Goal: Communication & Community: Participate in discussion

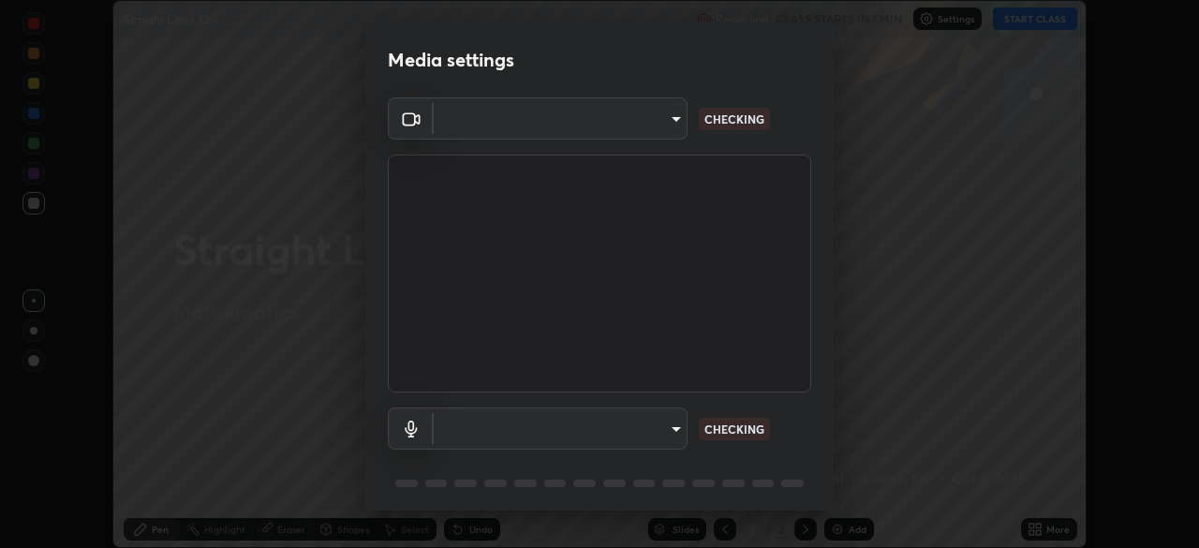
scroll to position [548, 1199]
type input "c7e7ccc5798a44ccc3eb14957907ea24322140e1c459639dafabc69e8d6c3bf8"
click at [671, 434] on body "Erase all Straight Lines_12 Recording CLASS STARTS IN 1 MIN Settings START CLAS…" at bounding box center [599, 274] width 1199 height 548
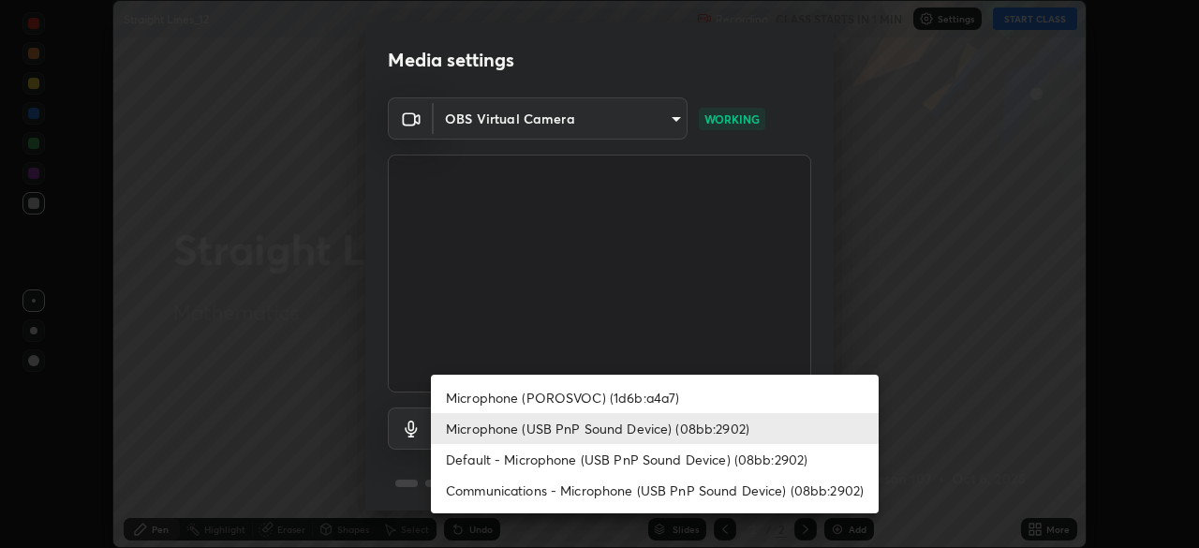
click at [567, 449] on li "Default - Microphone (USB PnP Sound Device) (08bb:2902)" at bounding box center [655, 459] width 448 height 31
type input "default"
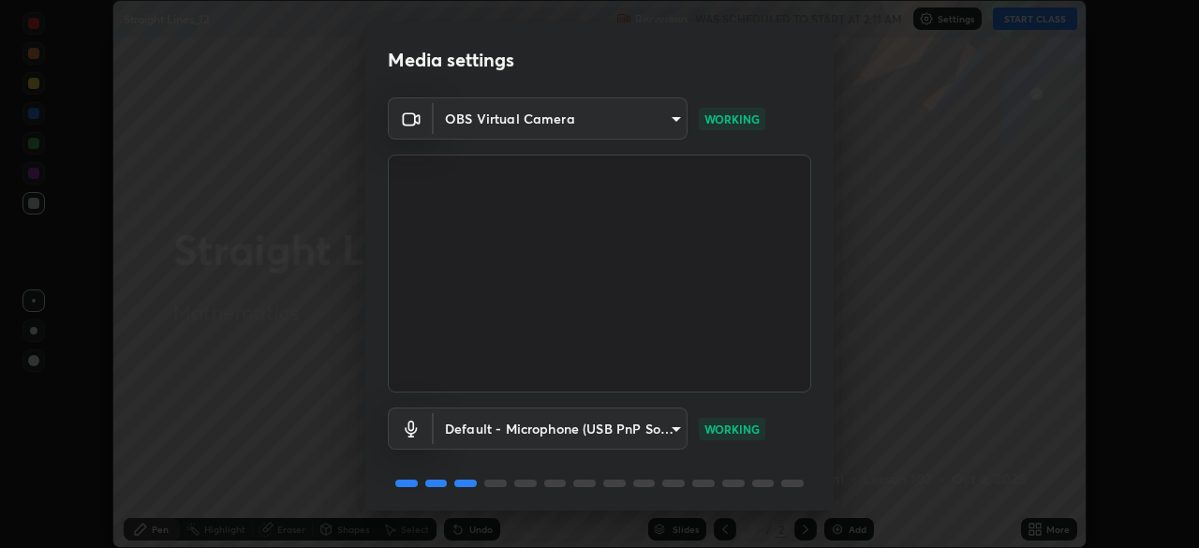
scroll to position [67, 0]
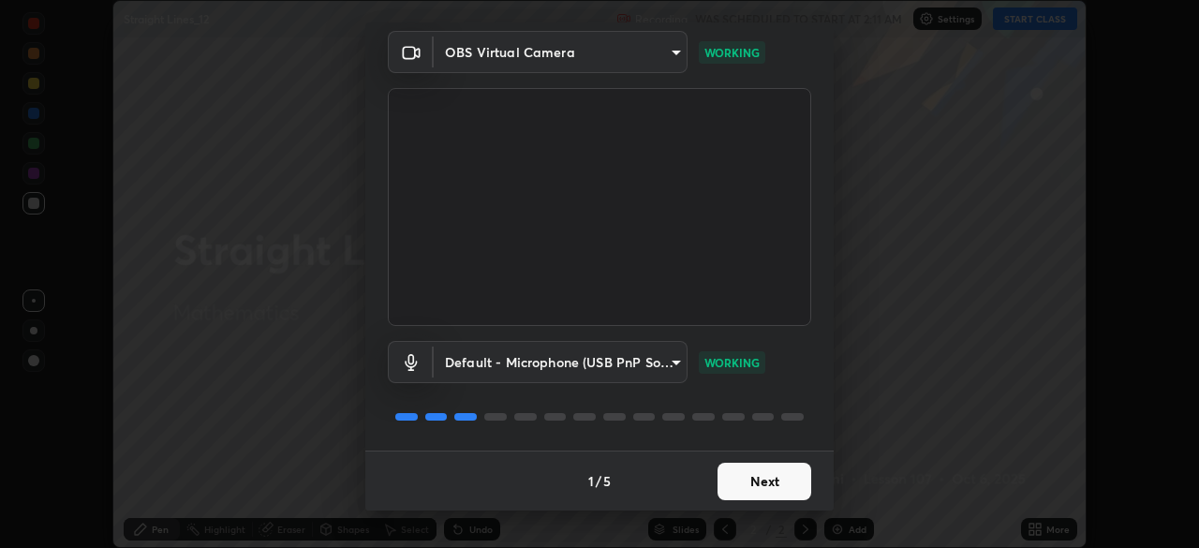
click at [786, 490] on button "Next" at bounding box center [765, 481] width 94 height 37
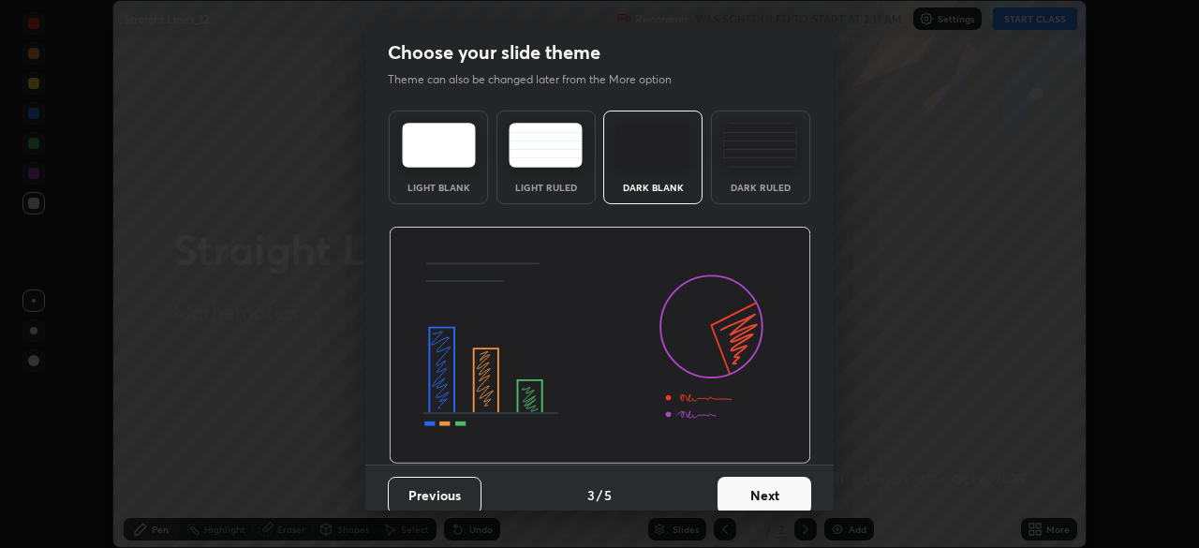
click at [789, 483] on button "Next" at bounding box center [765, 495] width 94 height 37
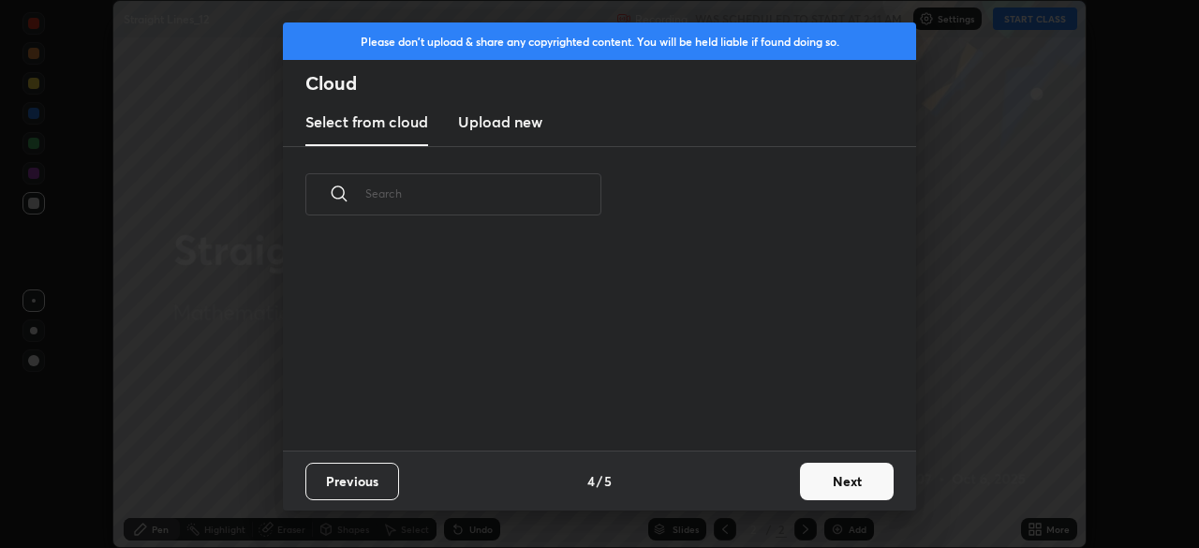
click at [841, 486] on button "Next" at bounding box center [847, 481] width 94 height 37
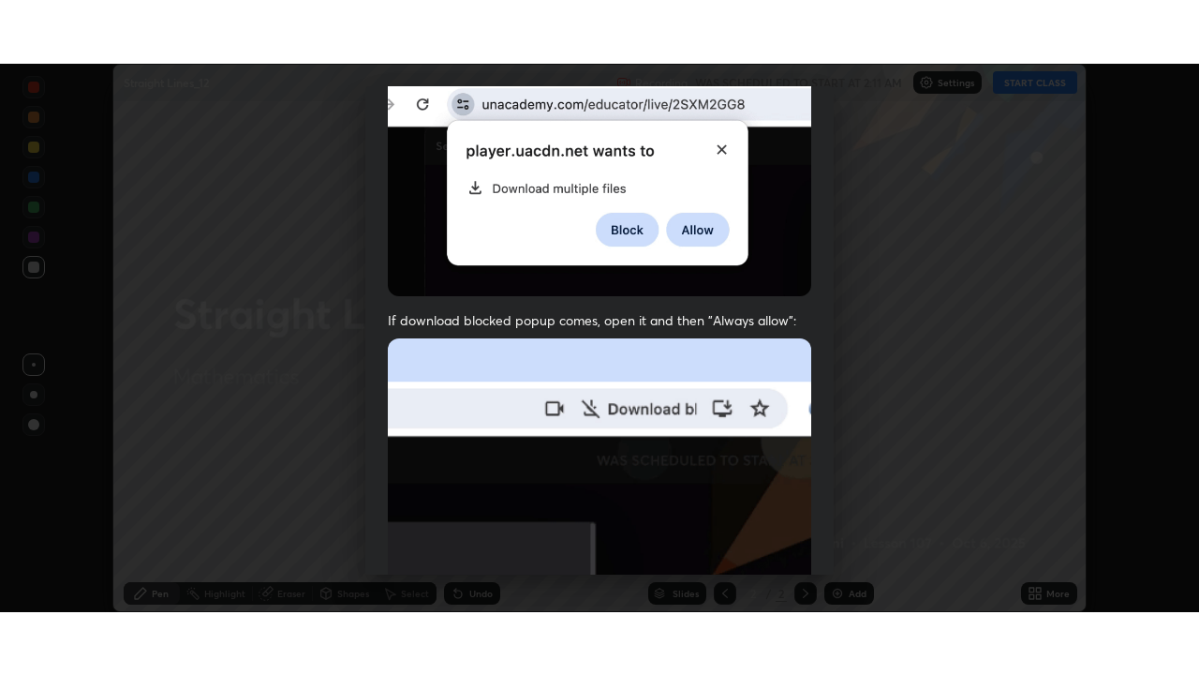
scroll to position [449, 0]
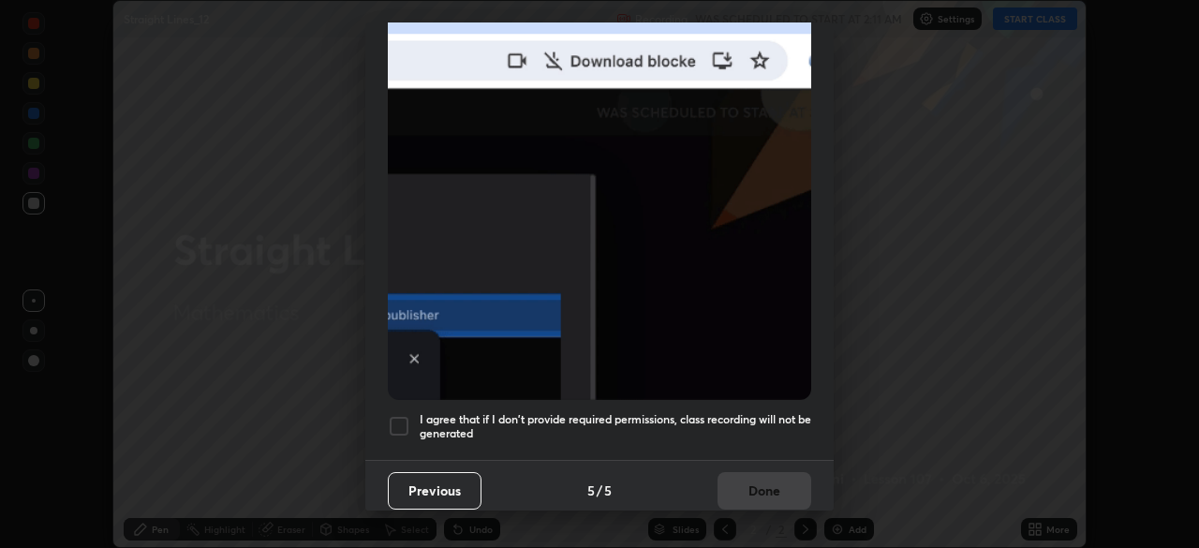
click at [400, 415] on div at bounding box center [399, 426] width 22 height 22
click at [771, 480] on button "Done" at bounding box center [765, 490] width 94 height 37
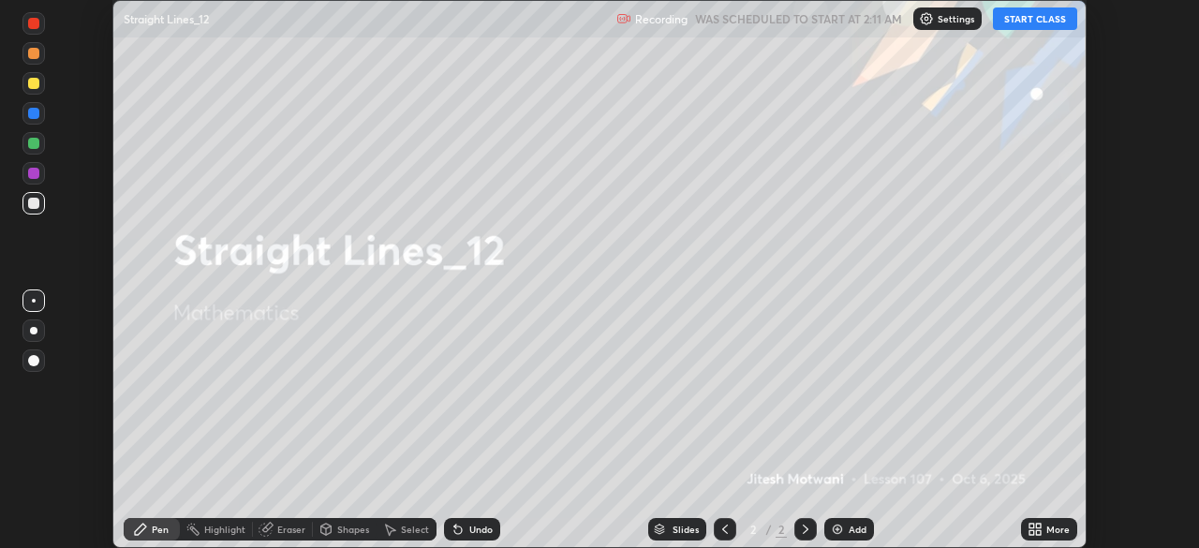
click at [1032, 22] on button "START CLASS" at bounding box center [1035, 18] width 84 height 22
click at [1056, 529] on div "More" at bounding box center [1058, 529] width 23 height 9
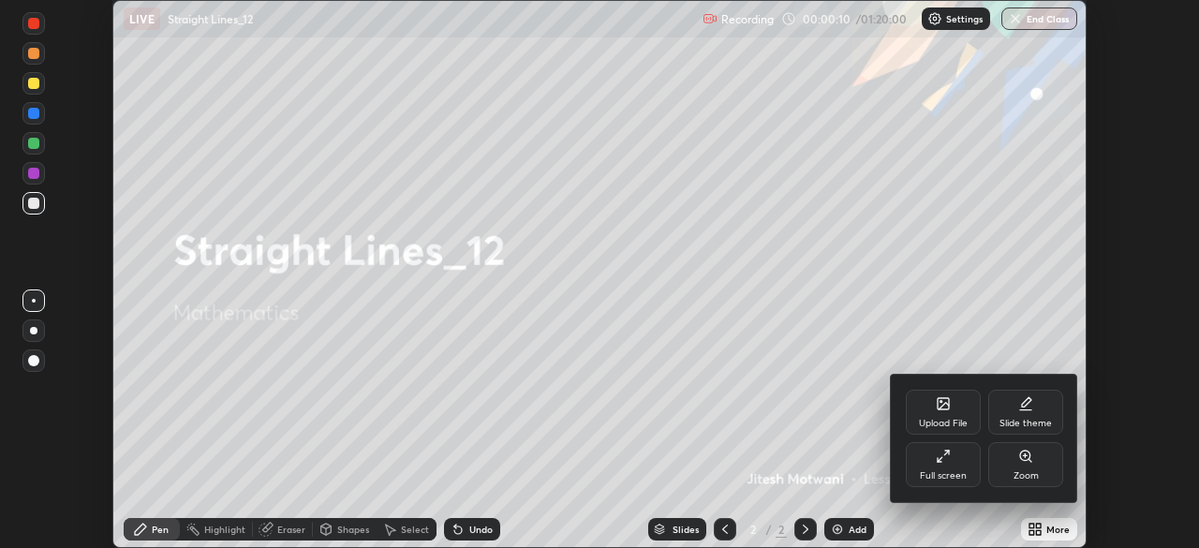
click at [959, 471] on div "Full screen" at bounding box center [943, 475] width 47 height 9
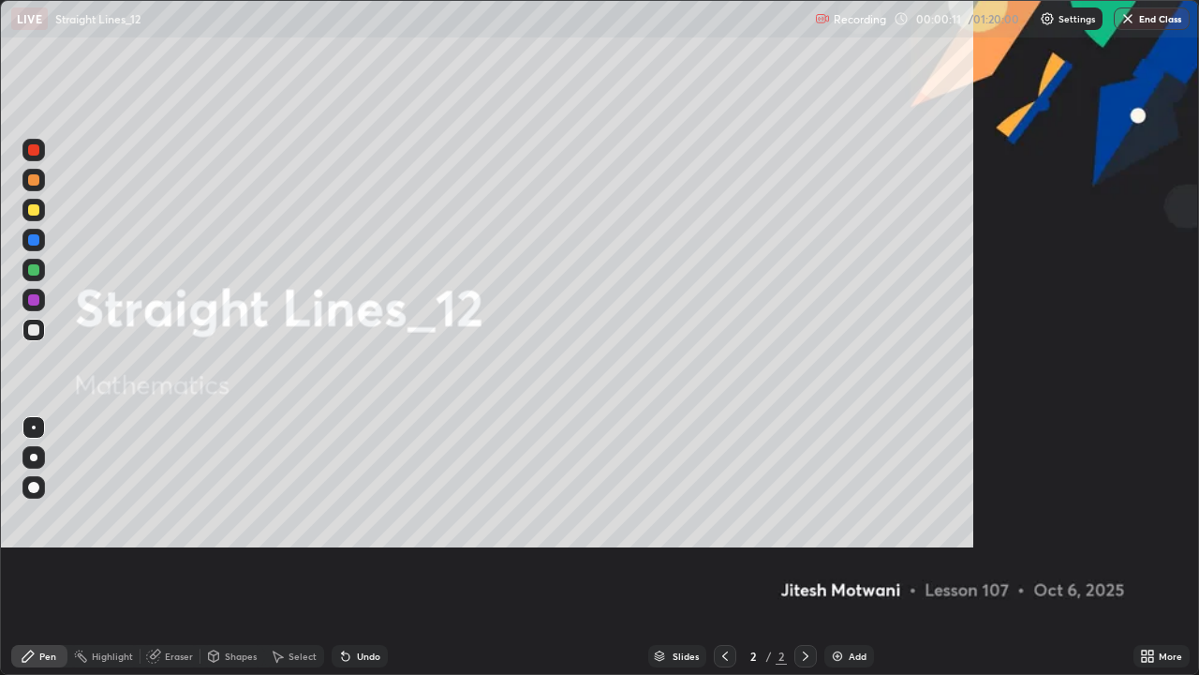
scroll to position [675, 1199]
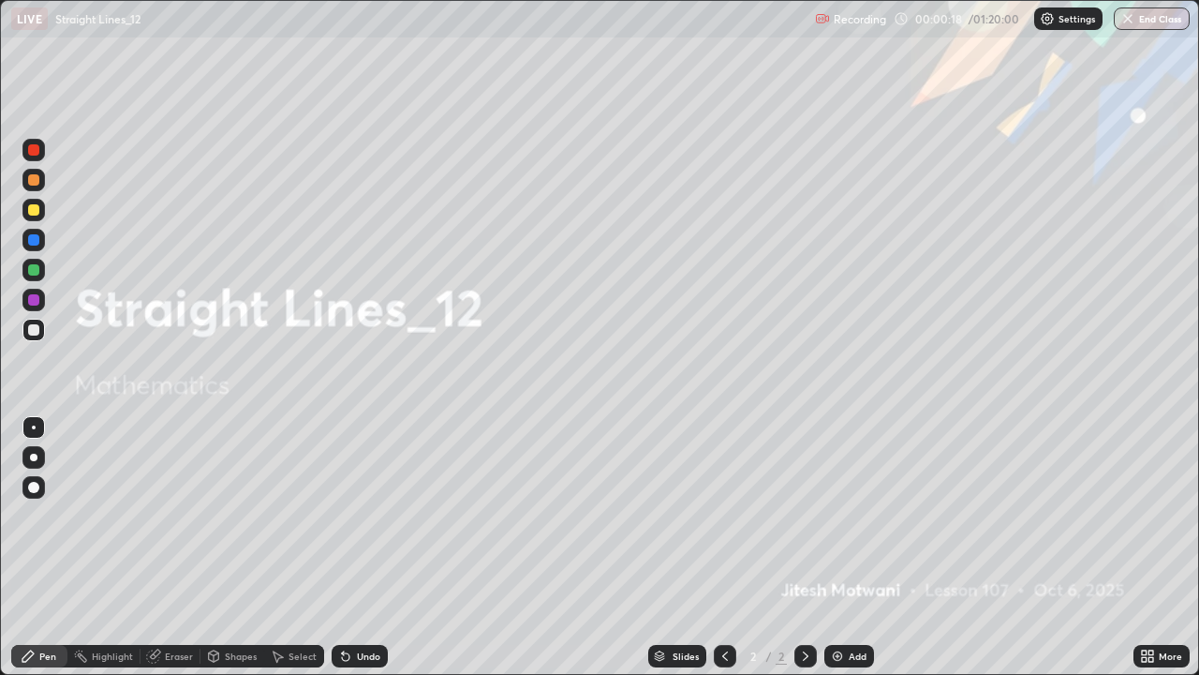
click at [855, 547] on div "Add" at bounding box center [858, 655] width 18 height 9
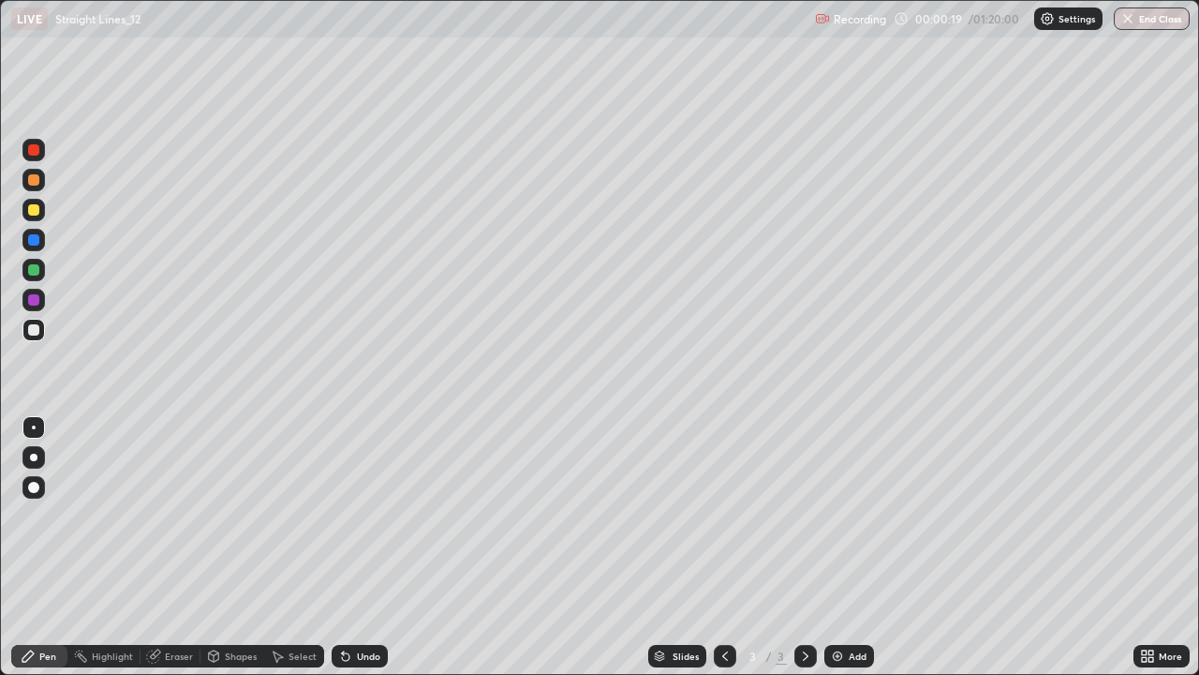
click at [34, 209] on div at bounding box center [33, 209] width 11 height 11
click at [381, 547] on div "Undo" at bounding box center [360, 656] width 56 height 22
click at [380, 547] on div "Undo" at bounding box center [360, 656] width 56 height 22
click at [379, 547] on div "Undo" at bounding box center [360, 656] width 56 height 22
click at [244, 547] on div "Shapes" at bounding box center [241, 655] width 32 height 9
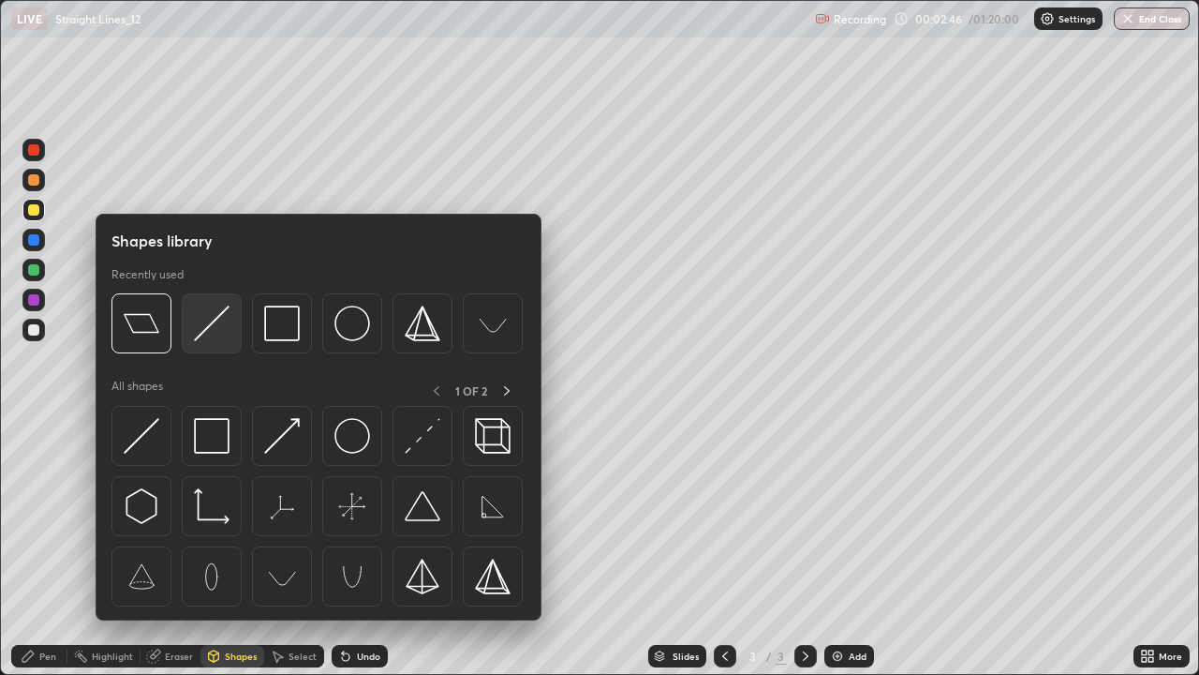
click at [210, 331] on img at bounding box center [212, 323] width 36 height 36
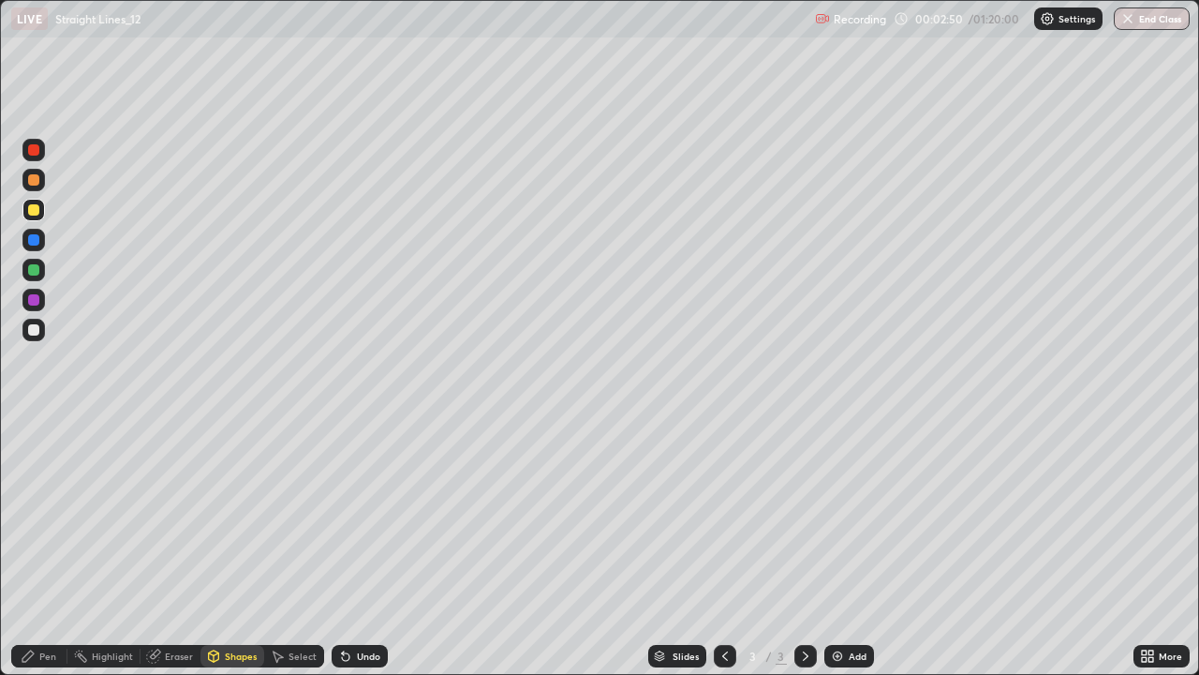
click at [30, 338] on div at bounding box center [33, 330] width 22 height 22
click at [367, 547] on div "Undo" at bounding box center [368, 655] width 23 height 9
click at [29, 547] on icon at bounding box center [28, 655] width 15 height 15
click at [28, 271] on div at bounding box center [33, 269] width 11 height 11
click at [379, 547] on div "Undo" at bounding box center [360, 656] width 56 height 22
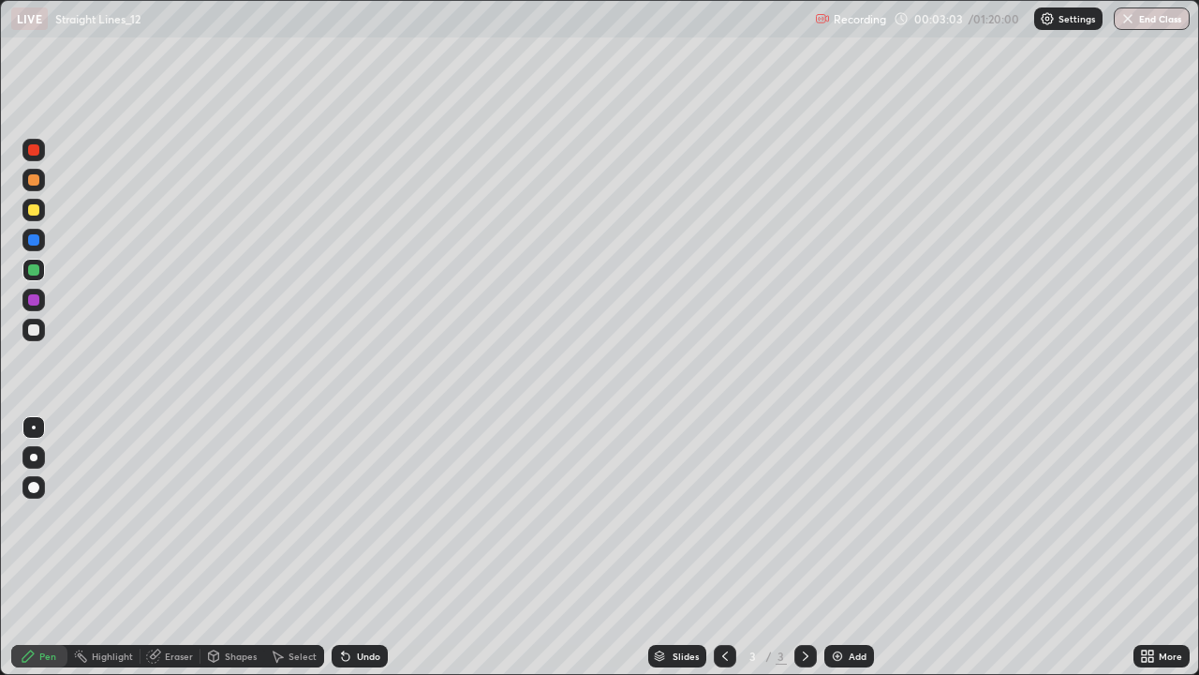
click at [366, 547] on div "Undo" at bounding box center [360, 656] width 56 height 22
click at [32, 326] on div at bounding box center [33, 329] width 11 height 11
click at [379, 547] on div "Undo" at bounding box center [360, 656] width 56 height 22
click at [354, 547] on div "Undo" at bounding box center [360, 656] width 56 height 22
click at [357, 547] on div "Undo" at bounding box center [368, 655] width 23 height 9
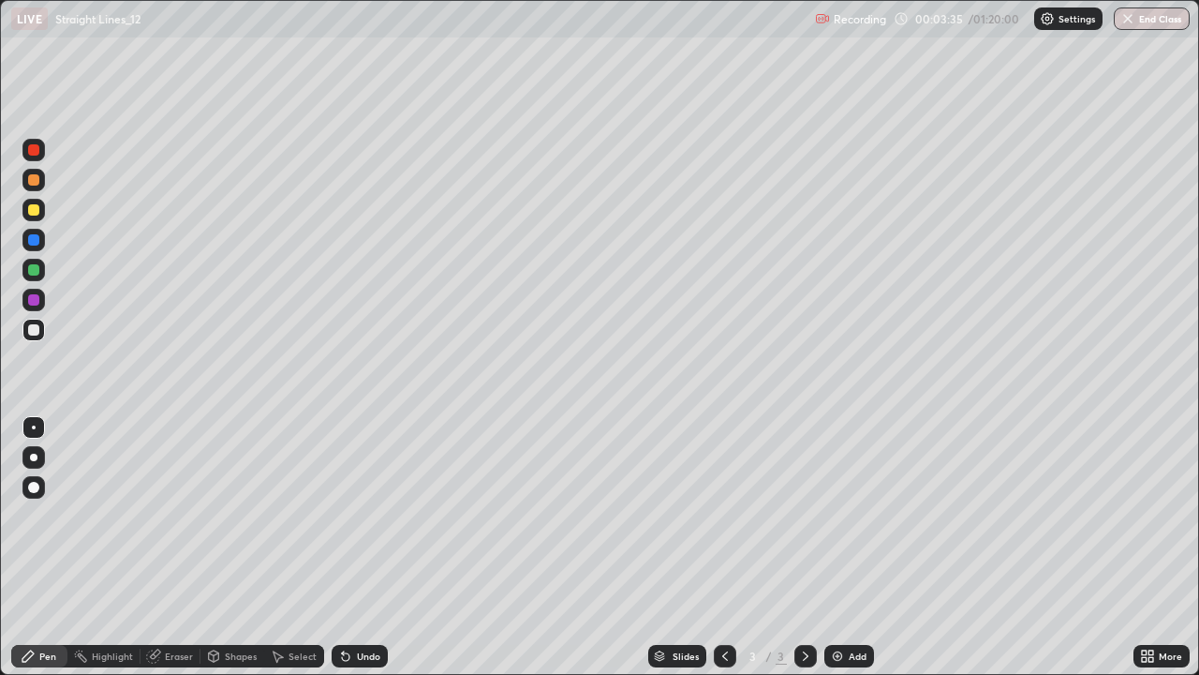
click at [368, 547] on div "Undo" at bounding box center [368, 655] width 23 height 9
click at [364, 547] on div "Undo" at bounding box center [360, 656] width 56 height 22
click at [359, 547] on div "Undo" at bounding box center [360, 656] width 56 height 22
click at [369, 547] on div "Undo" at bounding box center [368, 655] width 23 height 9
click at [368, 547] on div "Undo" at bounding box center [368, 655] width 23 height 9
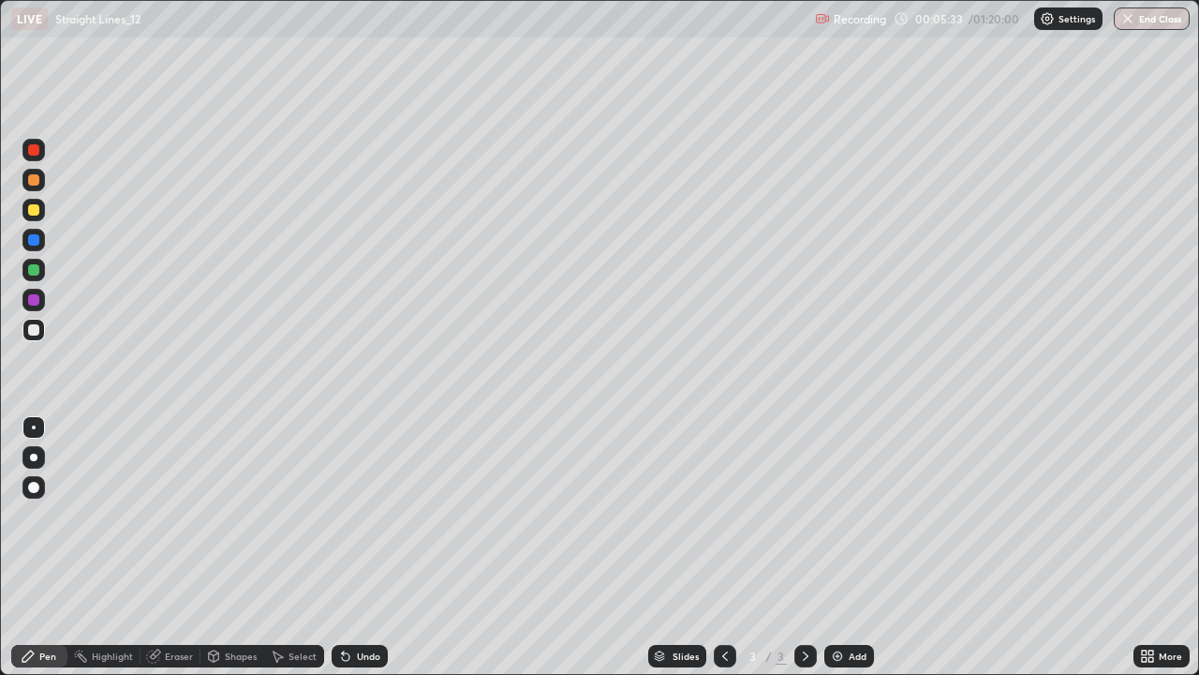
click at [364, 547] on div "Undo" at bounding box center [368, 655] width 23 height 9
click at [360, 547] on div "Undo" at bounding box center [360, 656] width 56 height 22
click at [366, 547] on div "Undo" at bounding box center [360, 656] width 56 height 22
click at [368, 547] on div "Undo" at bounding box center [360, 656] width 56 height 22
click at [361, 547] on div "Undo" at bounding box center [360, 656] width 56 height 22
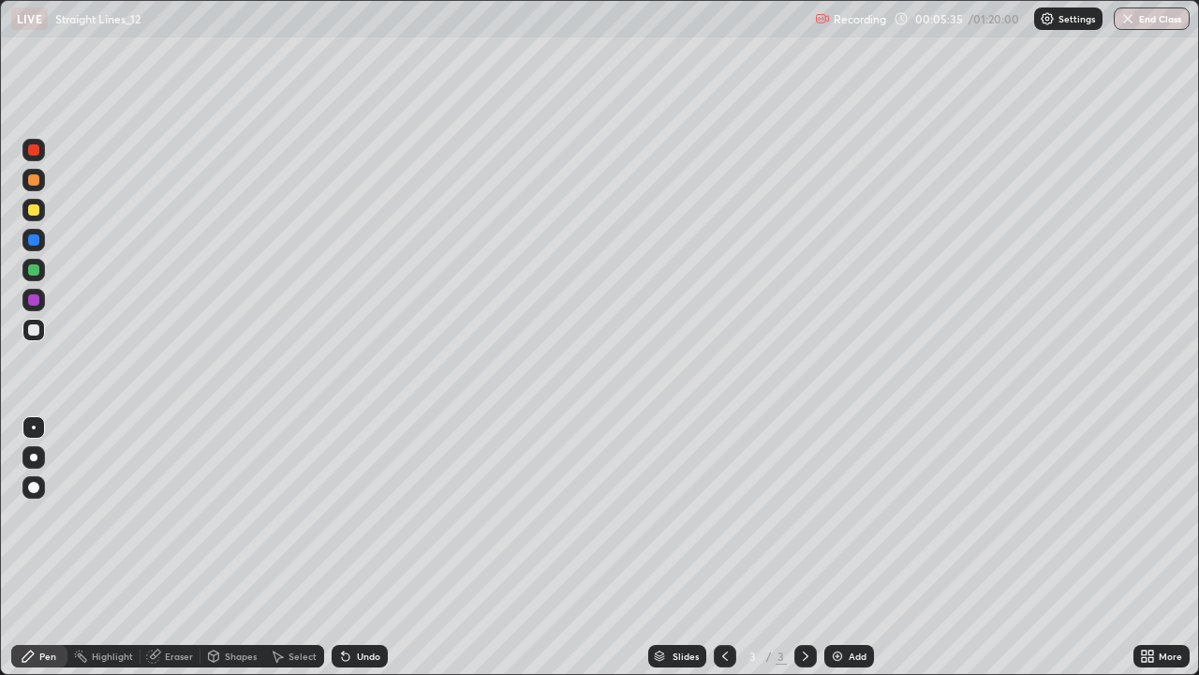
click at [359, 547] on div "Undo" at bounding box center [360, 656] width 56 height 22
click at [31, 265] on div at bounding box center [33, 269] width 11 height 11
click at [31, 334] on div at bounding box center [33, 329] width 11 height 11
click at [31, 235] on div at bounding box center [33, 239] width 11 height 11
click at [40, 333] on div at bounding box center [33, 330] width 22 height 22
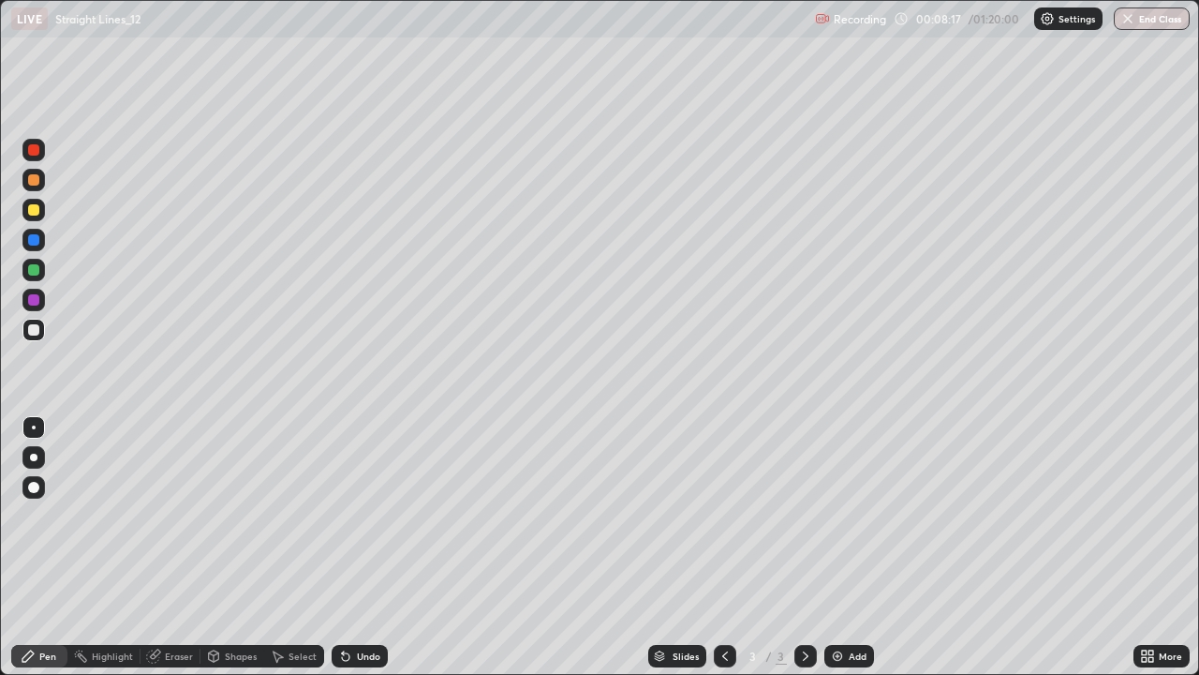
click at [361, 547] on div "Undo" at bounding box center [368, 655] width 23 height 9
click at [350, 547] on div "Undo" at bounding box center [360, 656] width 56 height 22
click at [28, 237] on div at bounding box center [33, 239] width 11 height 11
click at [37, 333] on div at bounding box center [33, 329] width 11 height 11
click at [35, 340] on div at bounding box center [33, 330] width 22 height 22
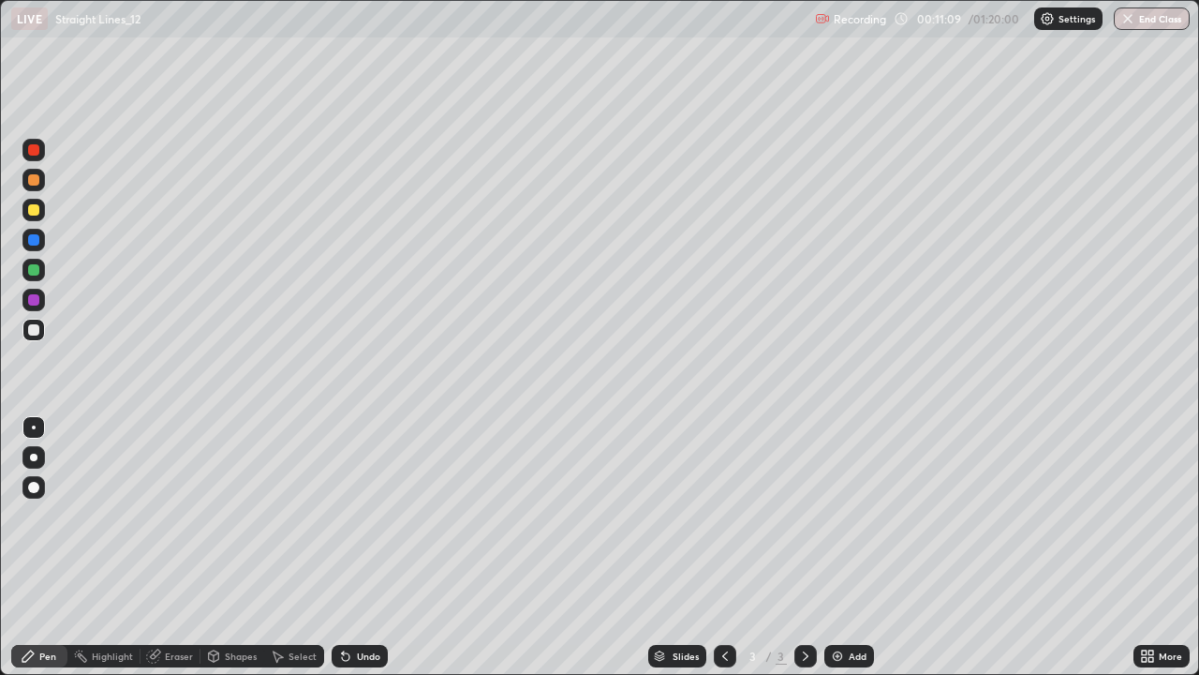
click at [360, 547] on div "Undo" at bounding box center [368, 655] width 23 height 9
click at [369, 547] on div "Undo" at bounding box center [360, 656] width 56 height 22
click at [368, 547] on div "Undo" at bounding box center [368, 655] width 23 height 9
click at [367, 547] on div "Undo" at bounding box center [368, 655] width 23 height 9
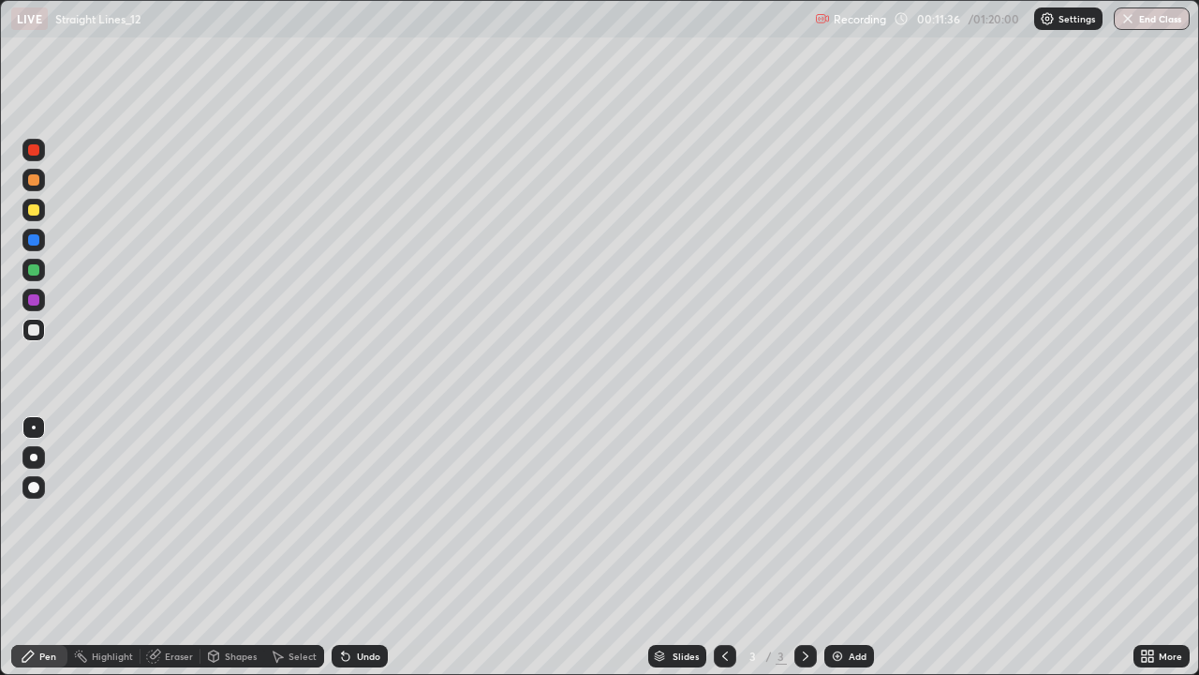
click at [364, 547] on div "Undo" at bounding box center [368, 655] width 23 height 9
click at [357, 547] on div "Undo" at bounding box center [368, 655] width 23 height 9
click at [349, 547] on icon at bounding box center [345, 655] width 15 height 15
click at [351, 547] on div "Undo" at bounding box center [360, 656] width 56 height 22
click at [349, 547] on div "Undo" at bounding box center [360, 656] width 56 height 22
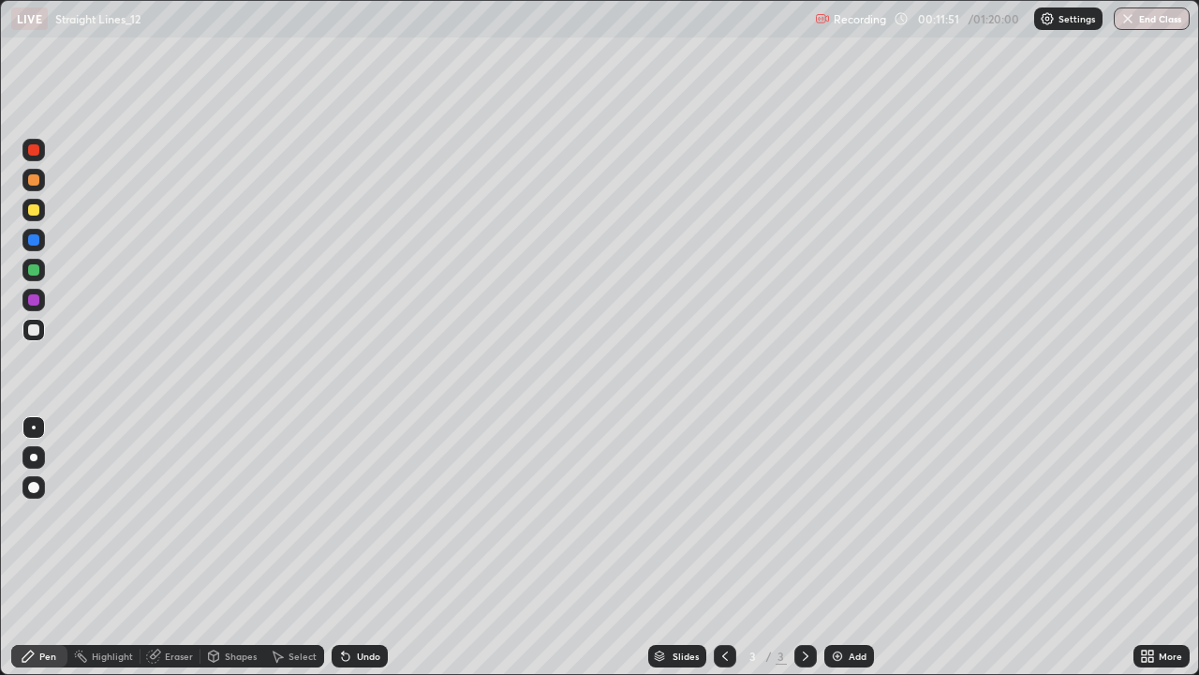
click at [31, 272] on div at bounding box center [33, 269] width 11 height 11
click at [28, 180] on div at bounding box center [33, 179] width 11 height 11
click at [25, 151] on div at bounding box center [33, 150] width 22 height 22
click at [366, 547] on div "Undo" at bounding box center [368, 655] width 23 height 9
click at [362, 547] on div "Undo" at bounding box center [360, 656] width 56 height 22
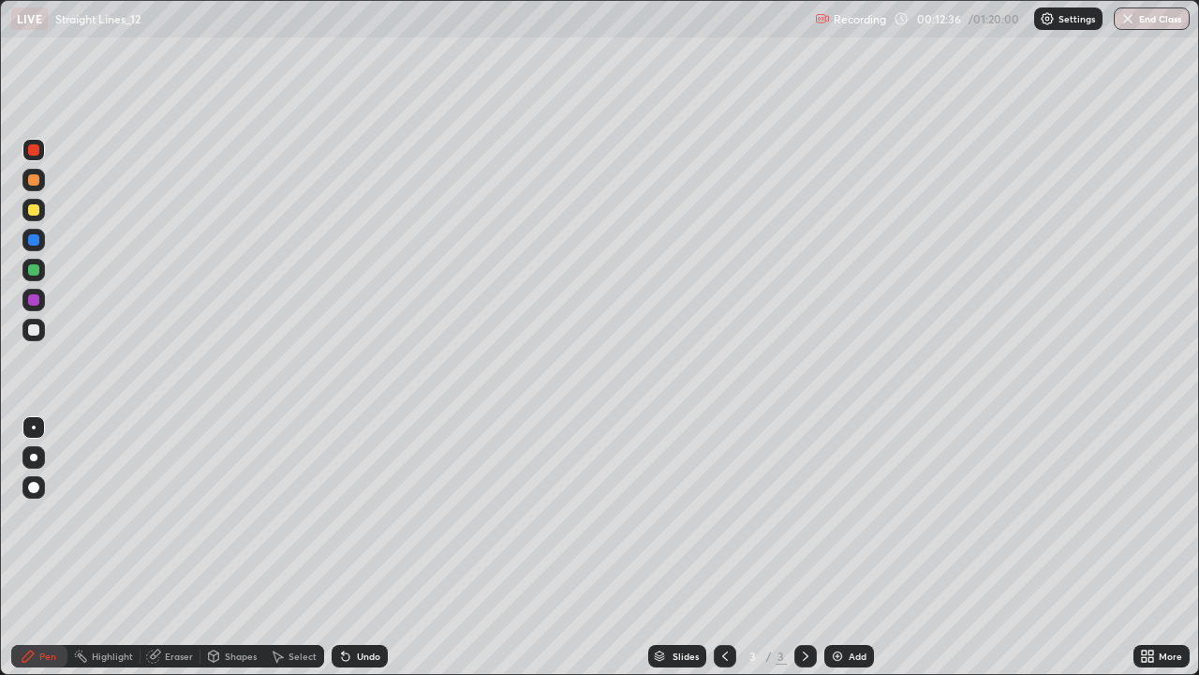
click at [362, 547] on div "Undo" at bounding box center [368, 655] width 23 height 9
click at [355, 547] on div "Undo" at bounding box center [360, 656] width 56 height 22
click at [360, 547] on div "Undo" at bounding box center [368, 655] width 23 height 9
click at [34, 273] on div at bounding box center [33, 269] width 11 height 11
click at [35, 238] on div at bounding box center [33, 239] width 11 height 11
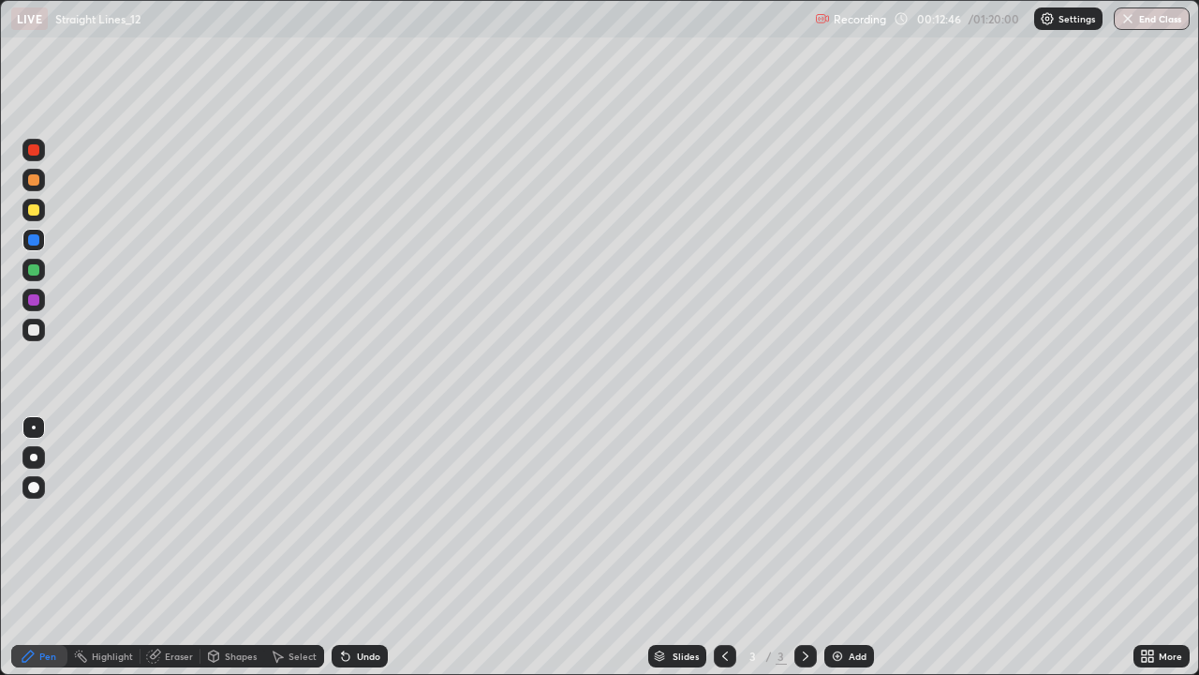
click at [31, 326] on div at bounding box center [33, 329] width 11 height 11
click at [26, 331] on div at bounding box center [33, 330] width 22 height 22
click at [865, 547] on div "Add" at bounding box center [850, 656] width 50 height 22
click at [33, 181] on div at bounding box center [33, 179] width 11 height 11
click at [28, 159] on div at bounding box center [33, 150] width 22 height 22
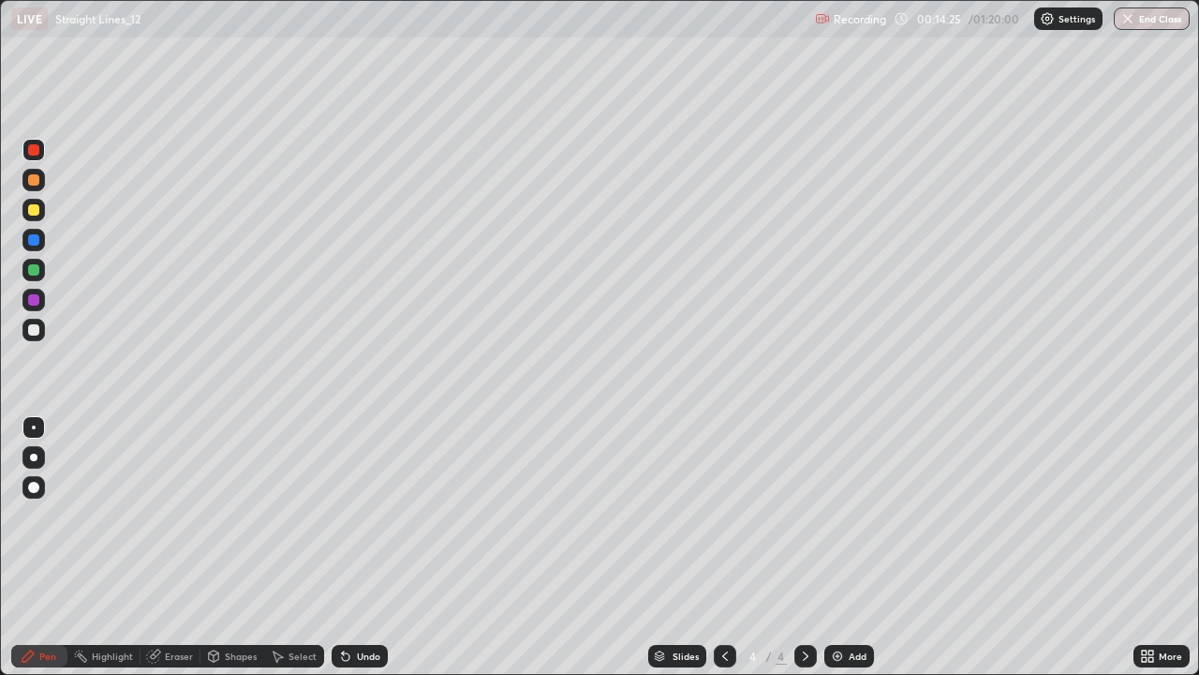
click at [24, 214] on div at bounding box center [33, 210] width 22 height 22
click at [30, 238] on div at bounding box center [33, 239] width 11 height 11
click at [803, 547] on div at bounding box center [806, 656] width 22 height 22
click at [714, 547] on div at bounding box center [725, 656] width 22 height 22
click at [804, 547] on icon at bounding box center [805, 655] width 15 height 15
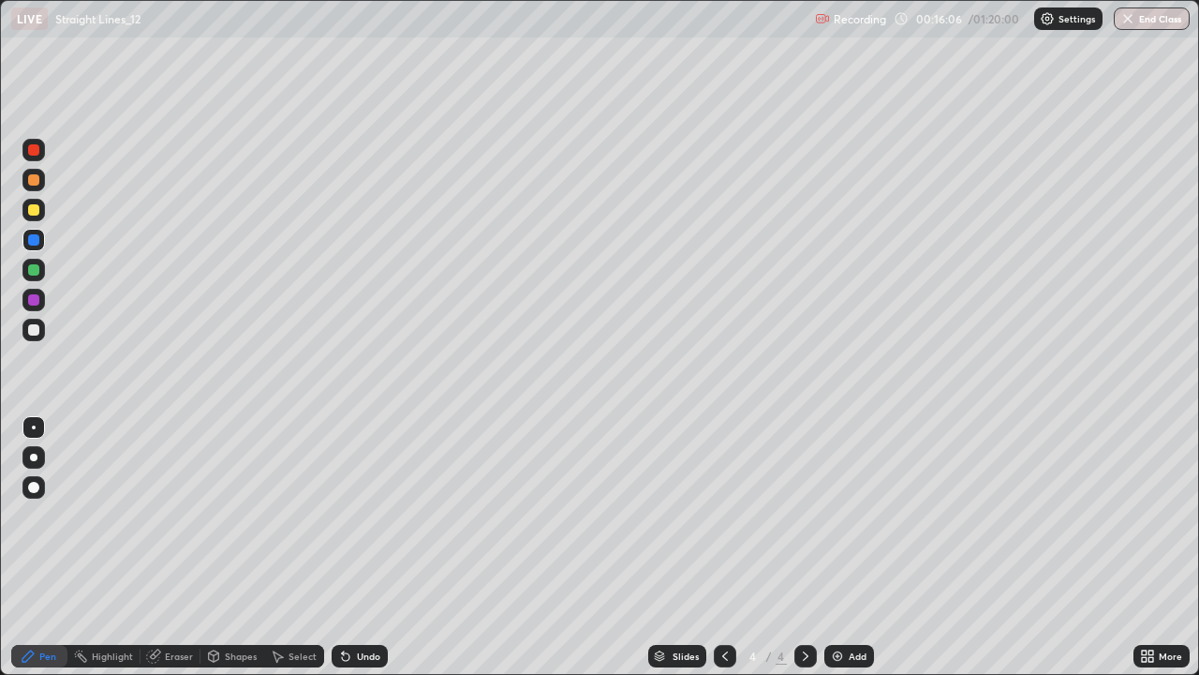
click at [38, 329] on div at bounding box center [33, 329] width 11 height 11
click at [30, 274] on div at bounding box center [33, 269] width 11 height 11
click at [718, 547] on icon at bounding box center [725, 655] width 15 height 15
click at [802, 547] on div at bounding box center [806, 656] width 22 height 22
click at [38, 269] on div at bounding box center [33, 269] width 11 height 11
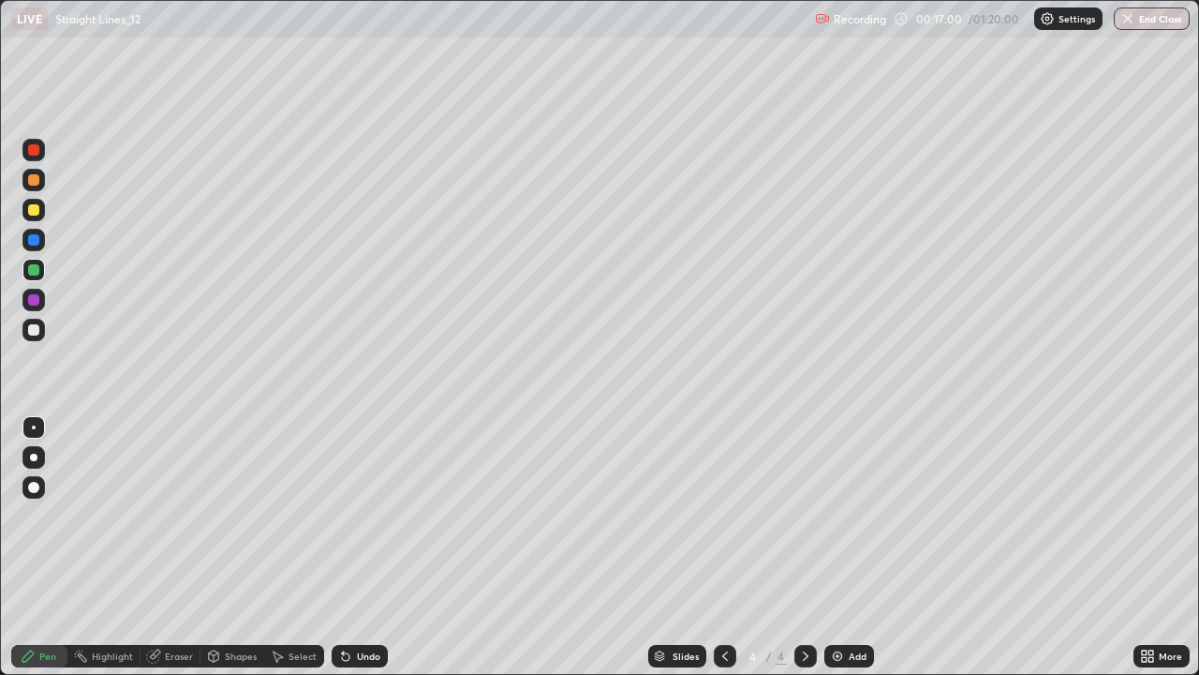
click at [33, 331] on div at bounding box center [33, 329] width 11 height 11
click at [723, 547] on icon at bounding box center [725, 655] width 15 height 15
click at [360, 547] on div "Undo" at bounding box center [368, 655] width 23 height 9
click at [369, 547] on div "Undo" at bounding box center [360, 656] width 56 height 22
click at [369, 547] on div "Undo" at bounding box center [368, 655] width 23 height 9
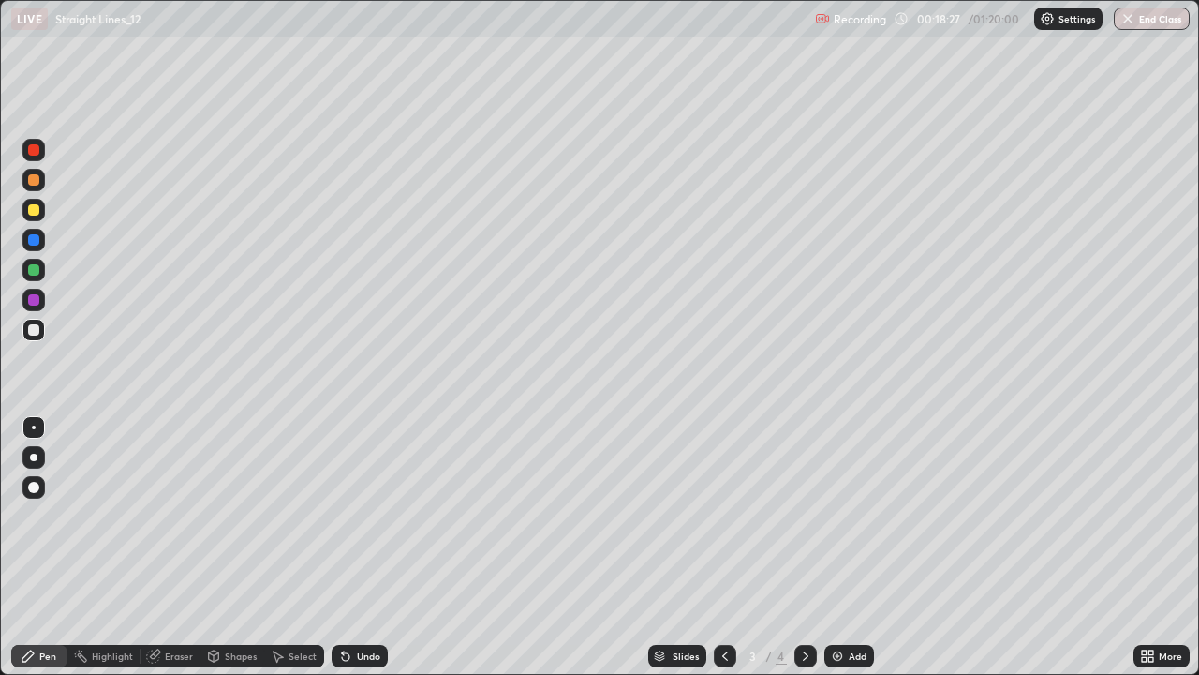
click at [368, 547] on div "Undo" at bounding box center [368, 655] width 23 height 9
click at [364, 547] on div "Undo" at bounding box center [368, 655] width 23 height 9
click at [367, 547] on div "Undo" at bounding box center [368, 655] width 23 height 9
click at [366, 547] on div "Undo" at bounding box center [360, 656] width 56 height 22
click at [37, 239] on div at bounding box center [33, 239] width 11 height 11
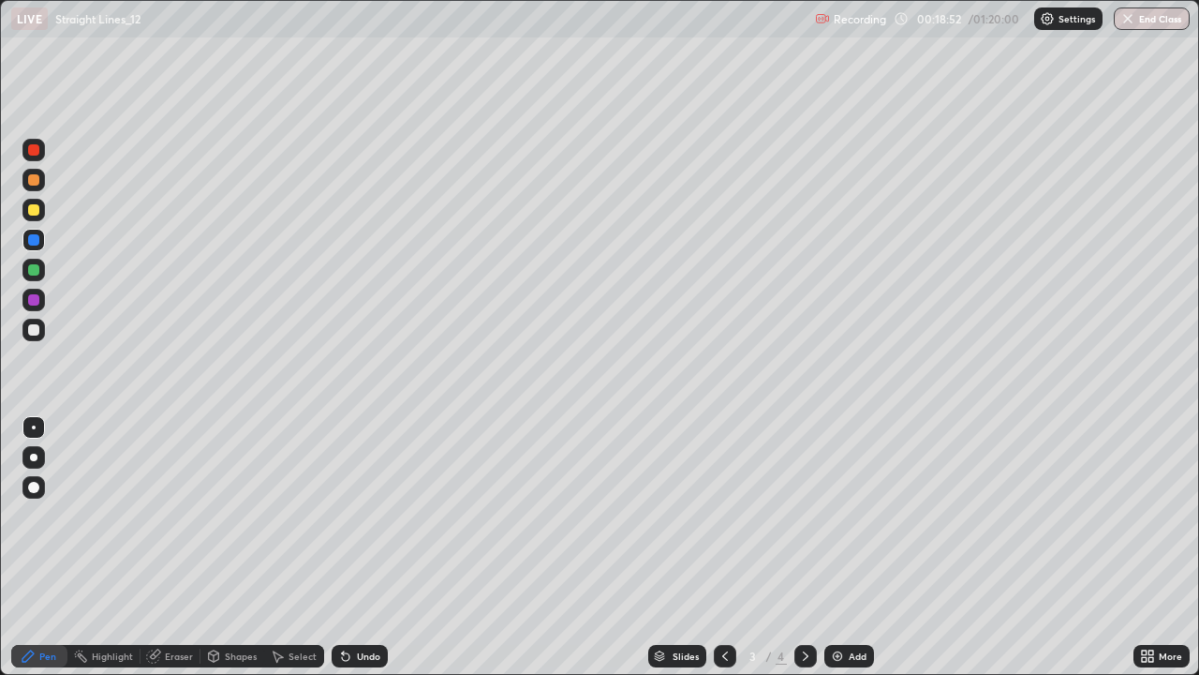
click at [44, 330] on div at bounding box center [33, 330] width 22 height 22
click at [801, 547] on icon at bounding box center [805, 655] width 15 height 15
click at [37, 229] on div at bounding box center [33, 240] width 22 height 22
click at [40, 216] on div at bounding box center [33, 210] width 22 height 22
click at [842, 547] on div "Add" at bounding box center [850, 656] width 50 height 22
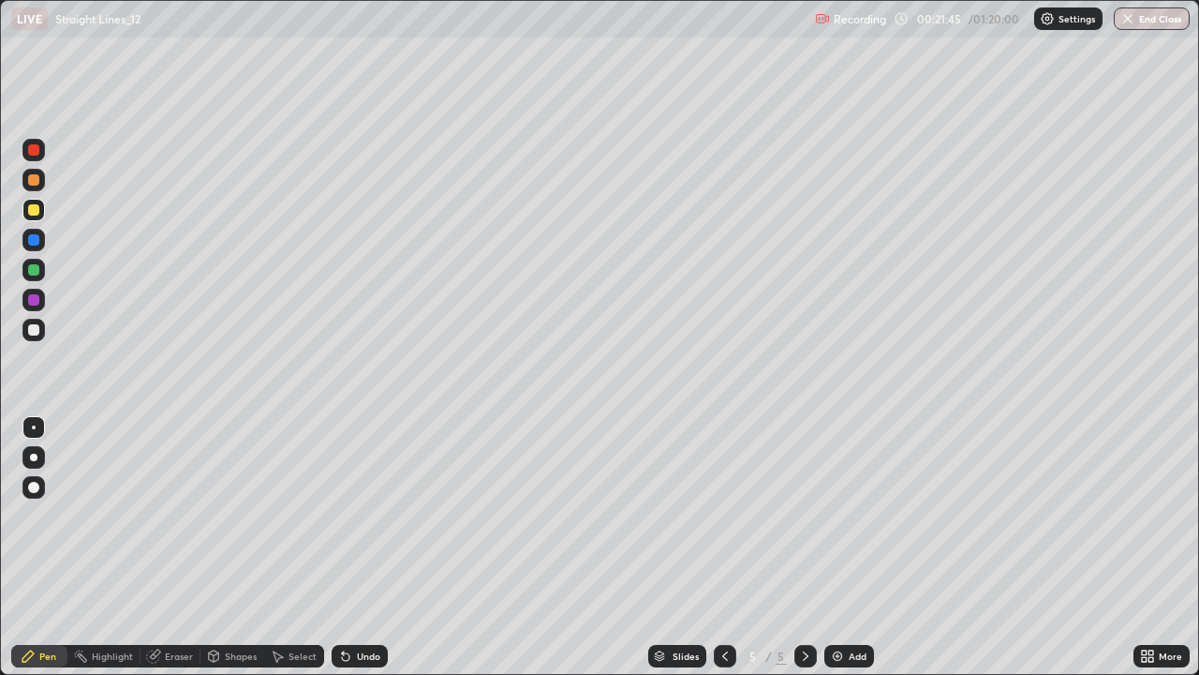
click at [384, 547] on div "Undo" at bounding box center [360, 656] width 56 height 22
click at [374, 547] on div "Undo" at bounding box center [360, 656] width 56 height 22
click at [371, 547] on div "Undo" at bounding box center [360, 656] width 56 height 22
click at [367, 547] on div "Undo" at bounding box center [368, 655] width 23 height 9
click at [369, 547] on div "Undo" at bounding box center [368, 655] width 23 height 9
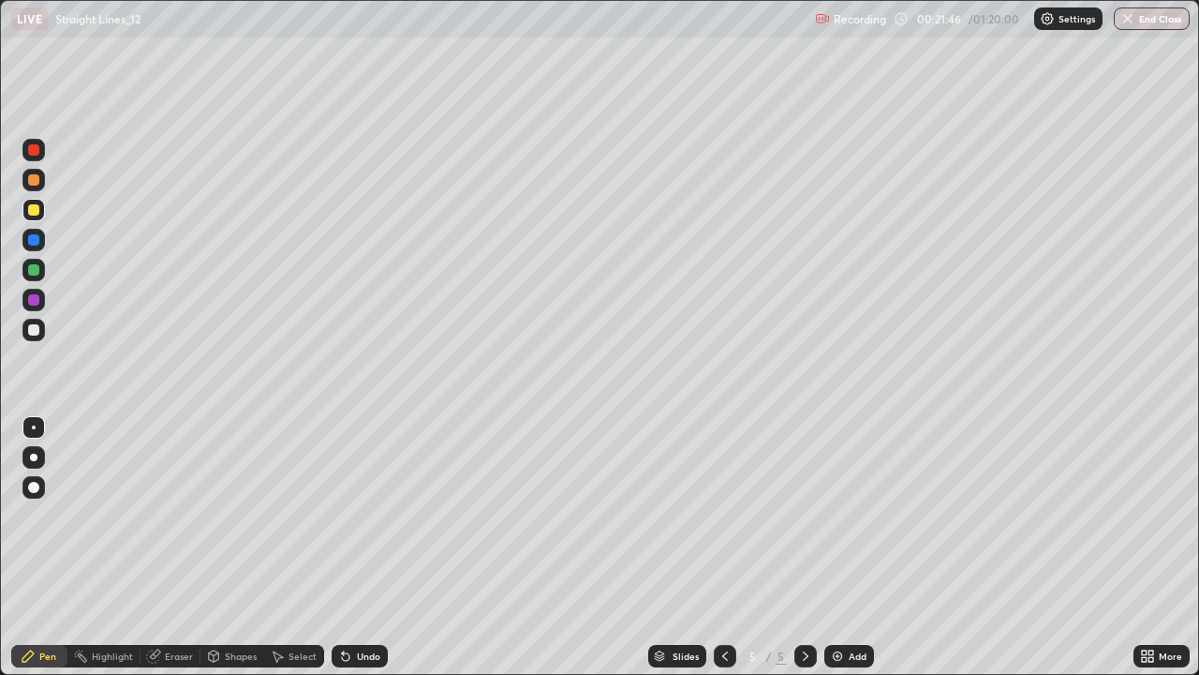
click at [379, 547] on div "Undo" at bounding box center [360, 656] width 56 height 22
click at [370, 547] on div "Undo" at bounding box center [360, 656] width 56 height 22
click at [360, 547] on div "Undo" at bounding box center [368, 655] width 23 height 9
click at [359, 547] on div "Undo" at bounding box center [368, 655] width 23 height 9
click at [28, 325] on div at bounding box center [33, 330] width 22 height 22
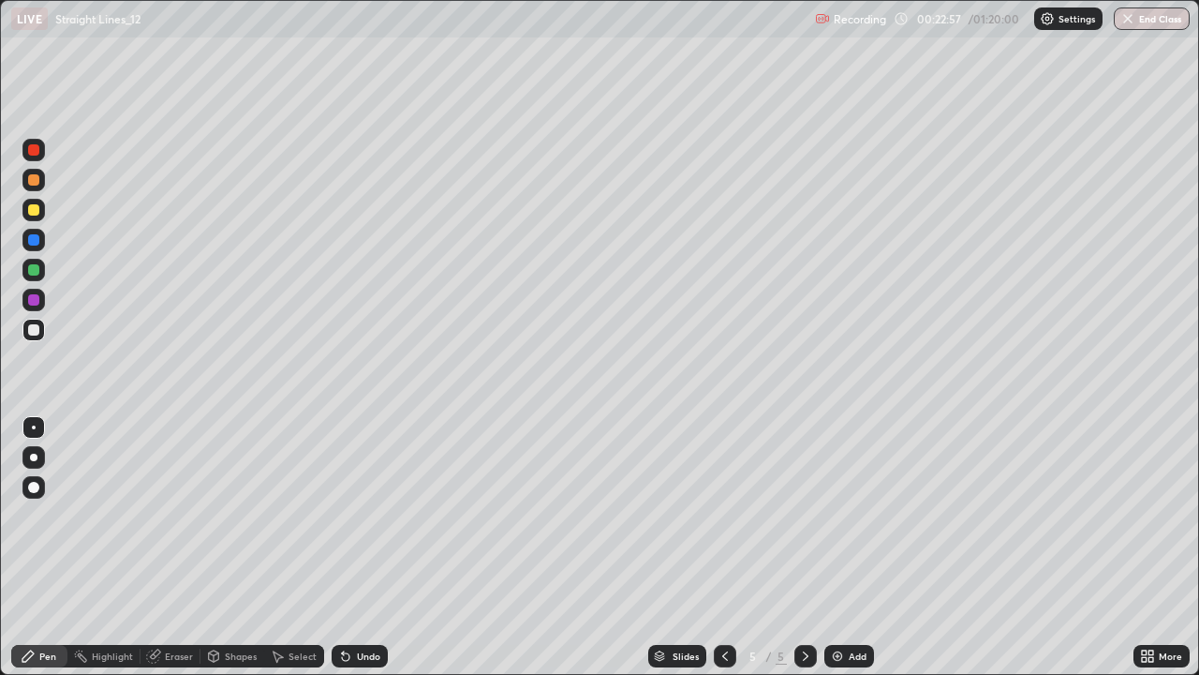
click at [33, 241] on div at bounding box center [33, 239] width 11 height 11
click at [34, 268] on div at bounding box center [33, 269] width 11 height 11
click at [36, 329] on div at bounding box center [33, 329] width 11 height 11
click at [32, 268] on div at bounding box center [33, 269] width 11 height 11
click at [33, 243] on div at bounding box center [33, 239] width 11 height 11
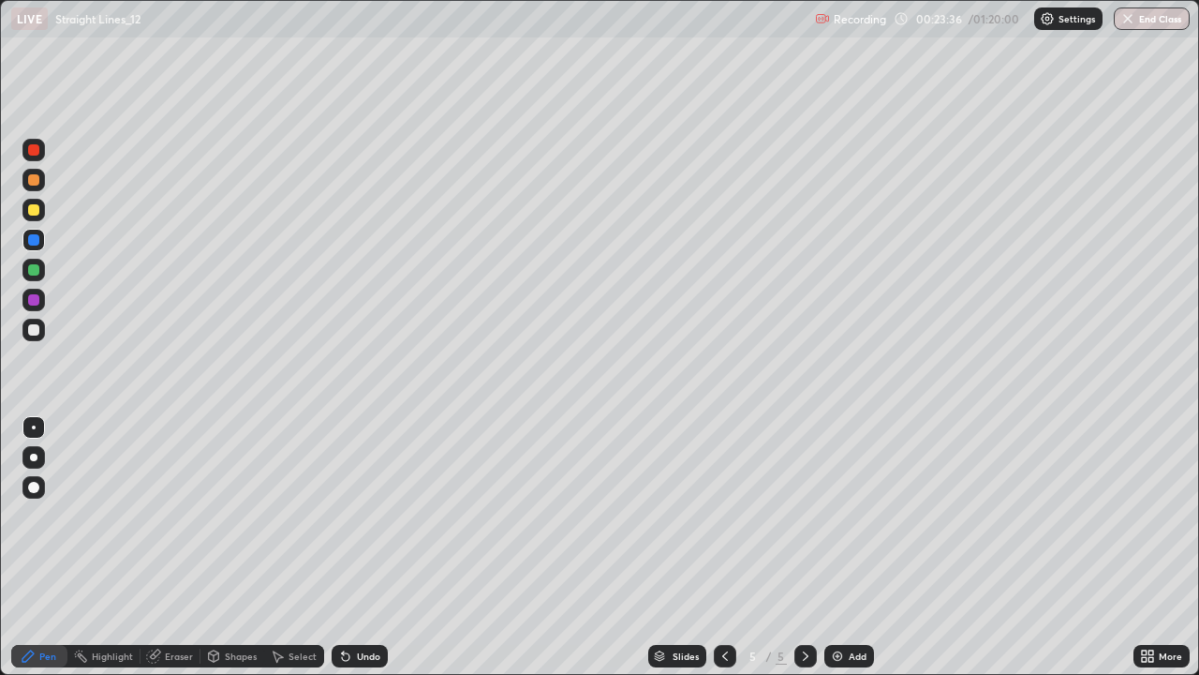
click at [35, 271] on div at bounding box center [33, 269] width 11 height 11
click at [32, 297] on div at bounding box center [33, 299] width 11 height 11
click at [33, 266] on div at bounding box center [33, 269] width 11 height 11
click at [718, 547] on icon at bounding box center [725, 655] width 15 height 15
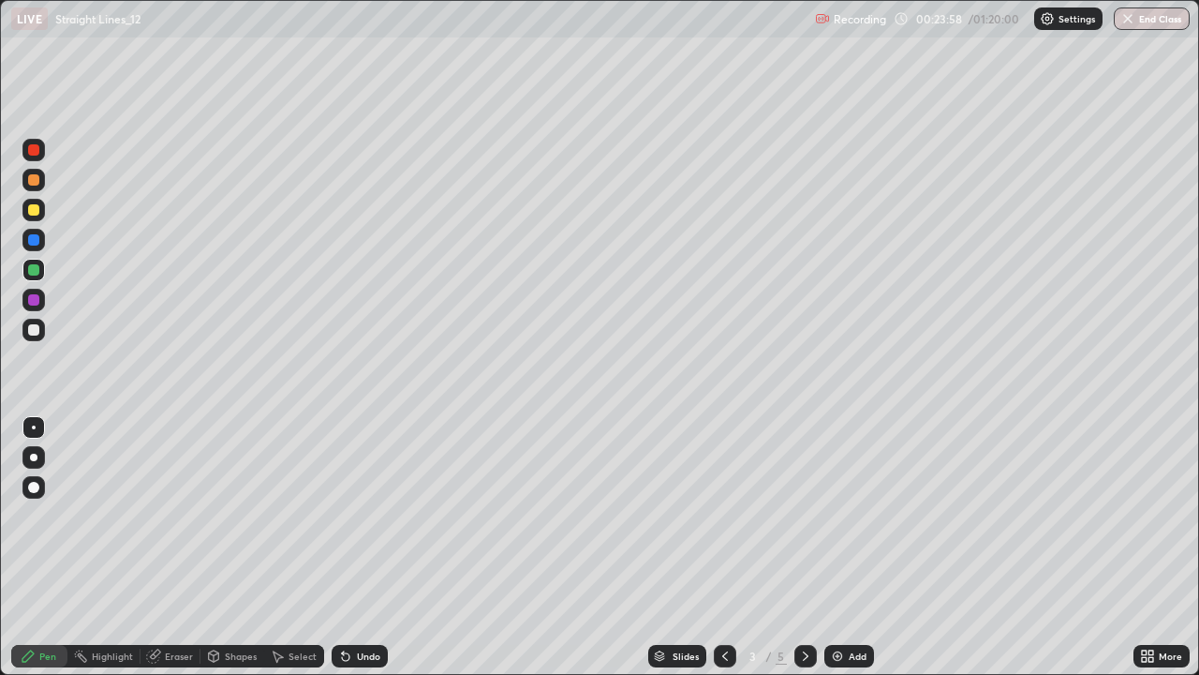
click at [803, 547] on icon at bounding box center [805, 655] width 15 height 15
click at [801, 547] on icon at bounding box center [805, 655] width 15 height 15
click at [34, 331] on div at bounding box center [33, 329] width 11 height 11
click at [842, 547] on div "Add" at bounding box center [850, 656] width 50 height 22
click at [722, 547] on icon at bounding box center [725, 655] width 6 height 9
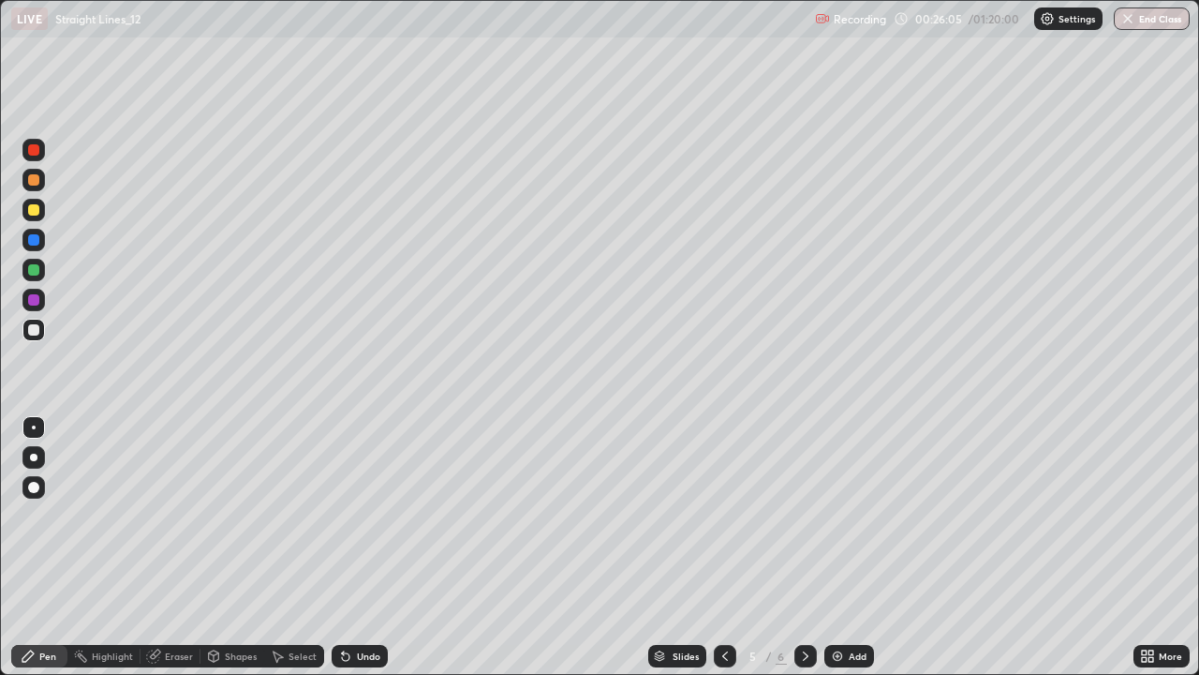
click at [724, 547] on div at bounding box center [725, 656] width 22 height 22
click at [722, 547] on icon at bounding box center [725, 655] width 15 height 15
click at [795, 547] on div at bounding box center [806, 655] width 22 height 37
click at [803, 547] on icon at bounding box center [805, 655] width 15 height 15
click at [804, 547] on div at bounding box center [806, 656] width 22 height 22
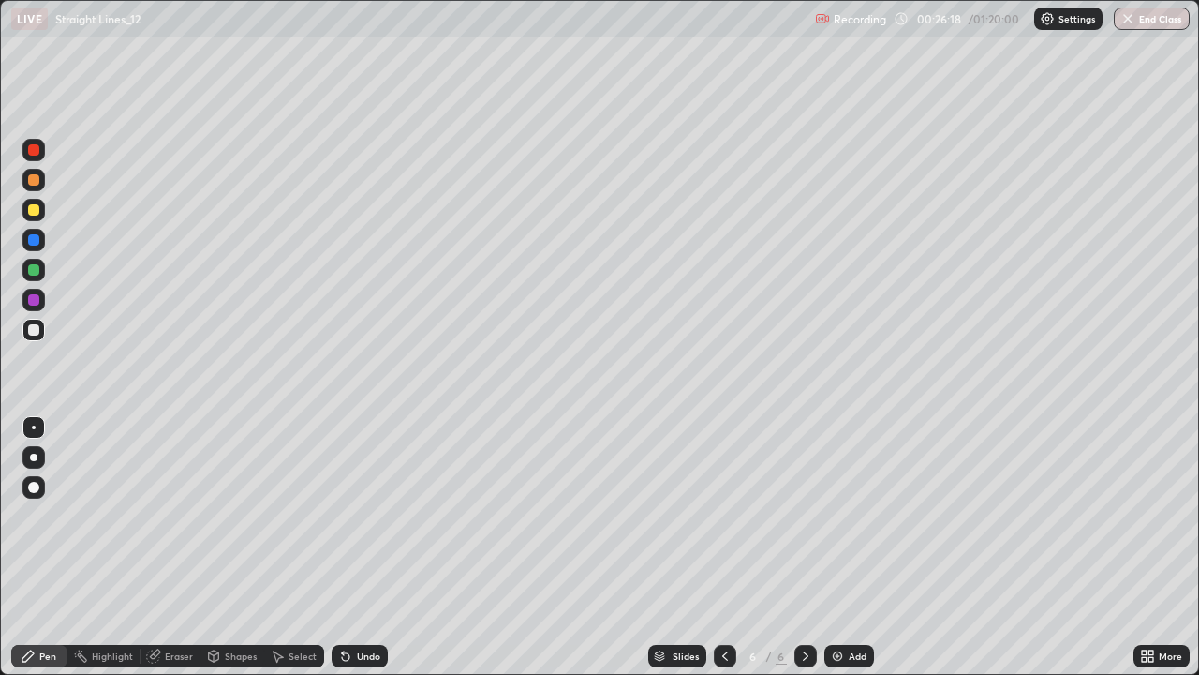
click at [722, 547] on icon at bounding box center [725, 655] width 15 height 15
click at [800, 547] on icon at bounding box center [805, 655] width 15 height 15
click at [382, 547] on div "Undo" at bounding box center [360, 656] width 56 height 22
click at [727, 547] on div at bounding box center [725, 656] width 22 height 22
click at [803, 547] on icon at bounding box center [805, 655] width 15 height 15
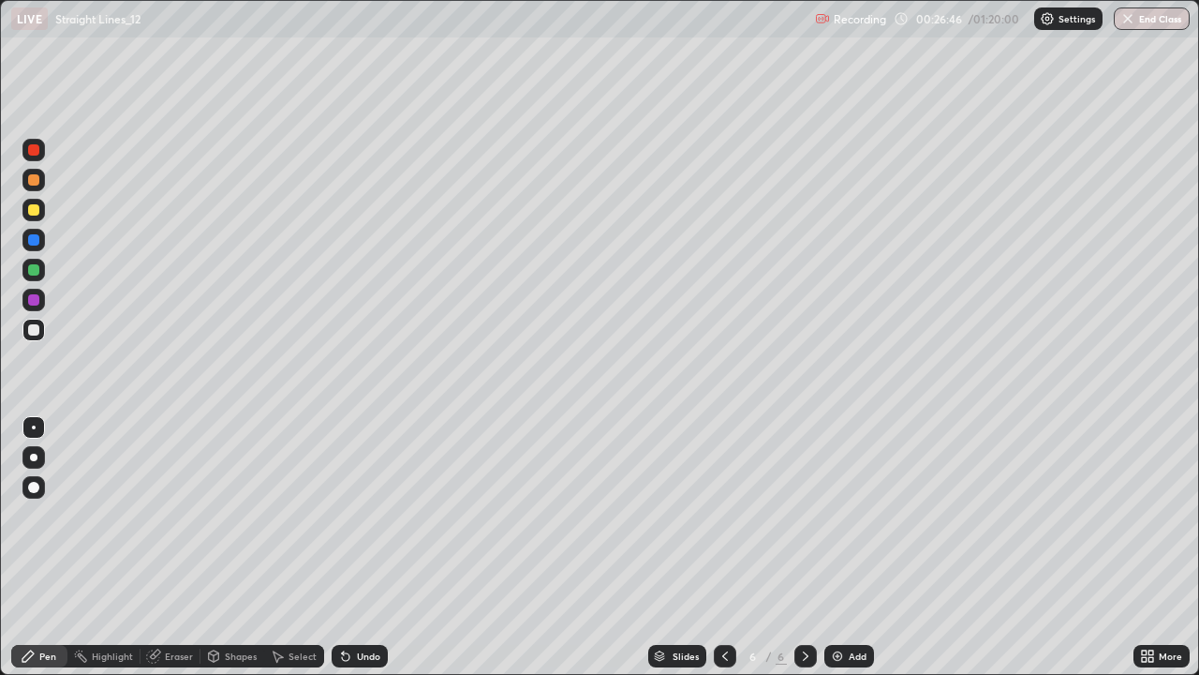
click at [30, 180] on div at bounding box center [33, 179] width 11 height 11
click at [29, 327] on div at bounding box center [33, 329] width 11 height 11
click at [34, 334] on div at bounding box center [33, 329] width 11 height 11
click at [714, 547] on div at bounding box center [725, 656] width 22 height 22
click at [804, 547] on icon at bounding box center [805, 655] width 15 height 15
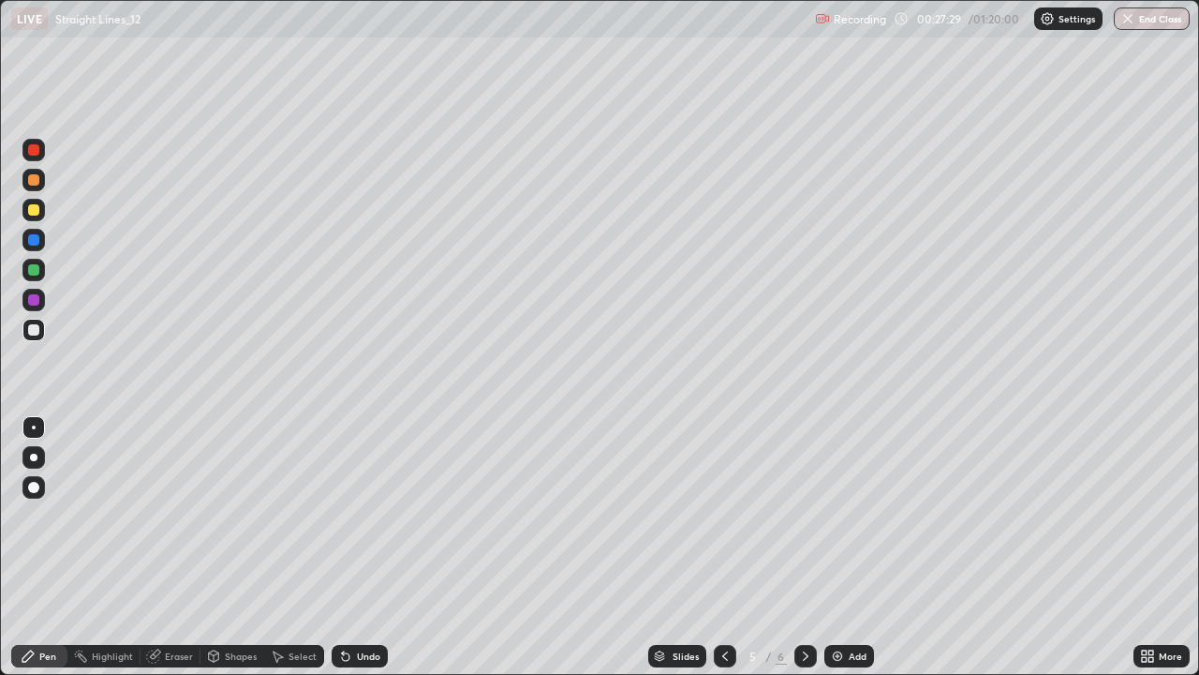
click at [805, 547] on icon at bounding box center [805, 655] width 15 height 15
click at [38, 268] on div at bounding box center [33, 269] width 11 height 11
click at [721, 547] on icon at bounding box center [725, 655] width 15 height 15
click at [800, 547] on icon at bounding box center [805, 655] width 15 height 15
click at [721, 547] on icon at bounding box center [725, 655] width 15 height 15
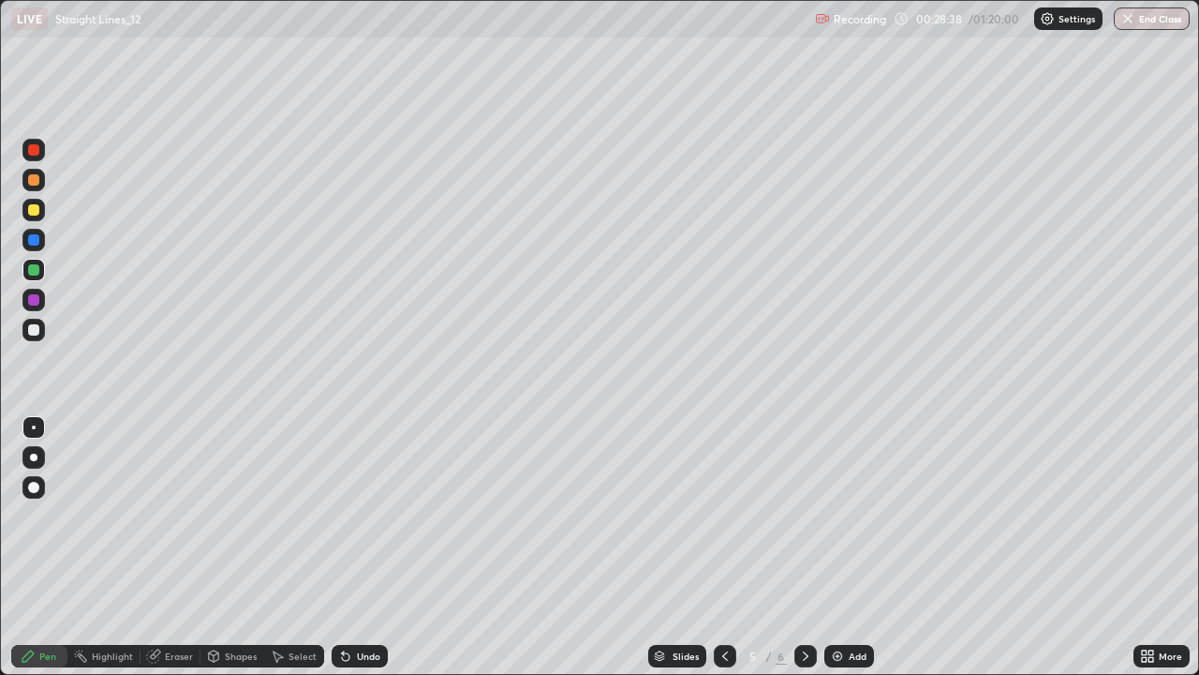
click at [803, 547] on div at bounding box center [806, 656] width 22 height 22
click at [35, 208] on div at bounding box center [33, 209] width 11 height 11
click at [852, 547] on div "Add" at bounding box center [858, 655] width 18 height 9
click at [304, 547] on div "Select" at bounding box center [303, 655] width 28 height 9
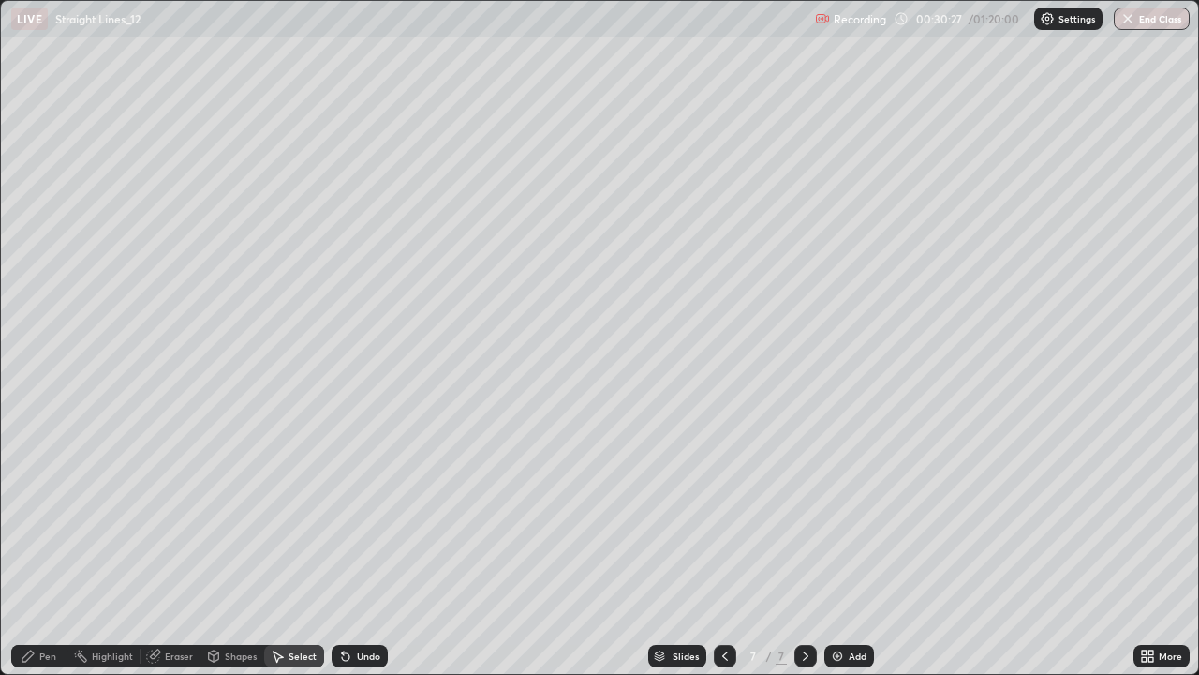
click at [240, 547] on div "Shapes" at bounding box center [241, 655] width 32 height 9
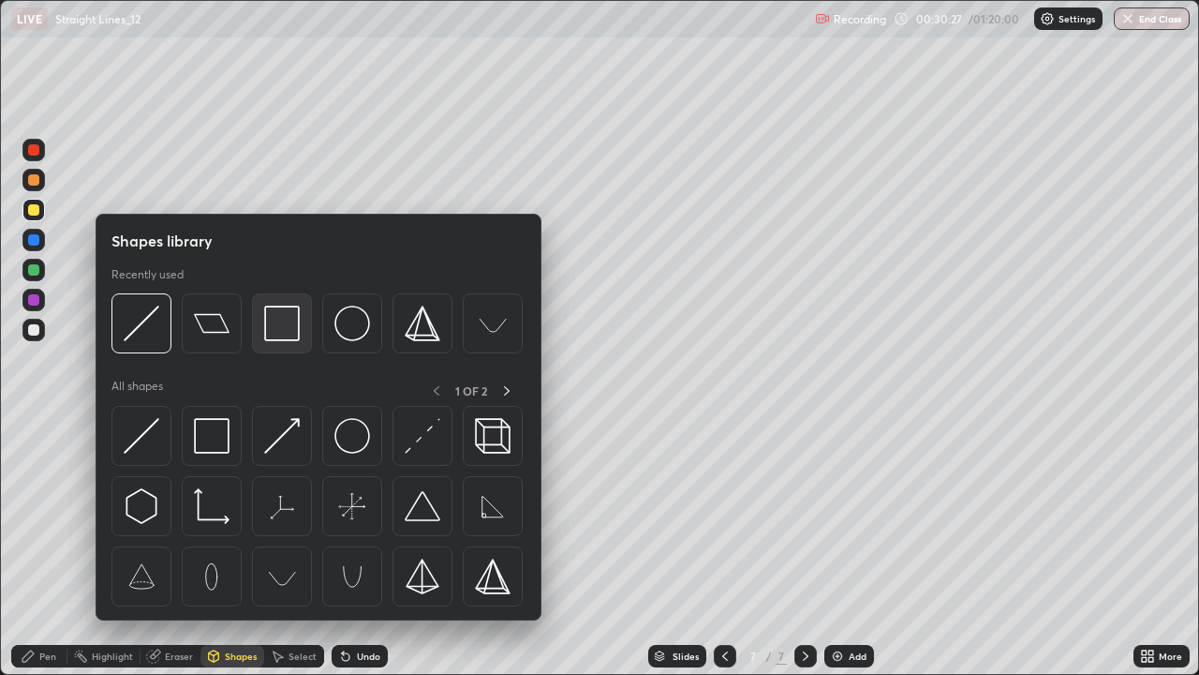
click at [275, 322] on img at bounding box center [282, 323] width 36 height 36
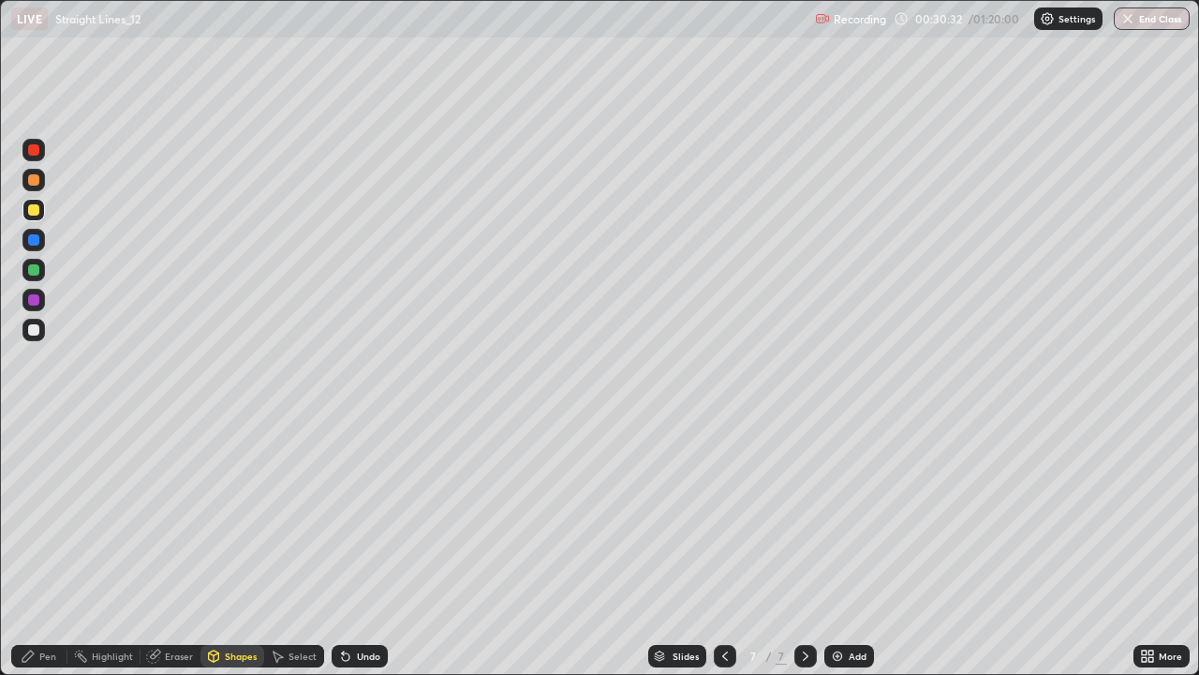
click at [35, 324] on div at bounding box center [33, 329] width 11 height 11
click at [32, 547] on div "Pen" at bounding box center [39, 656] width 56 height 22
click at [374, 547] on div "Undo" at bounding box center [360, 656] width 56 height 22
click at [240, 547] on div "Shapes" at bounding box center [241, 655] width 32 height 9
click at [238, 547] on div "Shapes" at bounding box center [241, 655] width 32 height 9
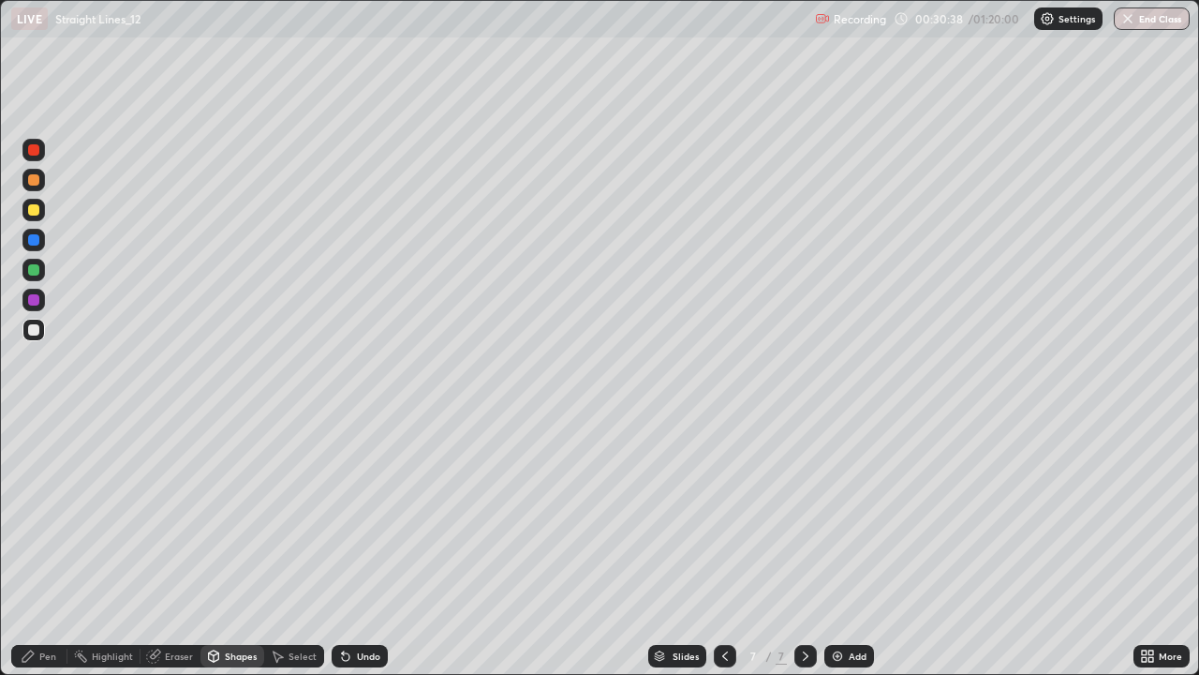
click at [229, 547] on div "Shapes" at bounding box center [233, 656] width 64 height 22
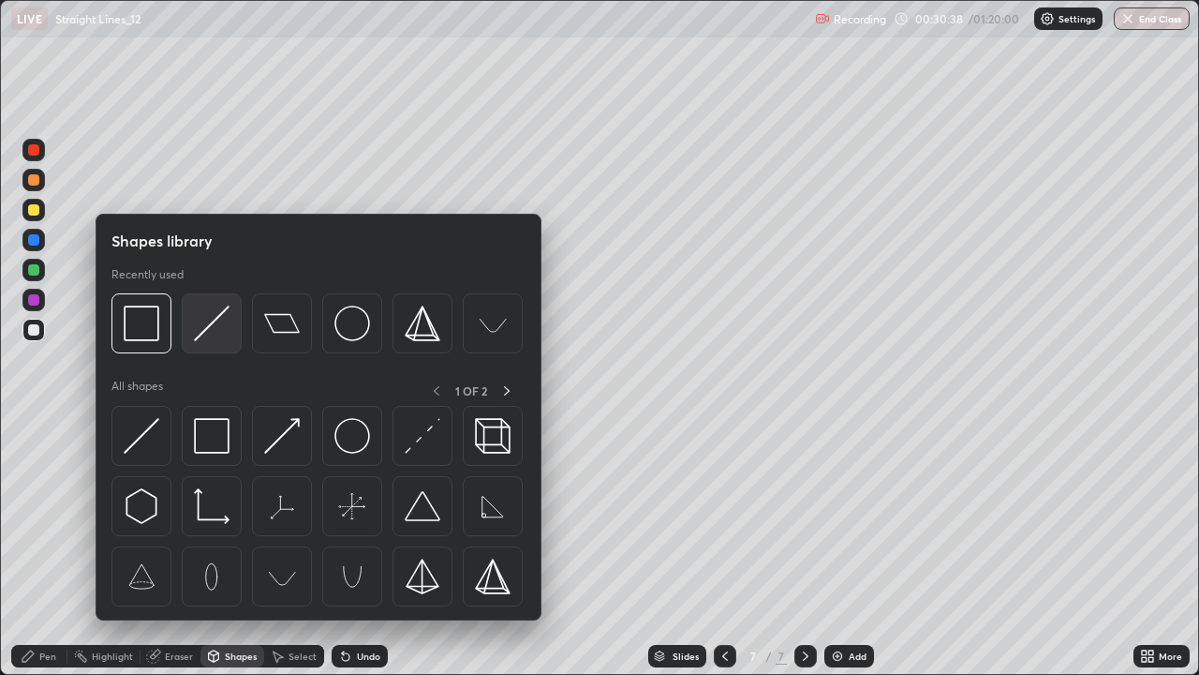
click at [213, 331] on img at bounding box center [212, 323] width 36 height 36
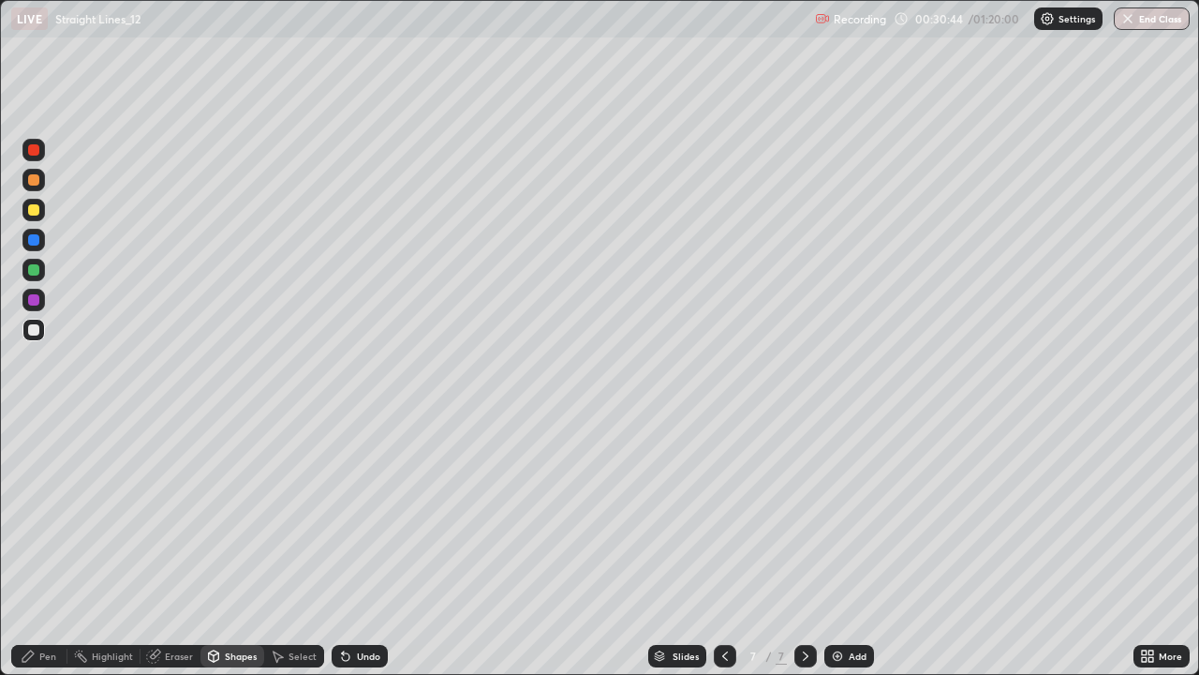
click at [34, 547] on div "Pen" at bounding box center [39, 656] width 56 height 22
click at [31, 332] on div at bounding box center [33, 329] width 11 height 11
click at [29, 271] on div at bounding box center [33, 269] width 11 height 11
click at [35, 330] on div at bounding box center [33, 329] width 11 height 11
click at [357, 547] on div "Undo" at bounding box center [360, 656] width 56 height 22
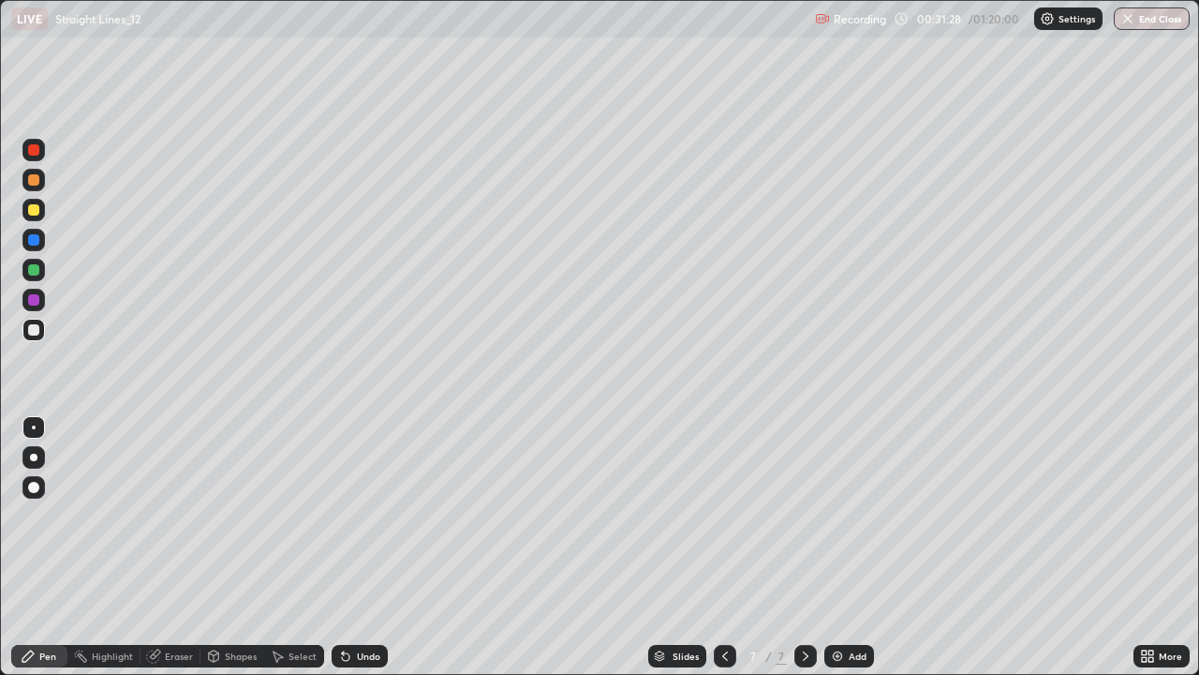
click at [31, 547] on icon at bounding box center [27, 655] width 11 height 11
click at [357, 547] on div "Undo" at bounding box center [368, 655] width 23 height 9
click at [363, 547] on div "Undo" at bounding box center [368, 655] width 23 height 9
click at [358, 547] on div "Undo" at bounding box center [368, 655] width 23 height 9
click at [353, 547] on div "Undo" at bounding box center [360, 656] width 56 height 22
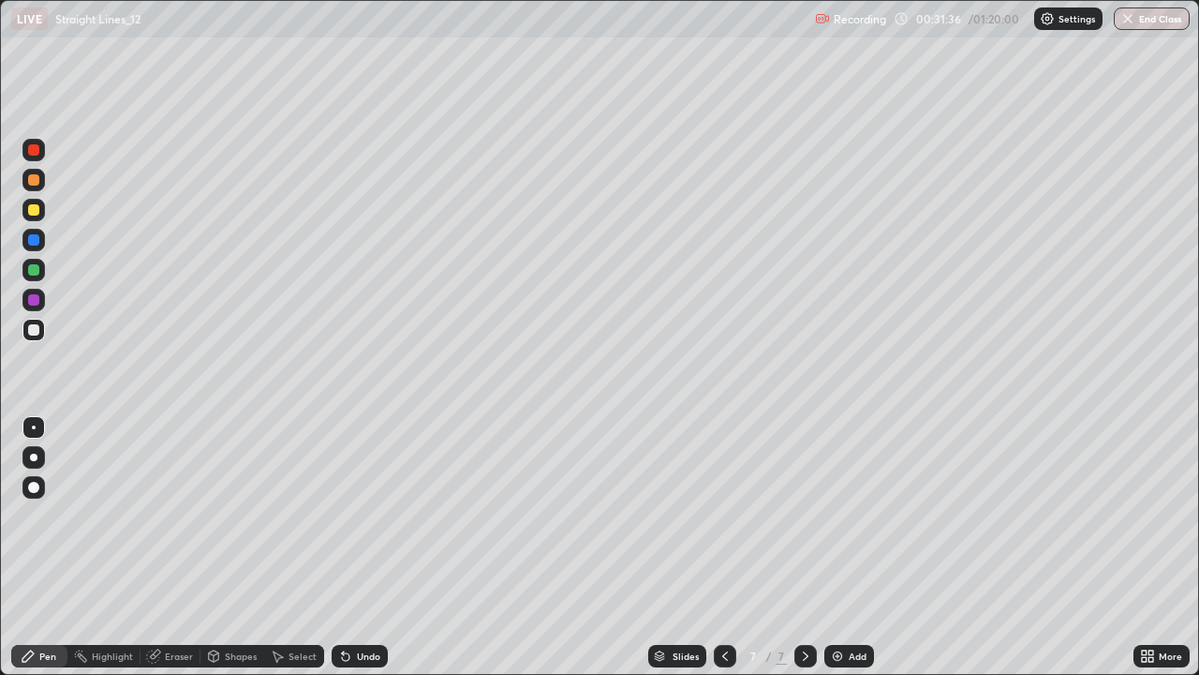
click at [354, 547] on div "Undo" at bounding box center [360, 656] width 56 height 22
click at [38, 322] on div at bounding box center [33, 330] width 22 height 22
click at [360, 547] on div "Undo" at bounding box center [360, 656] width 56 height 22
click at [173, 547] on div "Eraser" at bounding box center [179, 655] width 28 height 9
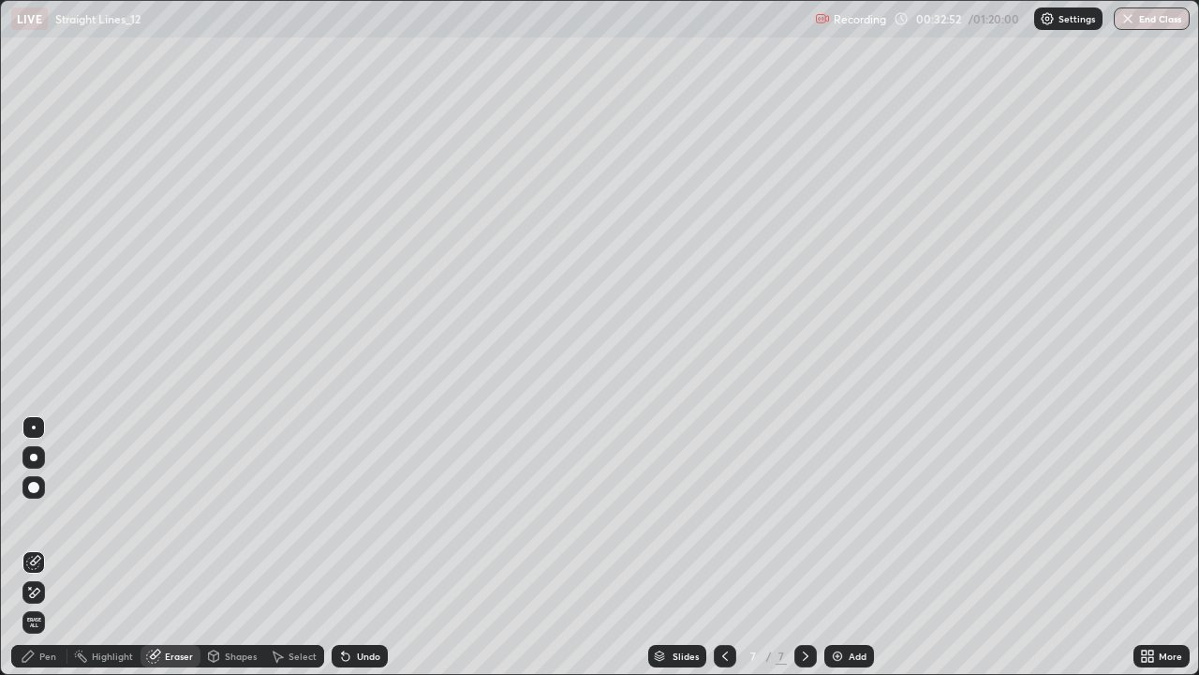
click at [47, 547] on div "Pen" at bounding box center [47, 655] width 17 height 9
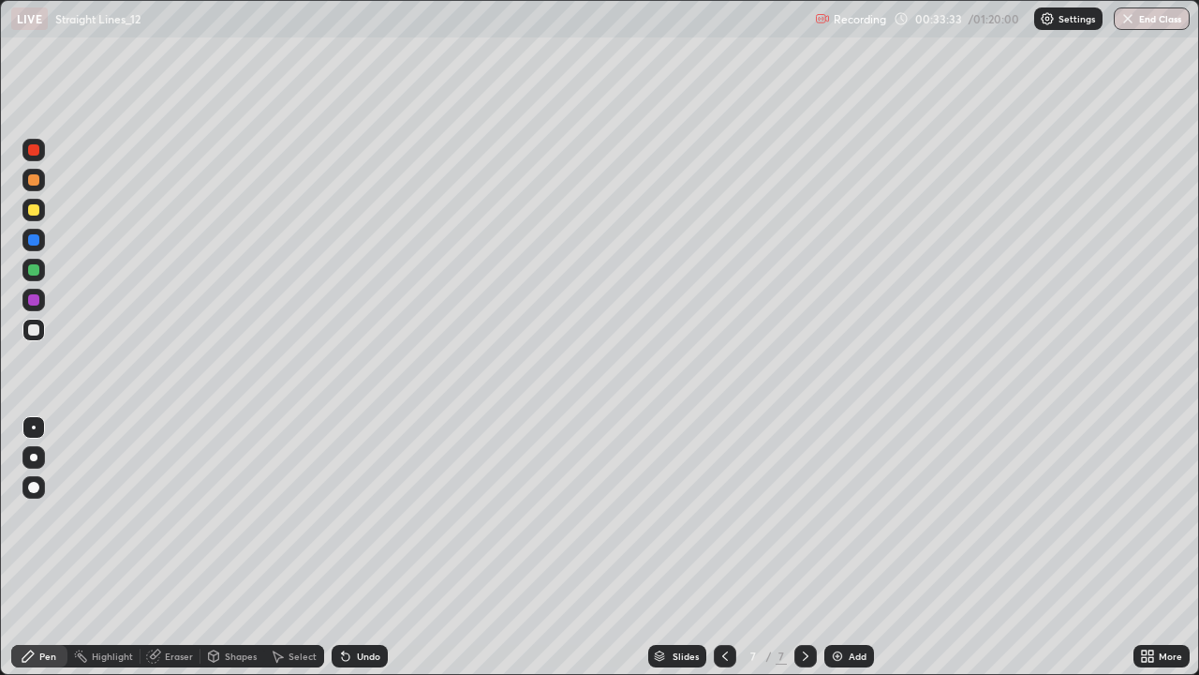
click at [30, 206] on div at bounding box center [33, 209] width 11 height 11
click at [37, 241] on div at bounding box center [33, 239] width 11 height 11
click at [358, 547] on div "Undo" at bounding box center [360, 656] width 56 height 22
click at [34, 211] on div at bounding box center [33, 209] width 11 height 11
click at [30, 185] on div at bounding box center [33, 179] width 11 height 11
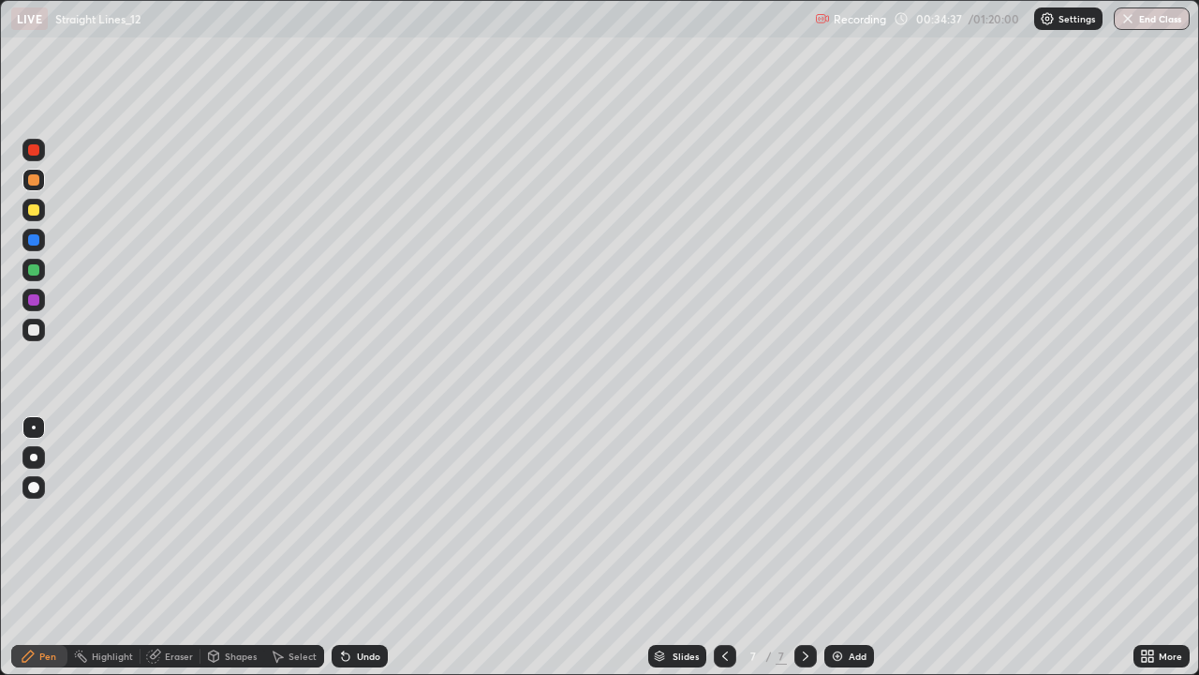
click at [31, 154] on div at bounding box center [33, 149] width 11 height 11
click at [37, 330] on div at bounding box center [33, 329] width 11 height 11
click at [31, 270] on div at bounding box center [33, 269] width 11 height 11
click at [30, 340] on div at bounding box center [33, 330] width 22 height 22
click at [34, 241] on div at bounding box center [33, 239] width 11 height 11
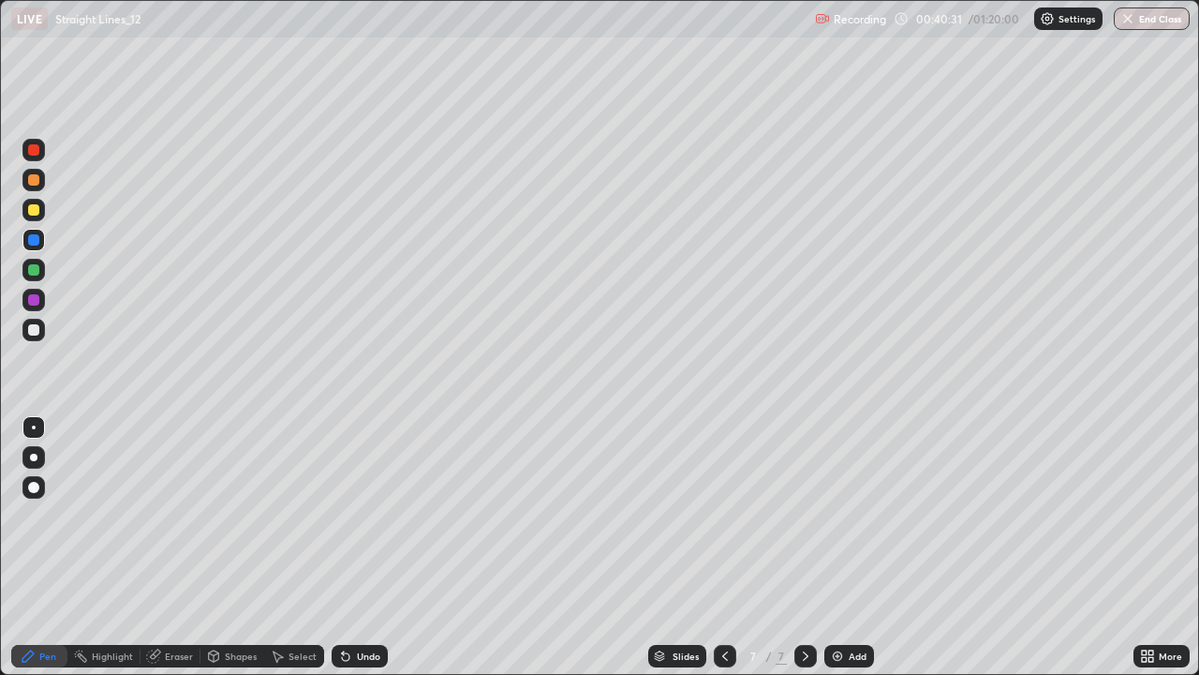
click at [849, 547] on div "Add" at bounding box center [850, 656] width 50 height 22
click at [30, 328] on div at bounding box center [33, 329] width 11 height 11
click at [723, 547] on icon at bounding box center [725, 655] width 15 height 15
click at [796, 547] on div at bounding box center [806, 656] width 22 height 22
click at [801, 547] on icon at bounding box center [805, 655] width 15 height 15
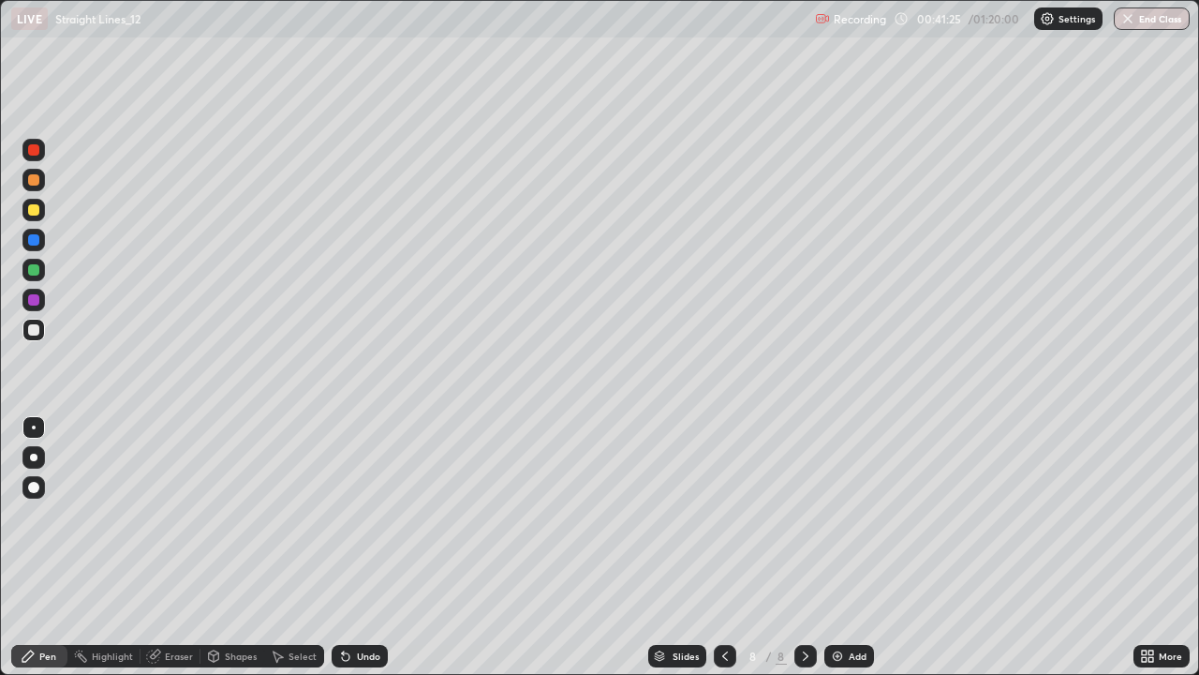
click at [726, 547] on icon at bounding box center [725, 655] width 15 height 15
click at [814, 547] on div at bounding box center [806, 655] width 22 height 37
click at [31, 330] on div at bounding box center [33, 329] width 11 height 11
click at [32, 176] on div at bounding box center [33, 179] width 11 height 11
click at [31, 332] on div at bounding box center [33, 329] width 11 height 11
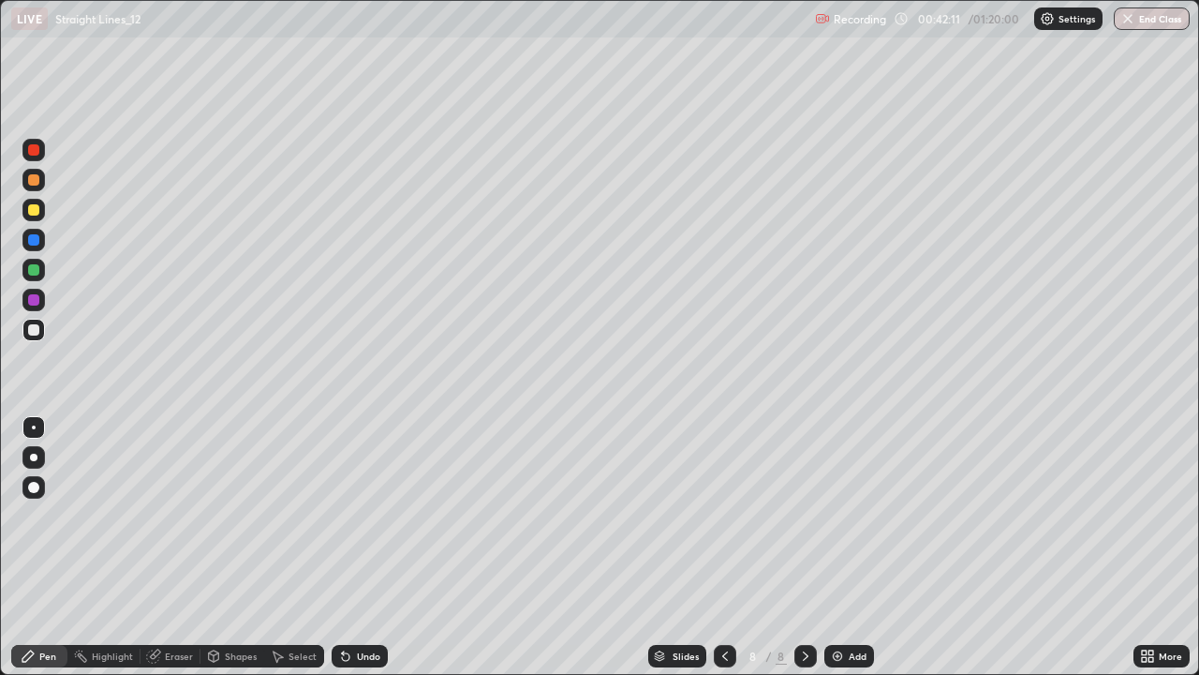
click at [32, 208] on div at bounding box center [33, 209] width 11 height 11
click at [35, 178] on div at bounding box center [33, 179] width 11 height 11
click at [34, 329] on div at bounding box center [33, 329] width 11 height 11
click at [724, 547] on icon at bounding box center [725, 655] width 15 height 15
click at [801, 547] on icon at bounding box center [805, 655] width 15 height 15
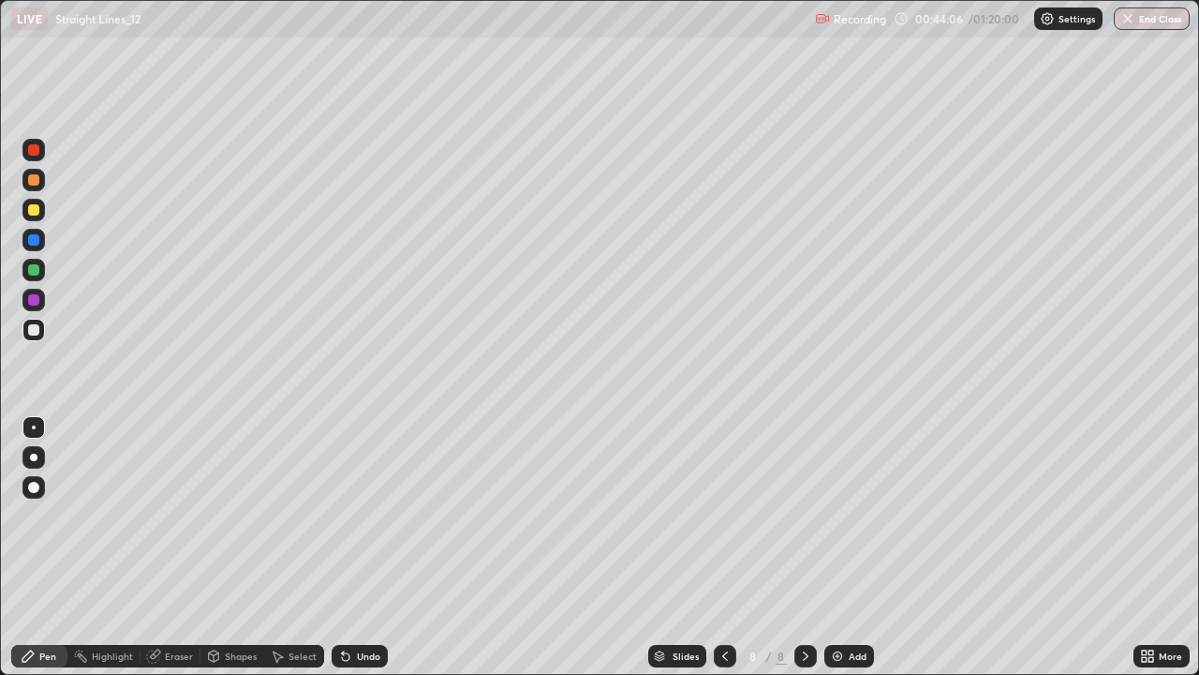
click at [865, 547] on div "Add" at bounding box center [850, 656] width 50 height 22
click at [26, 214] on div at bounding box center [33, 210] width 22 height 22
click at [40, 330] on div at bounding box center [33, 330] width 22 height 22
click at [37, 209] on div at bounding box center [33, 209] width 11 height 11
click at [37, 325] on div at bounding box center [33, 329] width 11 height 11
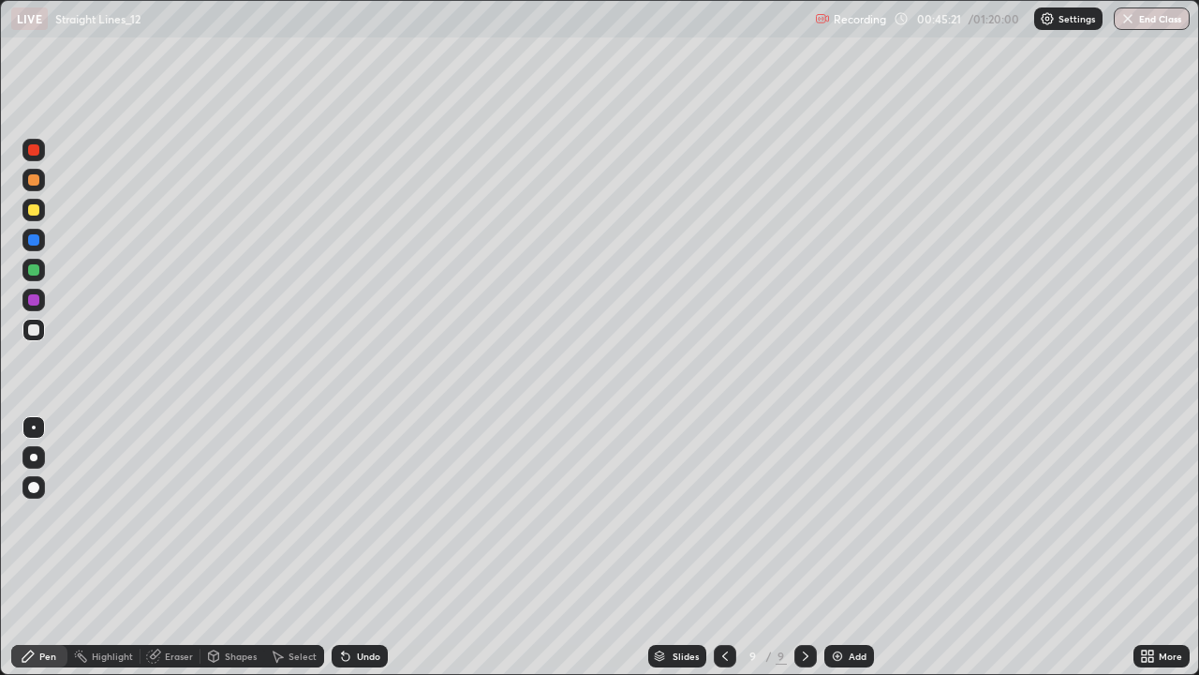
click at [37, 235] on div at bounding box center [33, 239] width 11 height 11
click at [35, 327] on div at bounding box center [33, 329] width 11 height 11
click at [232, 547] on div "Shapes" at bounding box center [233, 656] width 64 height 22
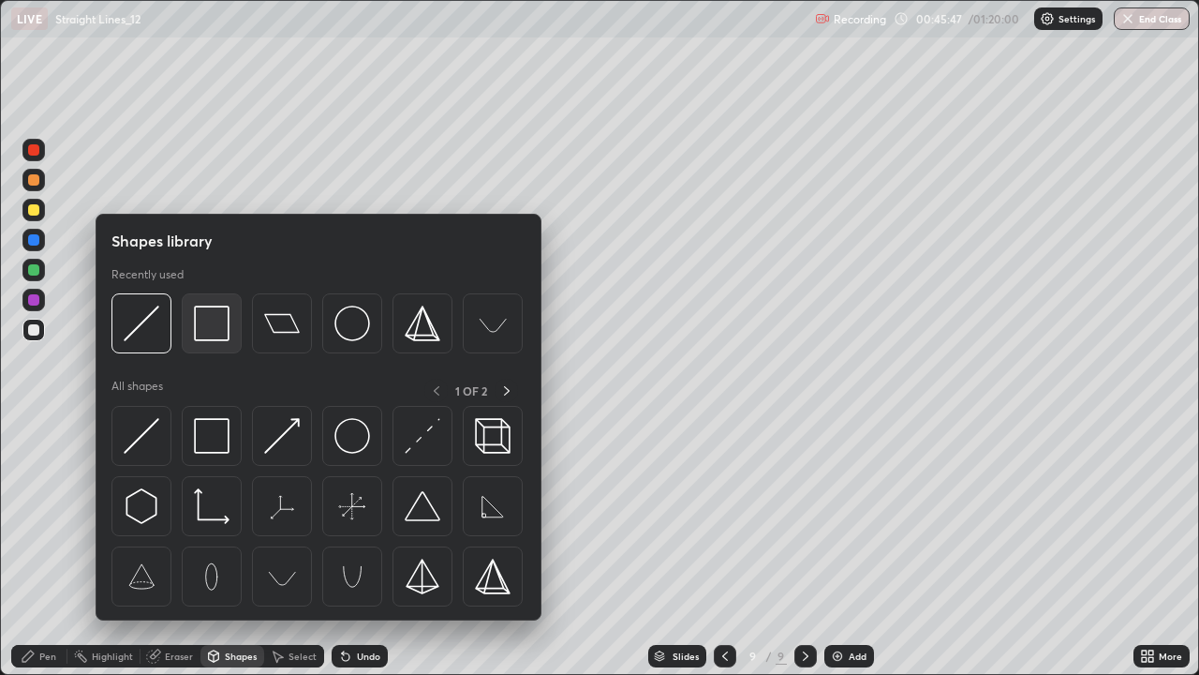
click at [213, 325] on img at bounding box center [212, 323] width 36 height 36
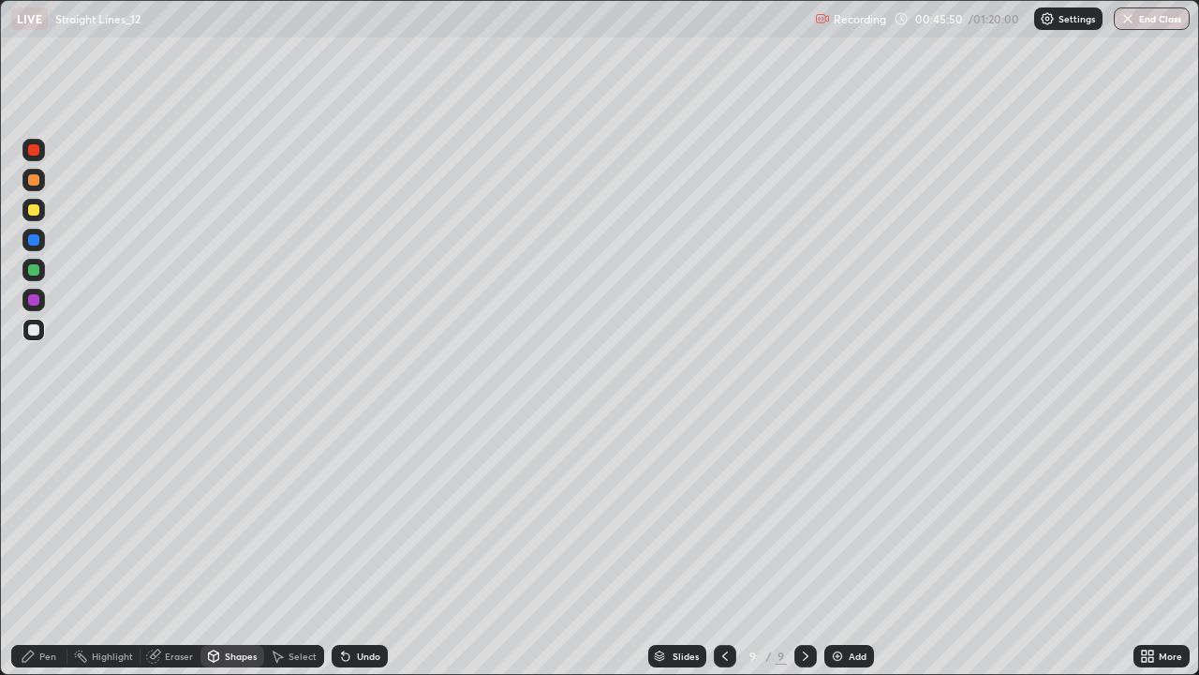
click at [222, 547] on div "Shapes" at bounding box center [233, 656] width 64 height 22
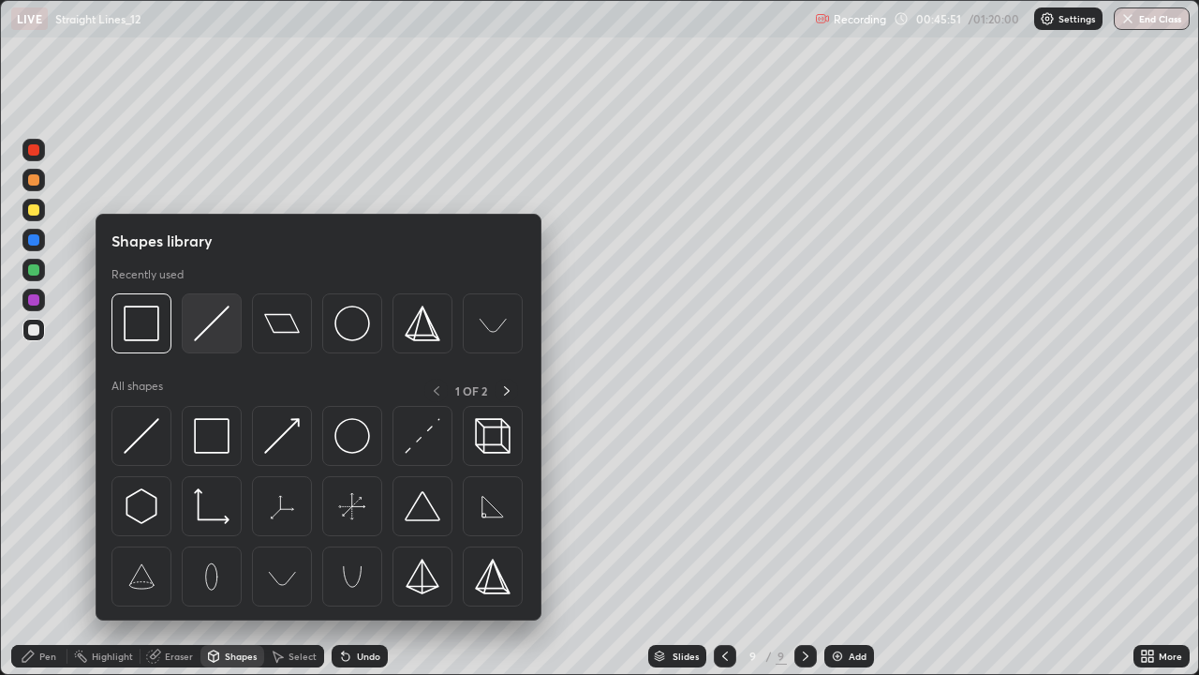
click at [207, 324] on img at bounding box center [212, 323] width 36 height 36
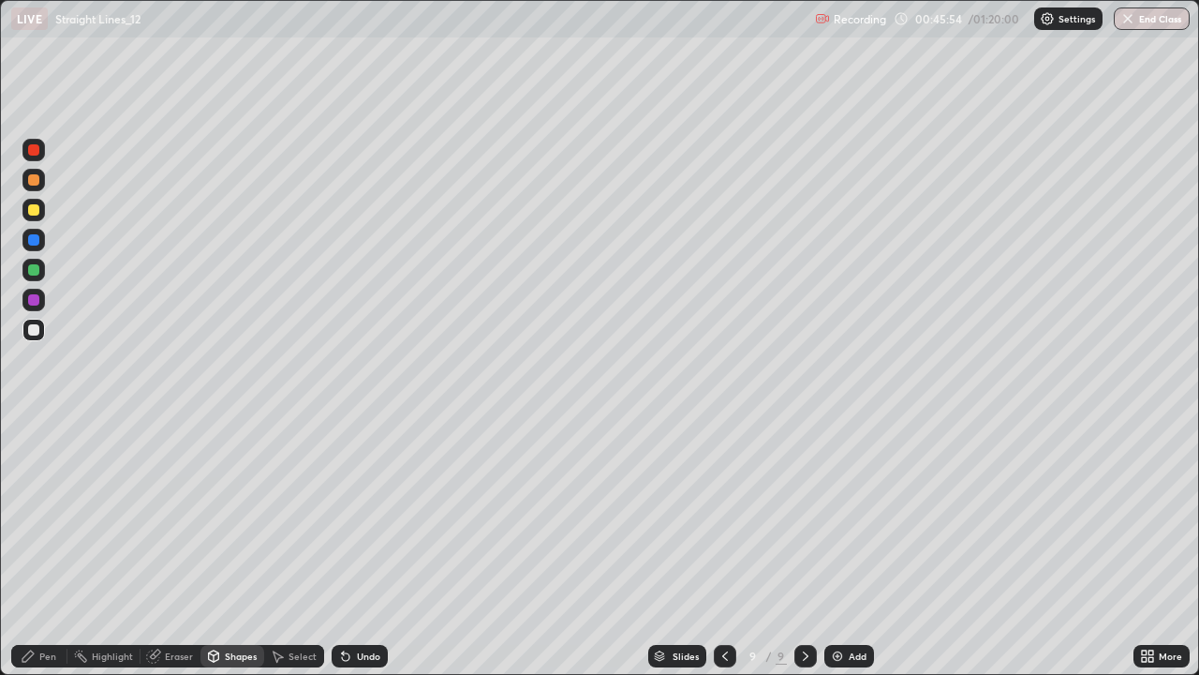
click at [361, 547] on div "Undo" at bounding box center [360, 656] width 56 height 22
click at [28, 547] on icon at bounding box center [28, 655] width 15 height 15
click at [30, 333] on div at bounding box center [33, 329] width 11 height 11
click at [31, 322] on div at bounding box center [33, 330] width 22 height 22
click at [31, 547] on div "Pen" at bounding box center [39, 656] width 56 height 22
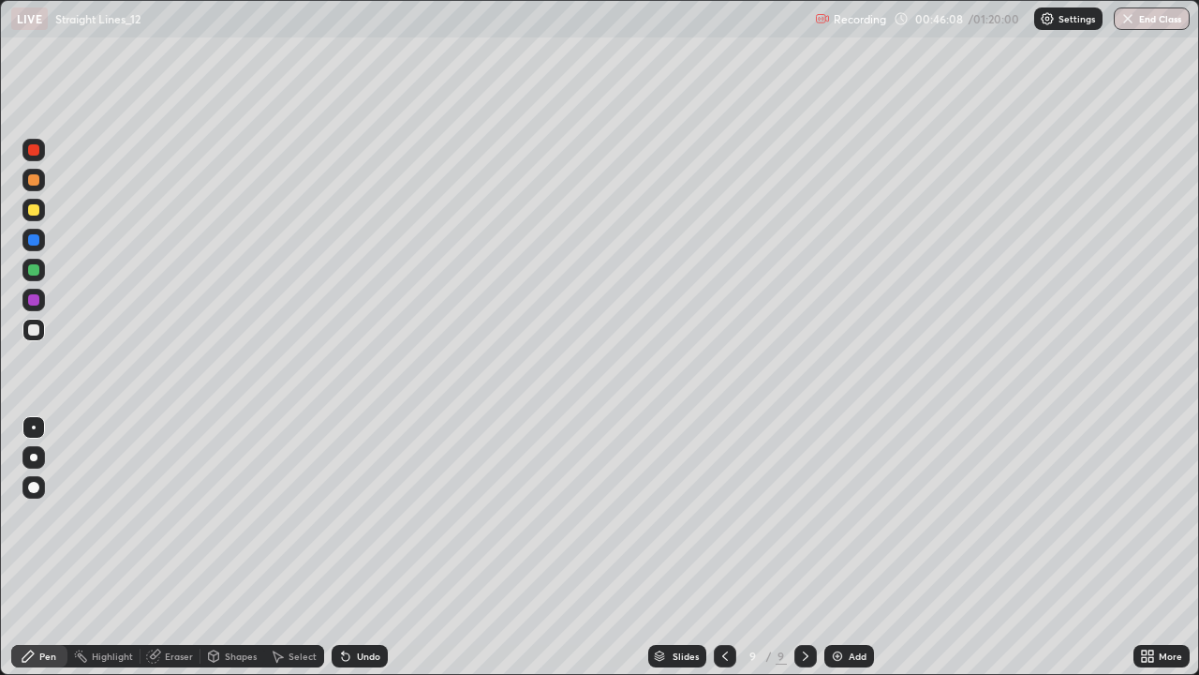
click at [362, 547] on div "Undo" at bounding box center [368, 655] width 23 height 9
click at [35, 182] on div at bounding box center [33, 179] width 11 height 11
click at [36, 321] on div at bounding box center [33, 330] width 22 height 22
click at [24, 209] on div at bounding box center [33, 210] width 22 height 22
click at [23, 271] on div at bounding box center [33, 270] width 22 height 22
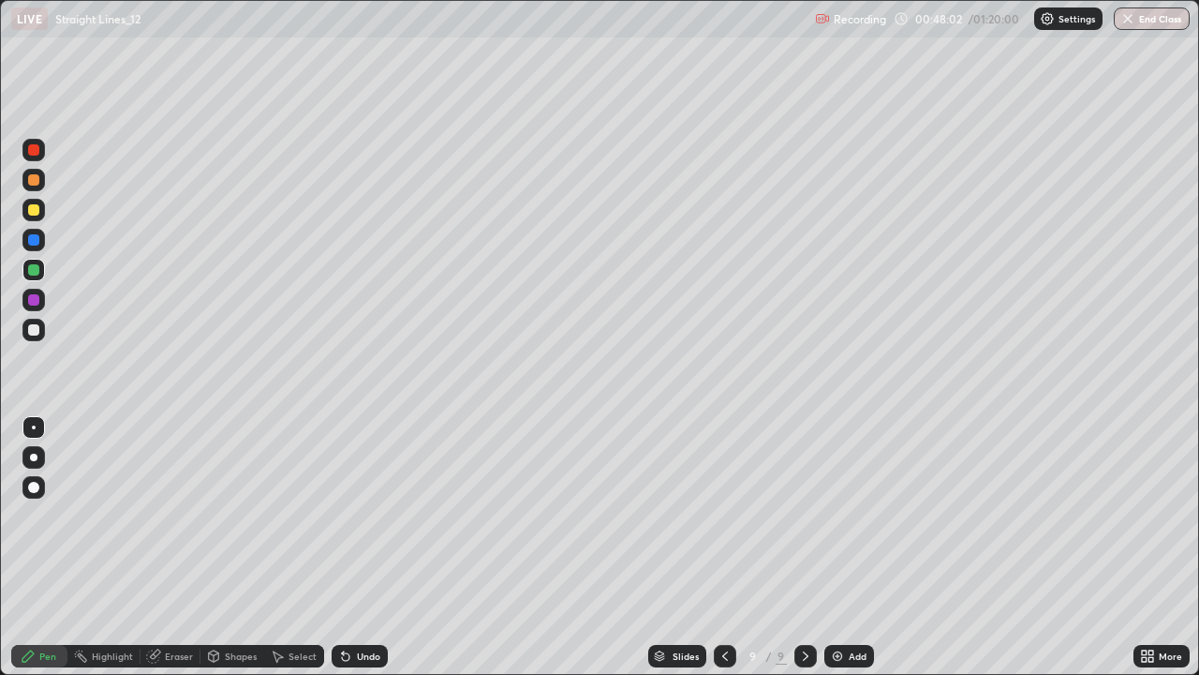
click at [348, 547] on div "Undo" at bounding box center [360, 656] width 56 height 22
click at [358, 547] on div "Undo" at bounding box center [360, 656] width 56 height 22
click at [357, 547] on div "Undo" at bounding box center [368, 655] width 23 height 9
click at [34, 210] on div at bounding box center [33, 209] width 11 height 11
click at [36, 270] on div at bounding box center [33, 269] width 11 height 11
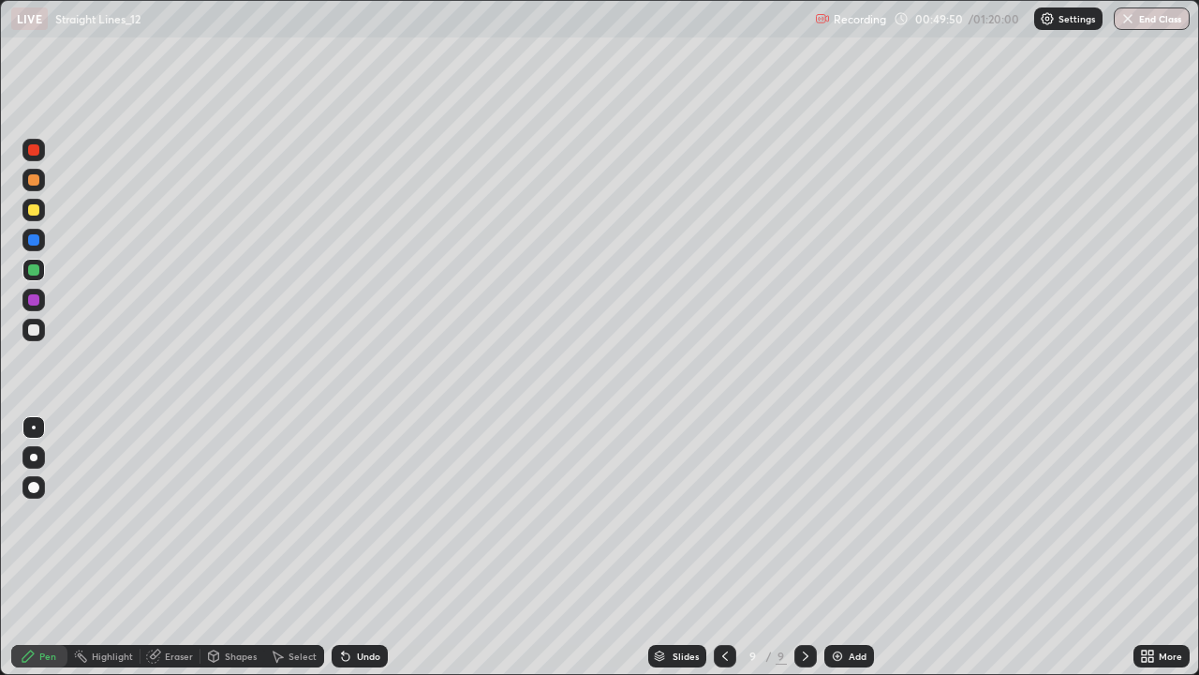
click at [37, 334] on div at bounding box center [33, 330] width 22 height 22
click at [844, 547] on div "Add" at bounding box center [850, 656] width 50 height 22
click at [34, 244] on div at bounding box center [33, 239] width 11 height 11
click at [722, 547] on icon at bounding box center [724, 655] width 15 height 15
click at [803, 547] on icon at bounding box center [805, 655] width 15 height 15
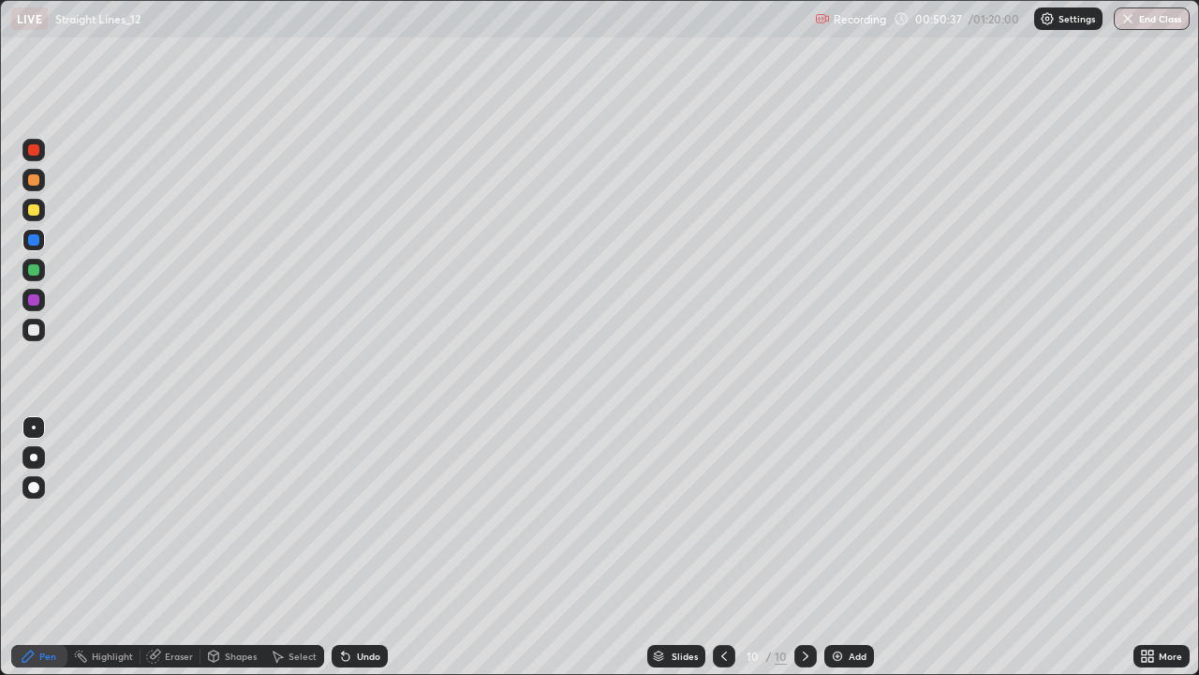
click at [33, 330] on div at bounding box center [33, 329] width 11 height 11
click at [721, 547] on icon at bounding box center [724, 655] width 15 height 15
click at [804, 547] on icon at bounding box center [805, 655] width 15 height 15
click at [727, 547] on div at bounding box center [724, 655] width 22 height 37
click at [804, 547] on icon at bounding box center [805, 655] width 15 height 15
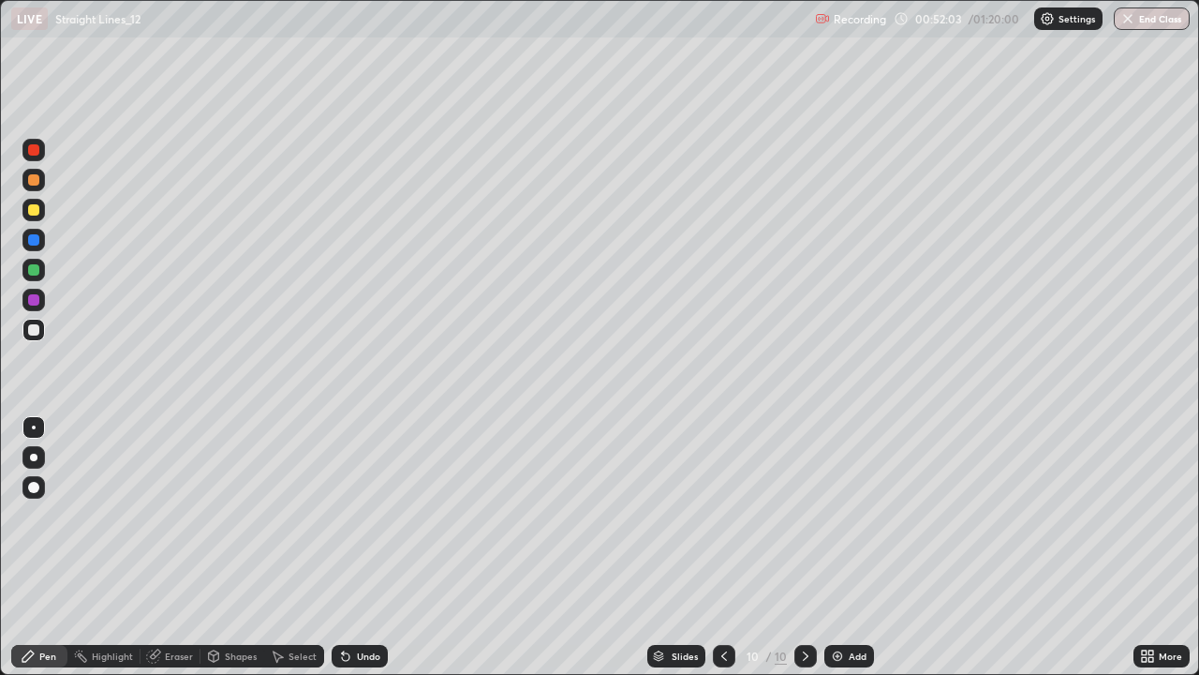
click at [722, 547] on icon at bounding box center [724, 655] width 15 height 15
click at [801, 547] on icon at bounding box center [805, 655] width 15 height 15
click at [363, 547] on div "Undo" at bounding box center [368, 655] width 23 height 9
click at [353, 547] on div "Undo" at bounding box center [360, 656] width 56 height 22
click at [35, 269] on div at bounding box center [33, 269] width 11 height 11
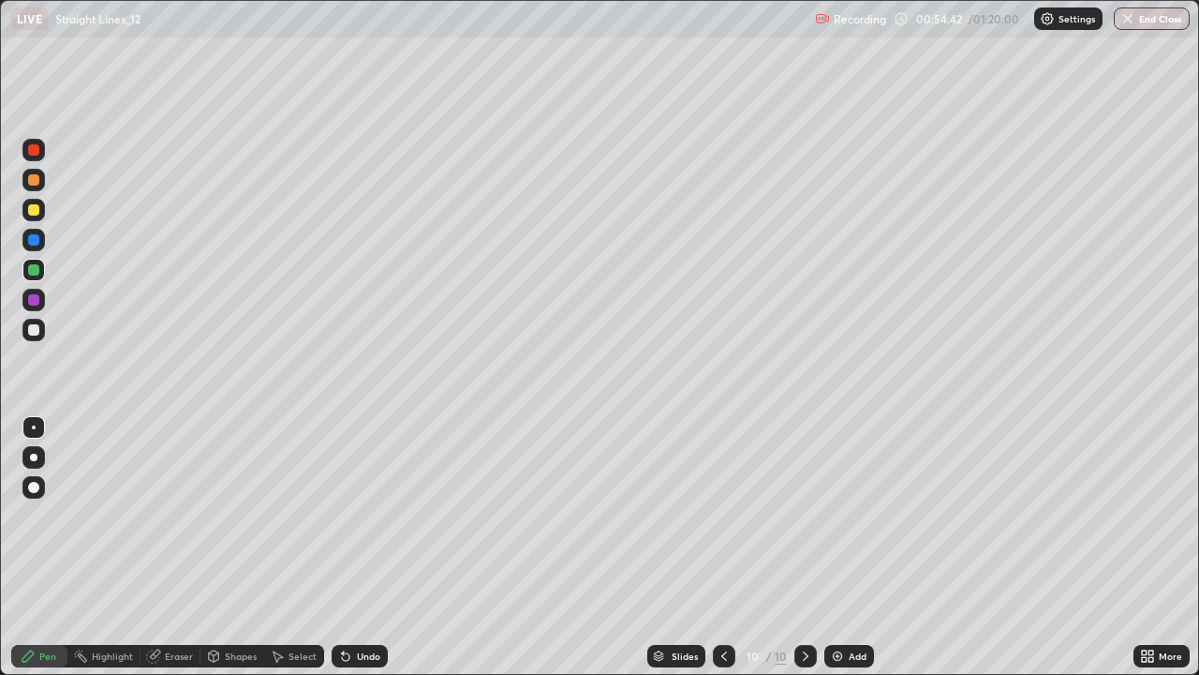
click at [859, 547] on div "Add" at bounding box center [850, 656] width 50 height 22
click at [35, 209] on div at bounding box center [33, 209] width 11 height 11
click at [37, 332] on div at bounding box center [33, 329] width 11 height 11
click at [35, 330] on div at bounding box center [33, 329] width 11 height 11
click at [31, 237] on div at bounding box center [33, 239] width 11 height 11
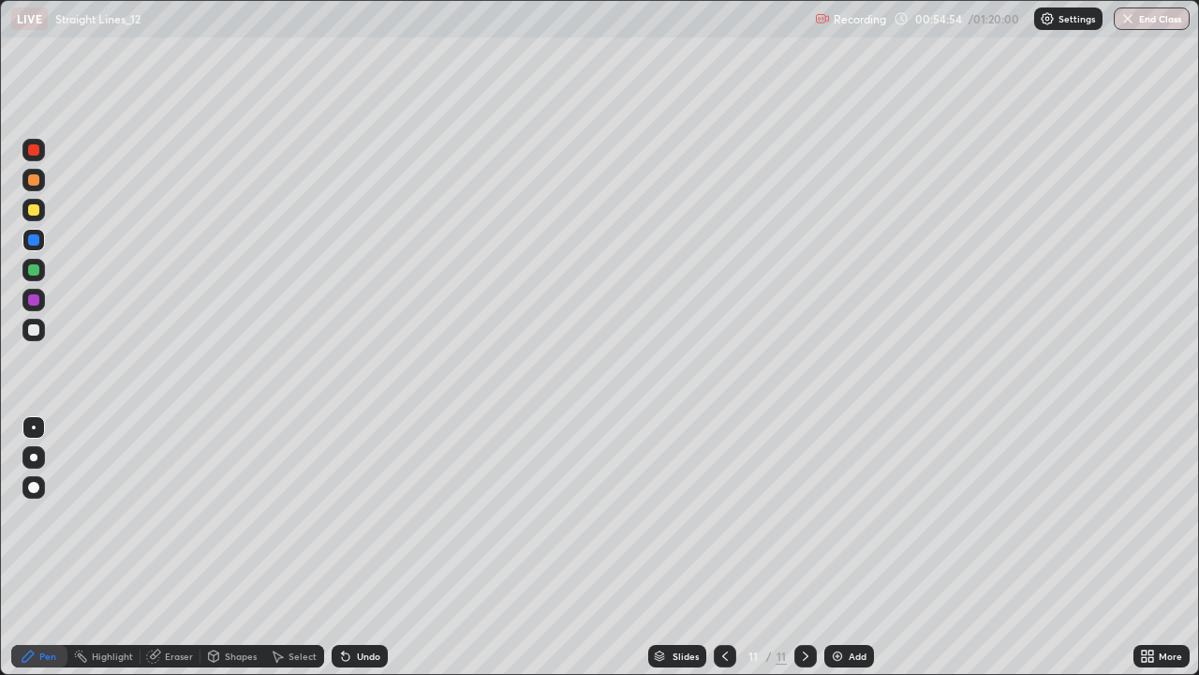
click at [36, 214] on div at bounding box center [33, 209] width 11 height 11
click at [369, 547] on div "Undo" at bounding box center [368, 655] width 23 height 9
click at [33, 327] on div at bounding box center [33, 329] width 11 height 11
click at [32, 214] on div at bounding box center [33, 209] width 11 height 11
click at [372, 547] on div "Undo" at bounding box center [360, 656] width 56 height 22
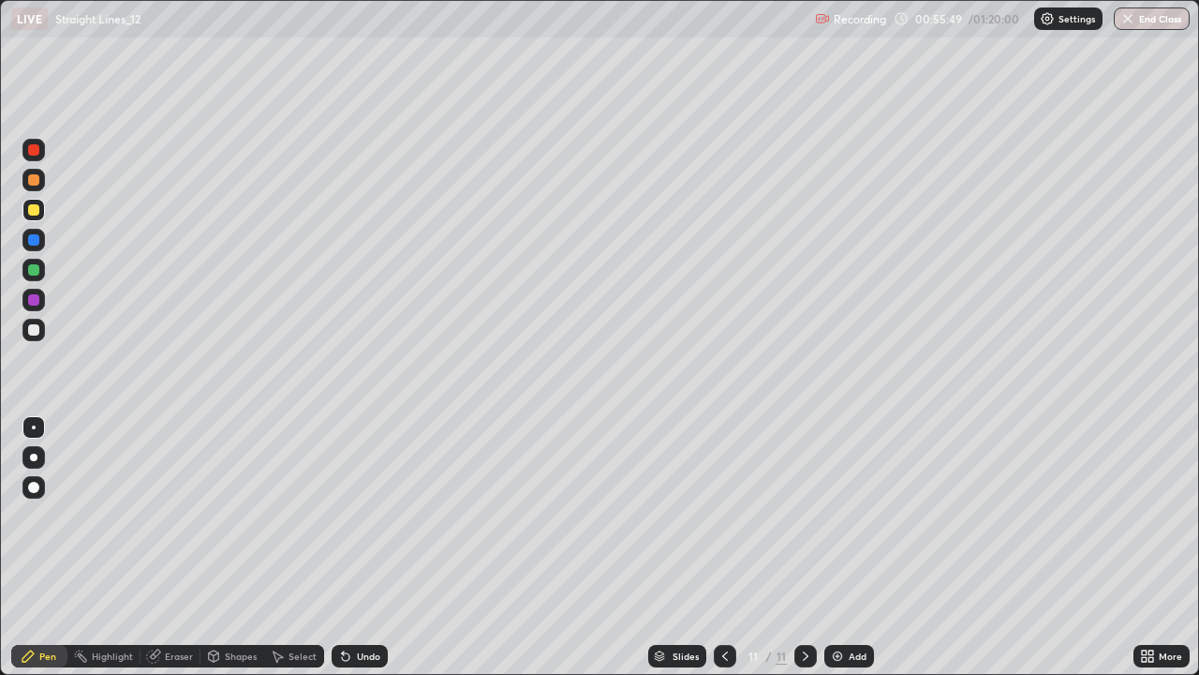
click at [364, 547] on div "Undo" at bounding box center [360, 656] width 56 height 22
click at [368, 547] on div "Undo" at bounding box center [360, 656] width 56 height 22
click at [365, 547] on div "Undo" at bounding box center [360, 656] width 56 height 22
click at [31, 321] on div at bounding box center [33, 330] width 22 height 22
click at [36, 240] on div at bounding box center [33, 239] width 11 height 11
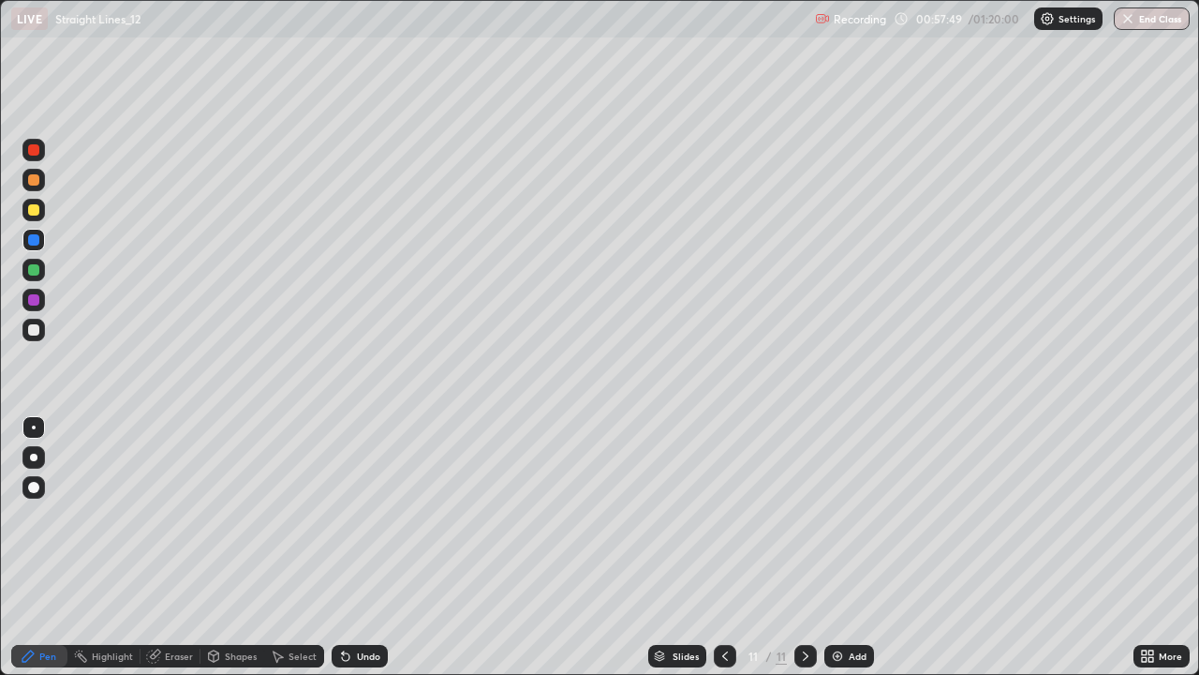
click at [366, 547] on div "Undo" at bounding box center [360, 656] width 56 height 22
click at [368, 547] on div "Undo" at bounding box center [360, 656] width 56 height 22
click at [365, 547] on div "Undo" at bounding box center [360, 656] width 56 height 22
click at [360, 547] on div "Undo" at bounding box center [368, 655] width 23 height 9
click at [357, 547] on div "Undo" at bounding box center [368, 655] width 23 height 9
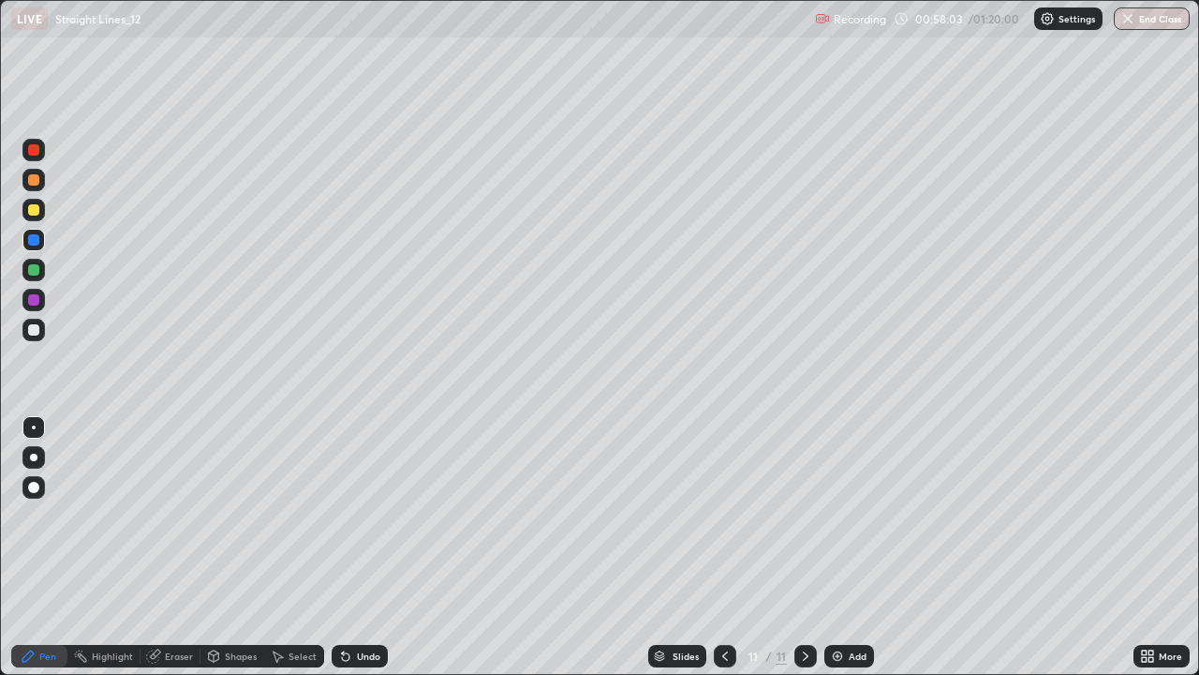
click at [357, 547] on div "Undo" at bounding box center [368, 655] width 23 height 9
click at [37, 202] on div at bounding box center [33, 210] width 22 height 22
click at [38, 237] on div at bounding box center [33, 239] width 11 height 11
click at [376, 547] on div "Undo" at bounding box center [360, 656] width 56 height 22
click at [364, 547] on div "Undo" at bounding box center [356, 655] width 64 height 37
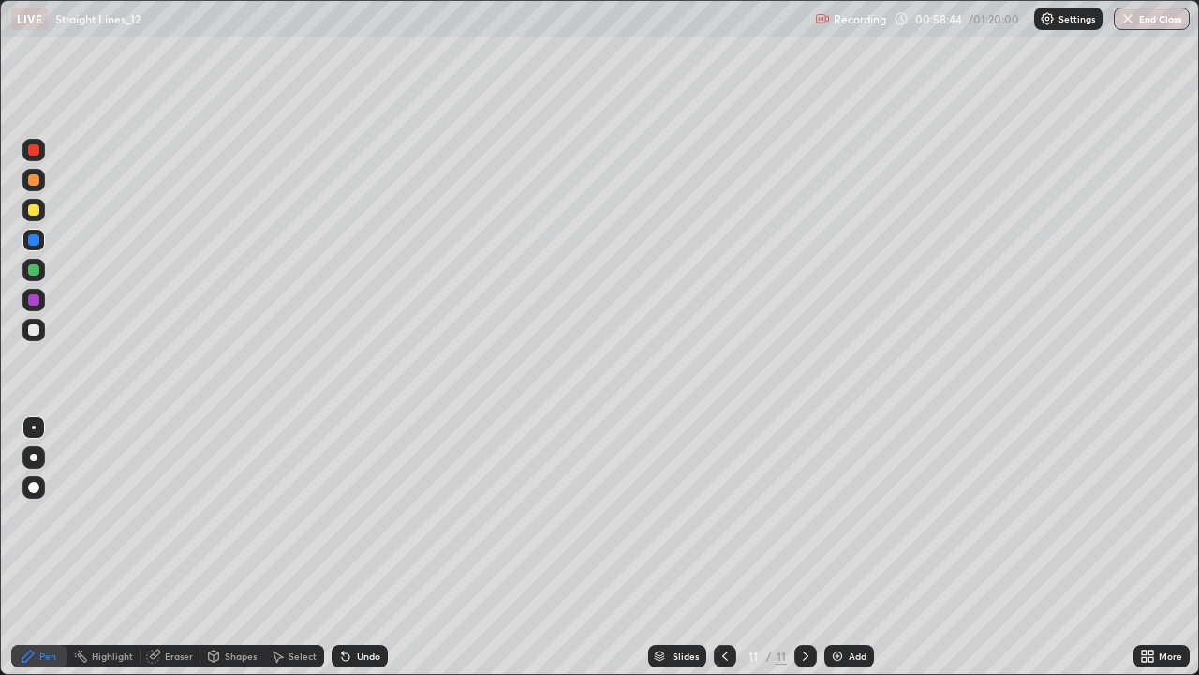
click at [37, 269] on div at bounding box center [33, 269] width 11 height 11
click at [38, 245] on div at bounding box center [33, 240] width 22 height 22
click at [33, 213] on div at bounding box center [33, 209] width 11 height 11
click at [360, 547] on div "Undo" at bounding box center [356, 655] width 64 height 37
click at [38, 266] on div at bounding box center [33, 269] width 11 height 11
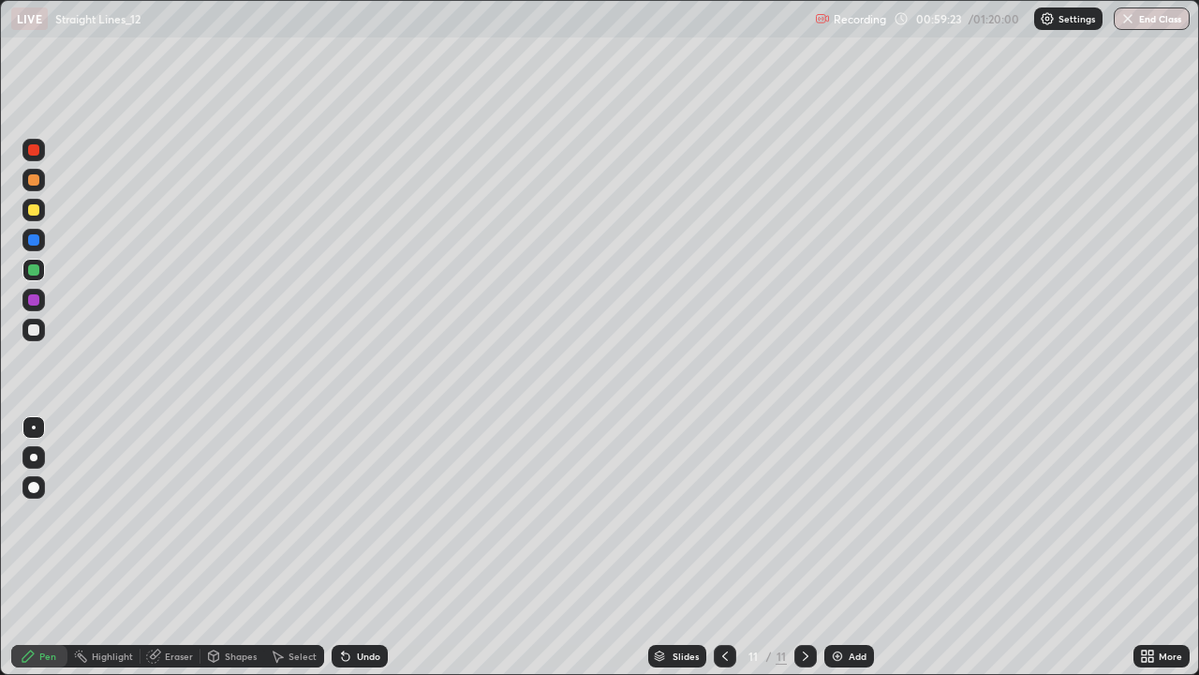
click at [370, 547] on div "Undo" at bounding box center [360, 656] width 56 height 22
click at [35, 330] on div at bounding box center [33, 329] width 11 height 11
click at [33, 328] on div at bounding box center [33, 329] width 11 height 11
click at [40, 203] on div at bounding box center [33, 210] width 22 height 22
click at [32, 321] on div at bounding box center [33, 330] width 22 height 22
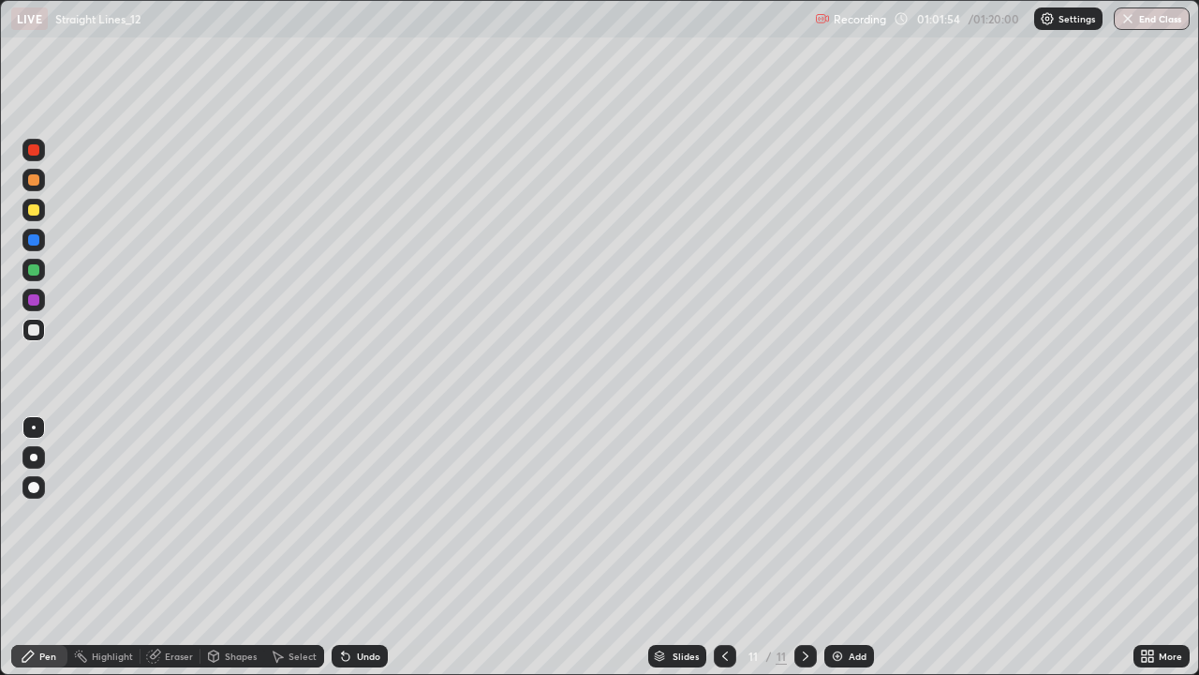
click at [373, 547] on div "Undo" at bounding box center [368, 655] width 23 height 9
click at [855, 547] on div "Add" at bounding box center [858, 655] width 18 height 9
click at [716, 547] on div at bounding box center [725, 655] width 22 height 37
click at [804, 547] on icon at bounding box center [805, 655] width 15 height 15
click at [722, 547] on icon at bounding box center [725, 655] width 15 height 15
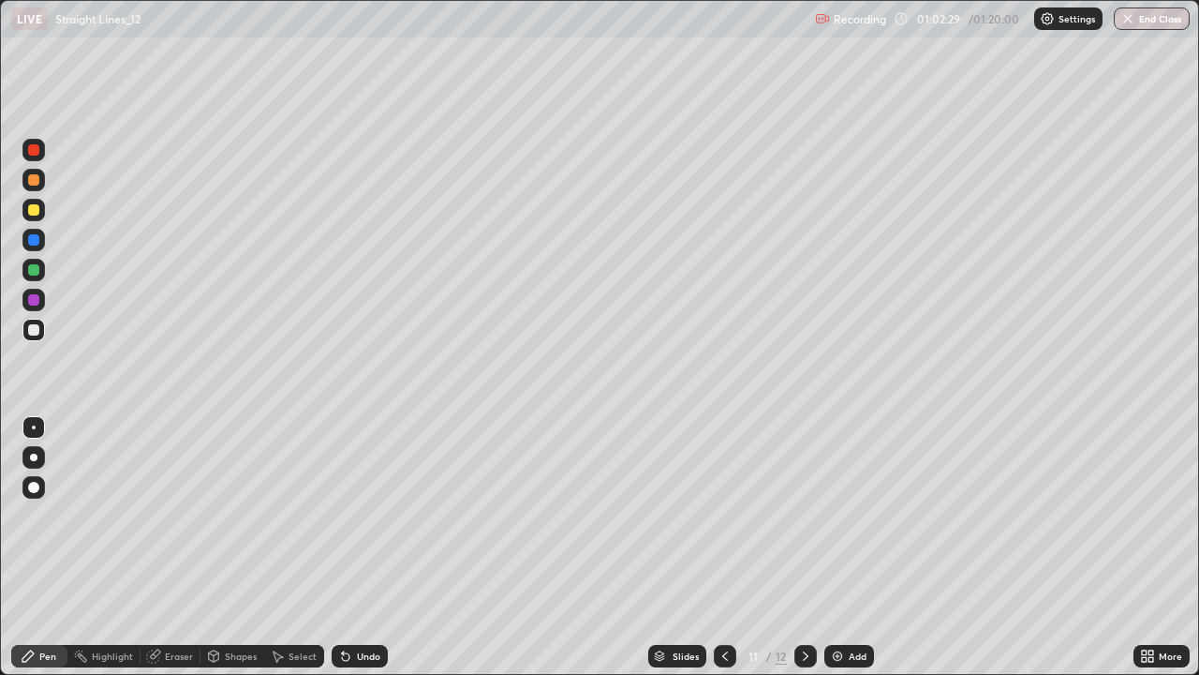
click at [804, 547] on icon at bounding box center [806, 655] width 6 height 9
click at [715, 547] on div at bounding box center [725, 656] width 22 height 22
click at [35, 210] on div at bounding box center [33, 209] width 11 height 11
click at [35, 269] on div at bounding box center [33, 269] width 11 height 11
click at [811, 547] on div at bounding box center [806, 655] width 22 height 37
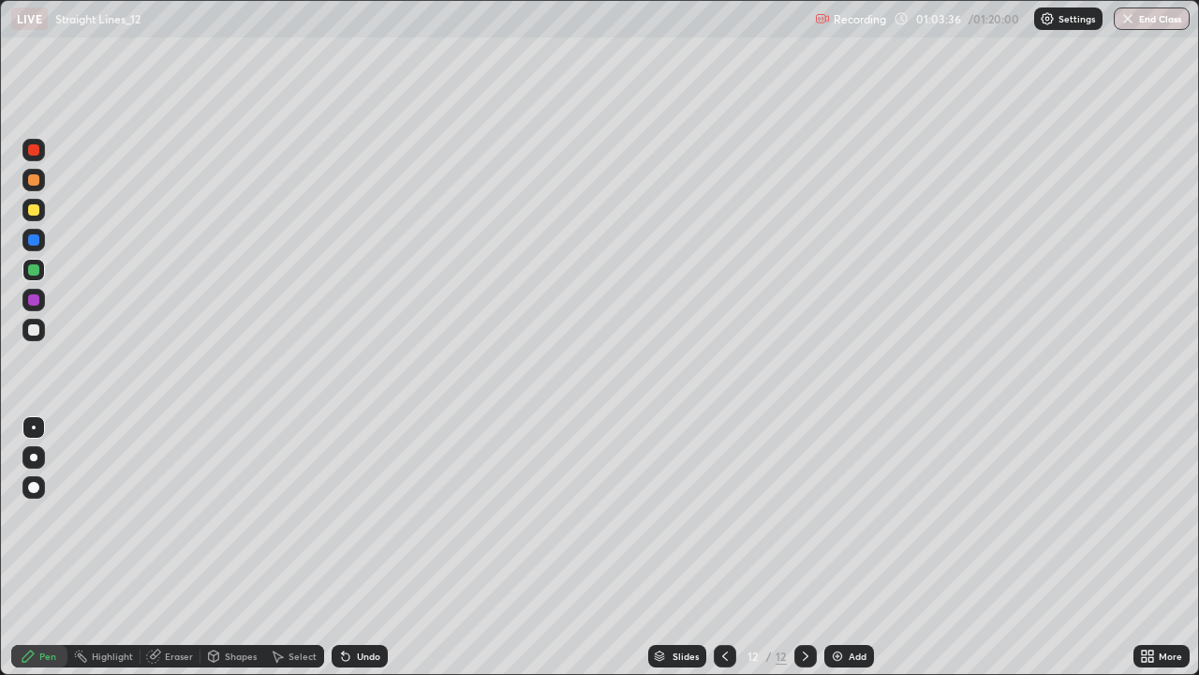
click at [40, 331] on div at bounding box center [33, 330] width 22 height 22
click at [37, 237] on div at bounding box center [33, 239] width 11 height 11
click at [37, 331] on div at bounding box center [33, 329] width 11 height 11
click at [723, 547] on icon at bounding box center [725, 655] width 15 height 15
click at [804, 547] on icon at bounding box center [805, 655] width 15 height 15
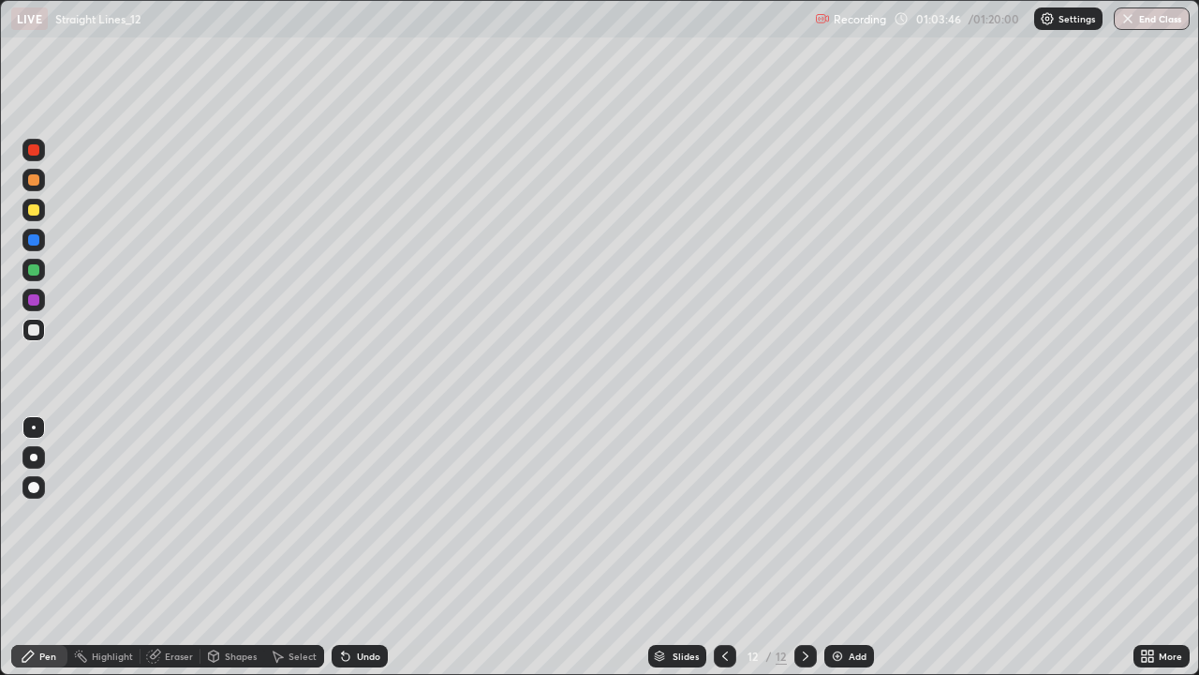
click at [723, 547] on icon at bounding box center [725, 655] width 15 height 15
click at [795, 547] on div at bounding box center [806, 656] width 22 height 22
click at [715, 547] on div at bounding box center [725, 656] width 22 height 22
click at [805, 547] on icon at bounding box center [805, 655] width 15 height 15
click at [34, 268] on div at bounding box center [33, 269] width 11 height 11
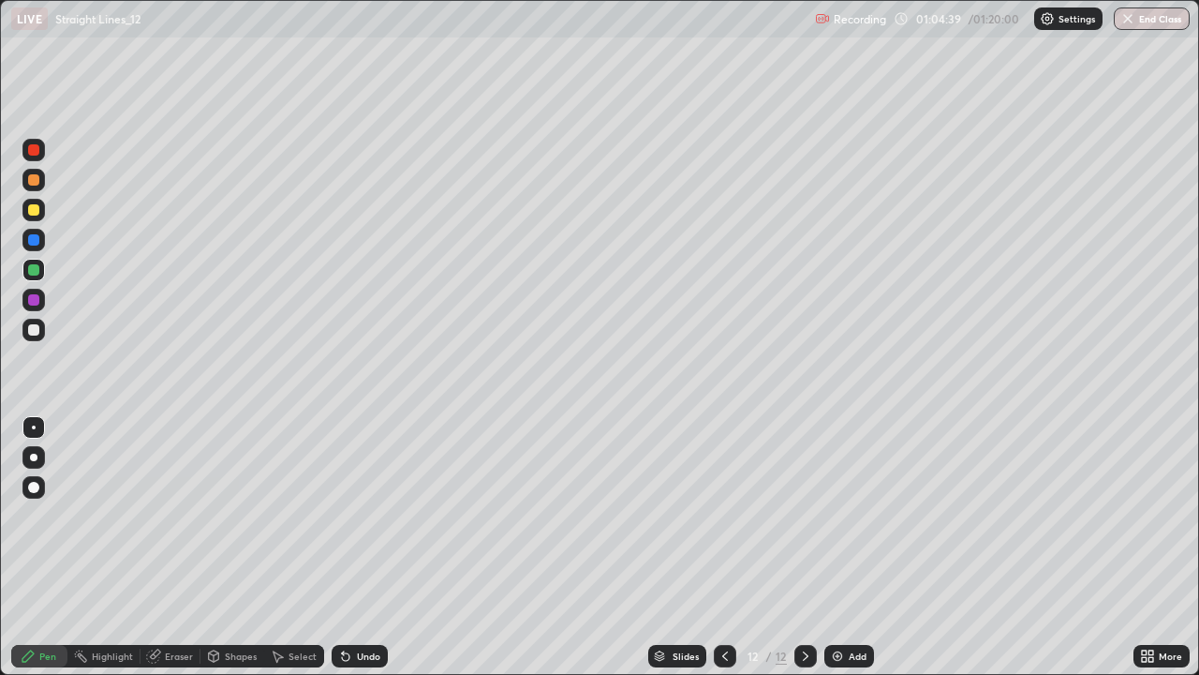
click at [35, 329] on div at bounding box center [33, 329] width 11 height 11
click at [32, 215] on div at bounding box center [33, 209] width 11 height 11
click at [714, 547] on div at bounding box center [725, 656] width 22 height 22
click at [804, 547] on icon at bounding box center [805, 655] width 15 height 15
click at [812, 547] on div at bounding box center [806, 656] width 22 height 22
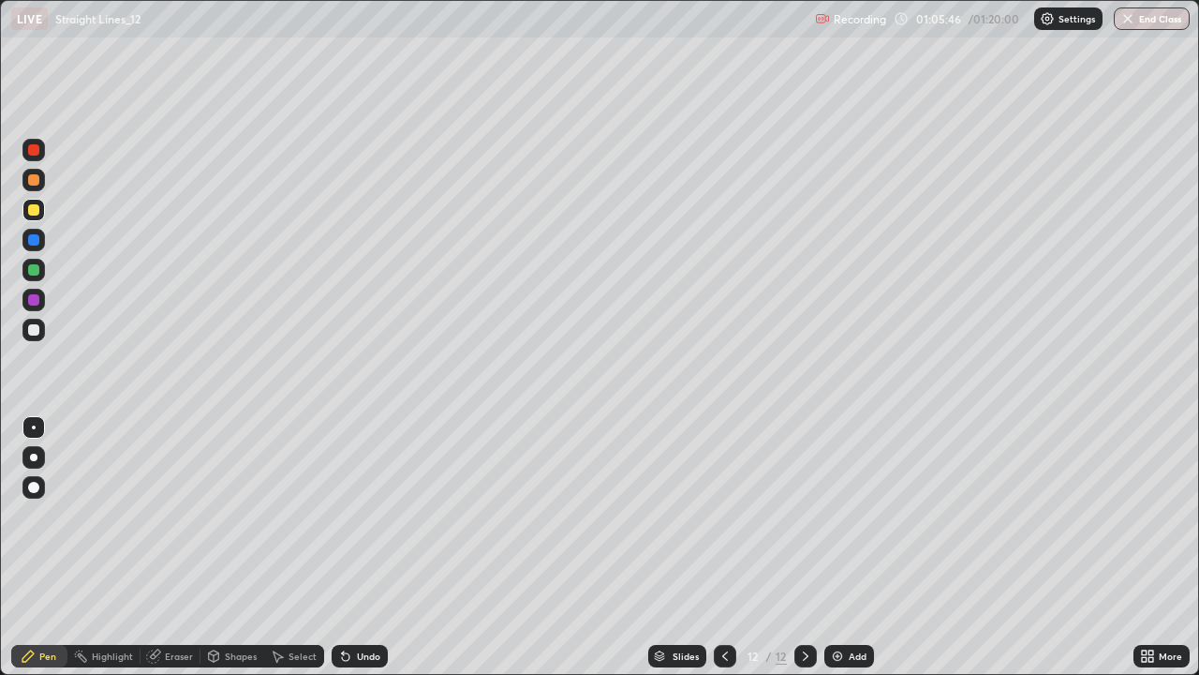
click at [869, 547] on div "Add" at bounding box center [850, 656] width 50 height 22
click at [358, 547] on div "Undo" at bounding box center [360, 656] width 56 height 22
click at [355, 547] on div "Undo" at bounding box center [360, 656] width 56 height 22
click at [33, 327] on div at bounding box center [33, 329] width 11 height 11
click at [34, 242] on div at bounding box center [33, 239] width 11 height 11
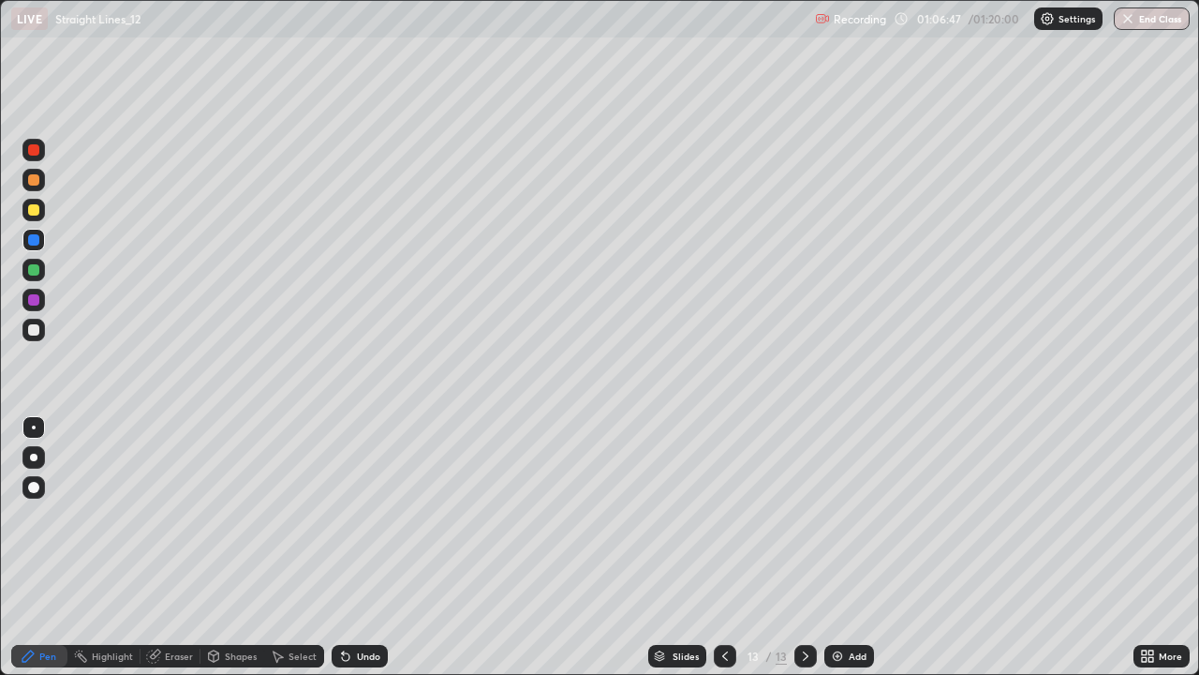
click at [40, 331] on div at bounding box center [33, 330] width 22 height 22
click at [360, 547] on div "Undo" at bounding box center [360, 656] width 56 height 22
click at [35, 178] on div at bounding box center [33, 179] width 11 height 11
click at [32, 248] on div at bounding box center [33, 240] width 22 height 22
click at [349, 547] on div "Undo" at bounding box center [360, 656] width 56 height 22
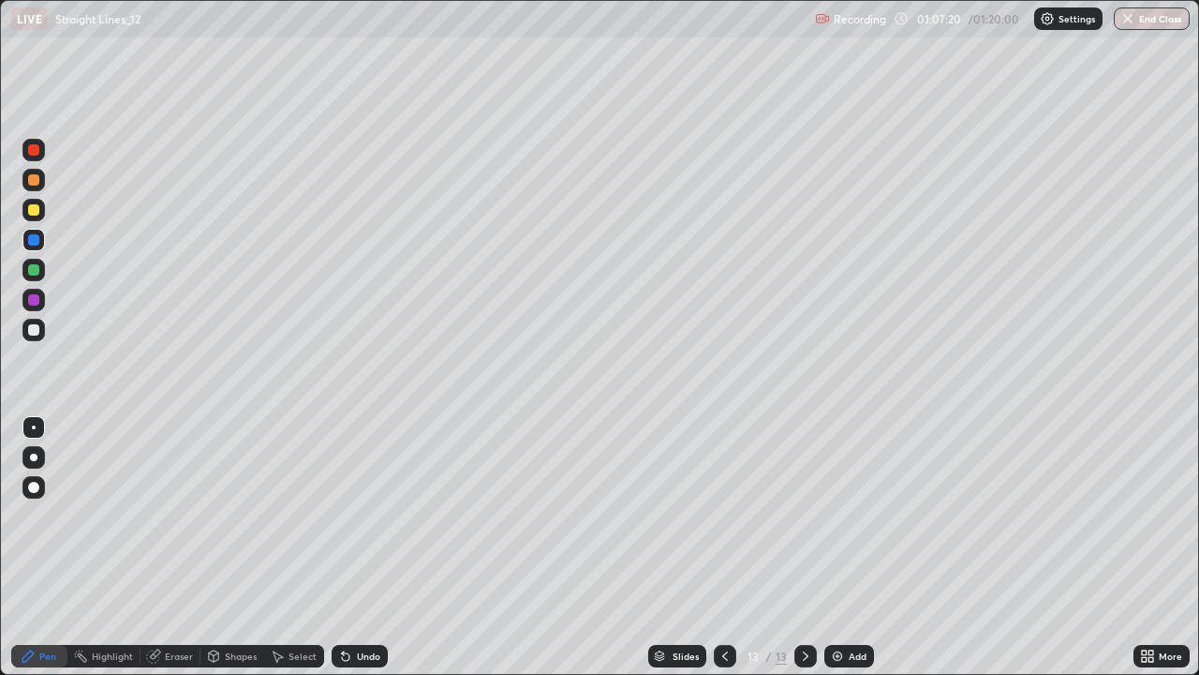
click at [353, 547] on div "Undo" at bounding box center [360, 656] width 56 height 22
click at [346, 547] on icon at bounding box center [345, 656] width 7 height 7
click at [366, 547] on div "Undo" at bounding box center [360, 656] width 56 height 22
click at [37, 268] on div at bounding box center [33, 269] width 11 height 11
click at [364, 547] on div "Undo" at bounding box center [368, 655] width 23 height 9
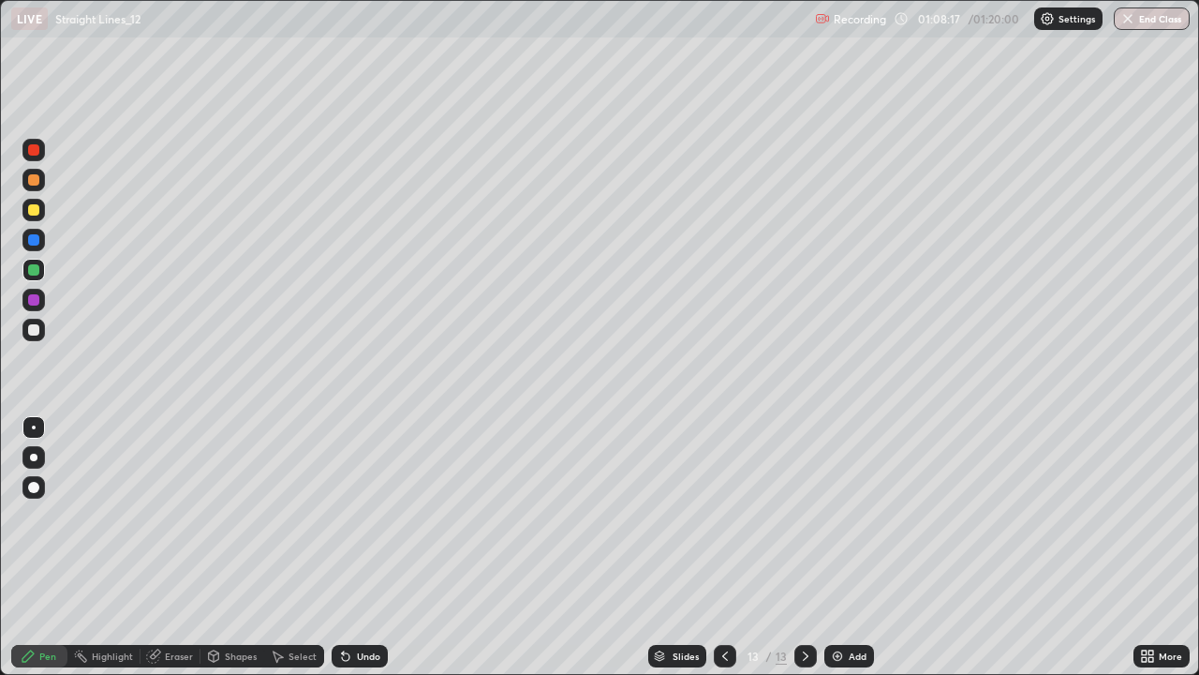
click at [377, 547] on div "Undo" at bounding box center [368, 655] width 23 height 9
click at [366, 547] on div "Undo" at bounding box center [368, 655] width 23 height 9
click at [352, 547] on div "Undo" at bounding box center [360, 656] width 56 height 22
click at [35, 239] on div at bounding box center [33, 239] width 11 height 11
click at [36, 207] on div at bounding box center [33, 209] width 11 height 11
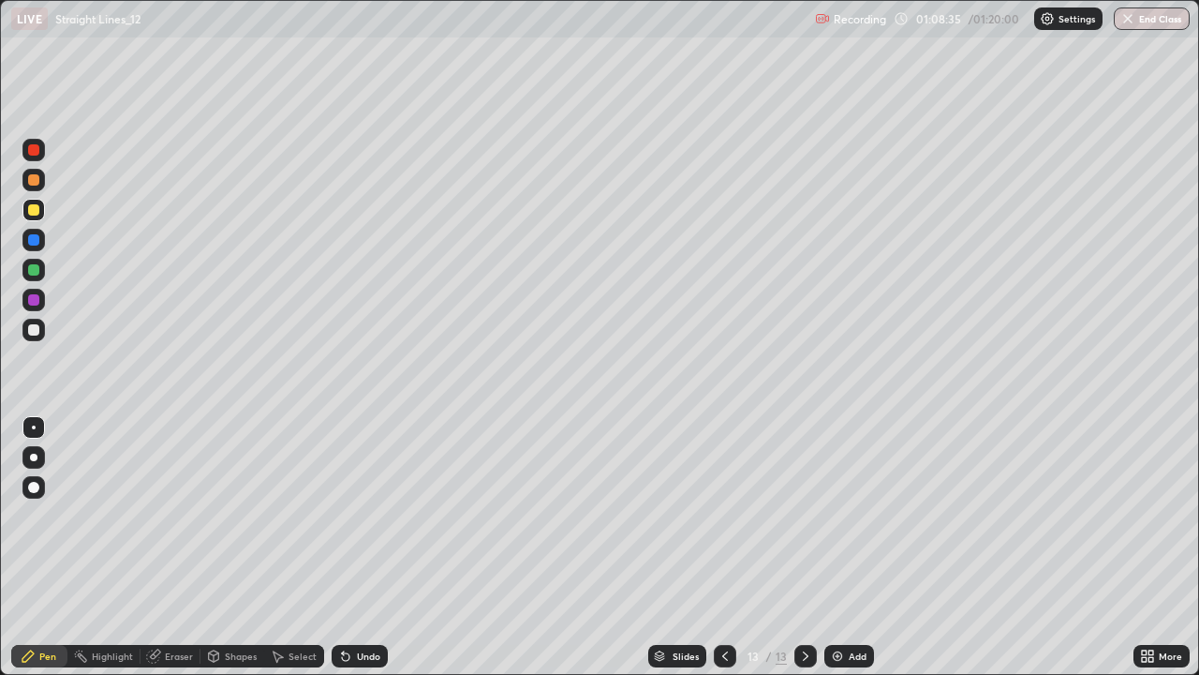
click at [341, 547] on div "Undo" at bounding box center [360, 656] width 56 height 22
click at [364, 547] on div "Undo" at bounding box center [368, 655] width 23 height 9
click at [31, 328] on div at bounding box center [33, 329] width 11 height 11
click at [36, 271] on div at bounding box center [33, 269] width 11 height 11
click at [35, 238] on div at bounding box center [33, 239] width 11 height 11
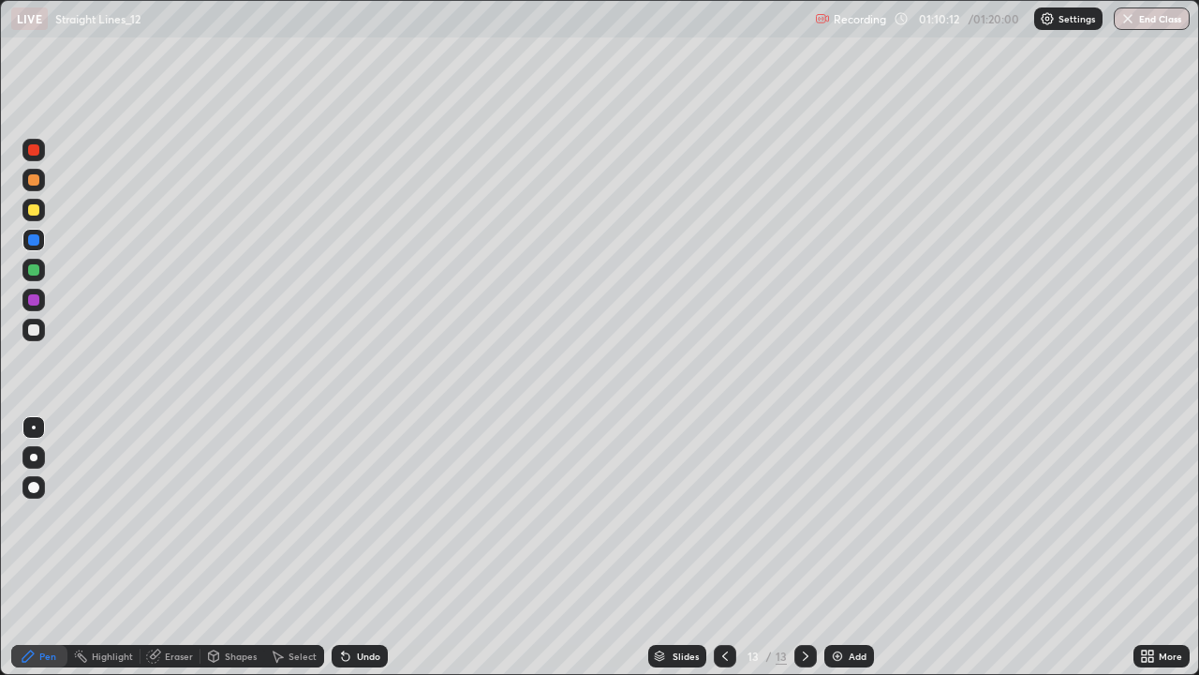
click at [176, 547] on div "Eraser" at bounding box center [179, 655] width 28 height 9
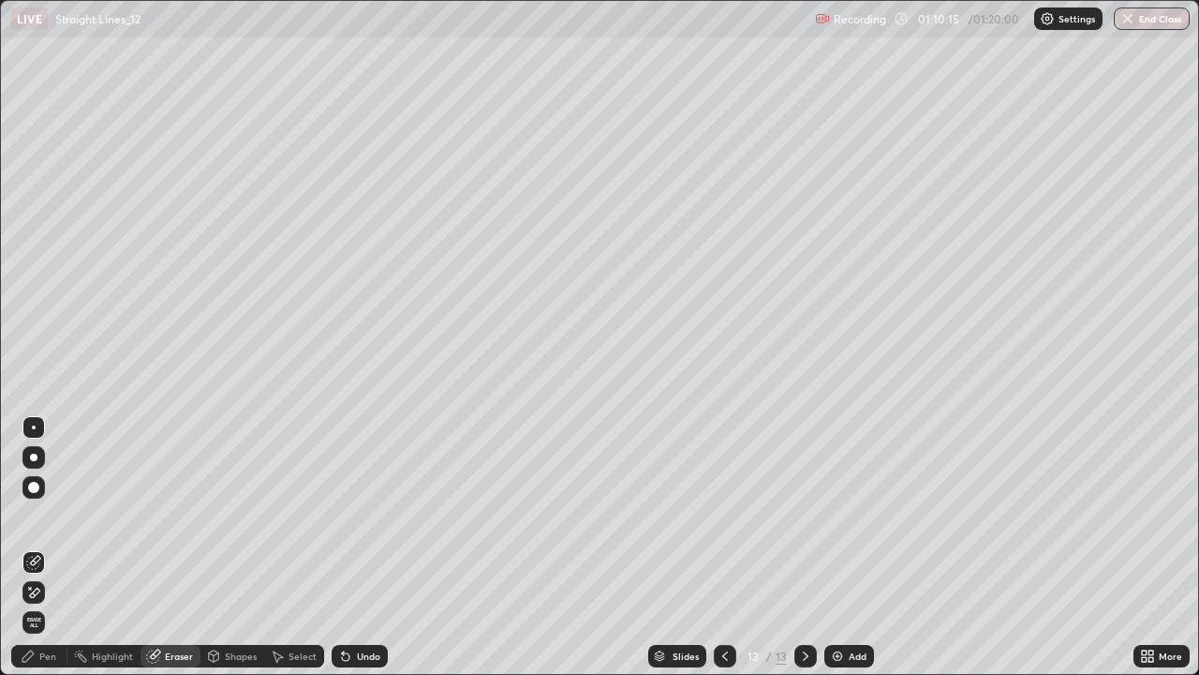
click at [35, 547] on div "Pen" at bounding box center [39, 656] width 56 height 22
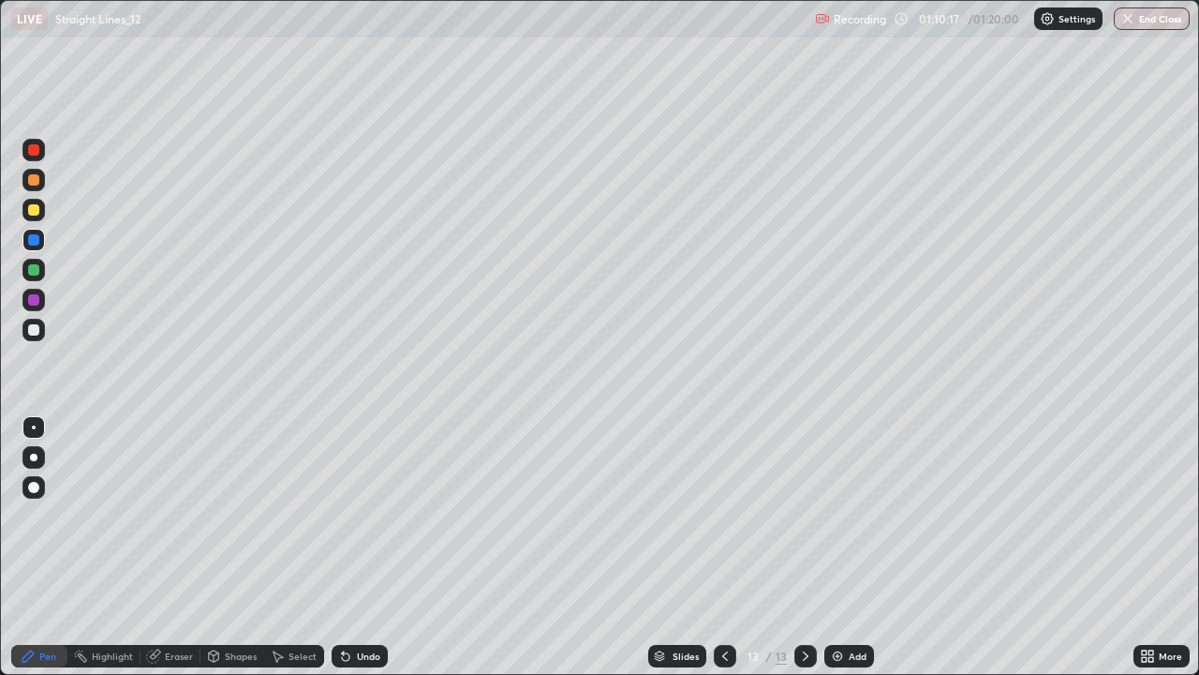
click at [30, 270] on div at bounding box center [33, 269] width 11 height 11
click at [32, 214] on div at bounding box center [33, 209] width 11 height 11
click at [378, 547] on div "Undo" at bounding box center [360, 656] width 56 height 22
click at [34, 239] on div at bounding box center [33, 239] width 11 height 11
click at [33, 177] on div at bounding box center [33, 179] width 11 height 11
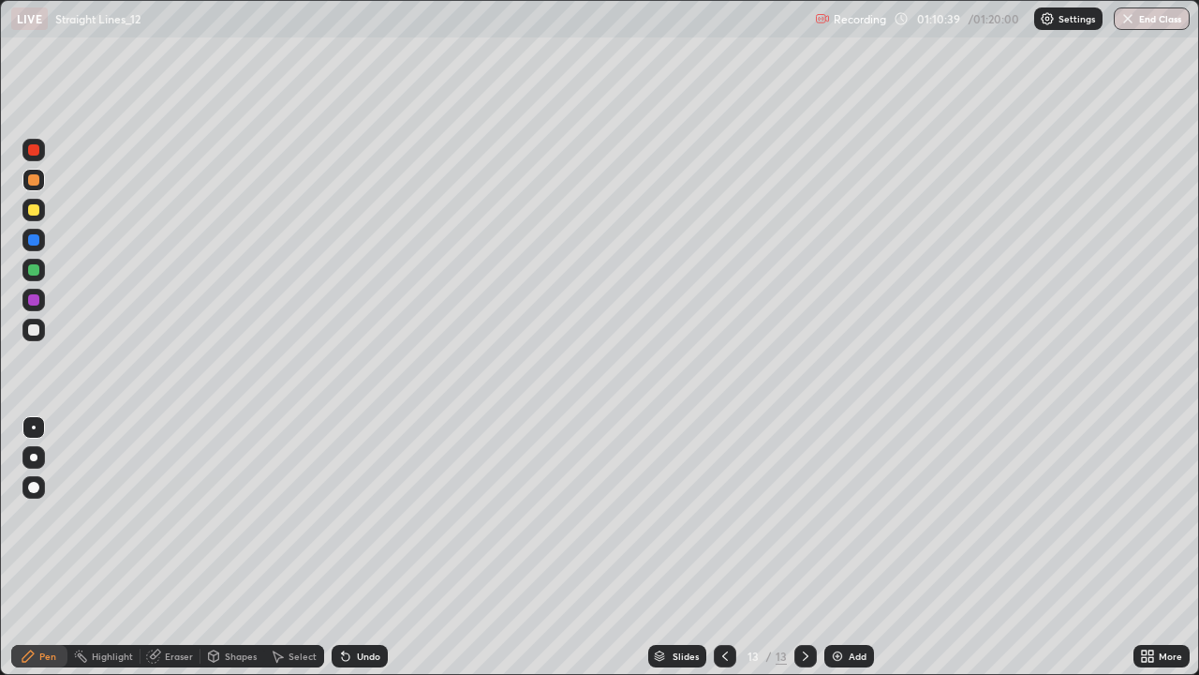
click at [30, 235] on div at bounding box center [33, 239] width 11 height 11
click at [29, 265] on div at bounding box center [33, 269] width 11 height 11
click at [34, 151] on div at bounding box center [33, 149] width 11 height 11
click at [34, 267] on div at bounding box center [33, 269] width 11 height 11
click at [35, 330] on div at bounding box center [33, 329] width 11 height 11
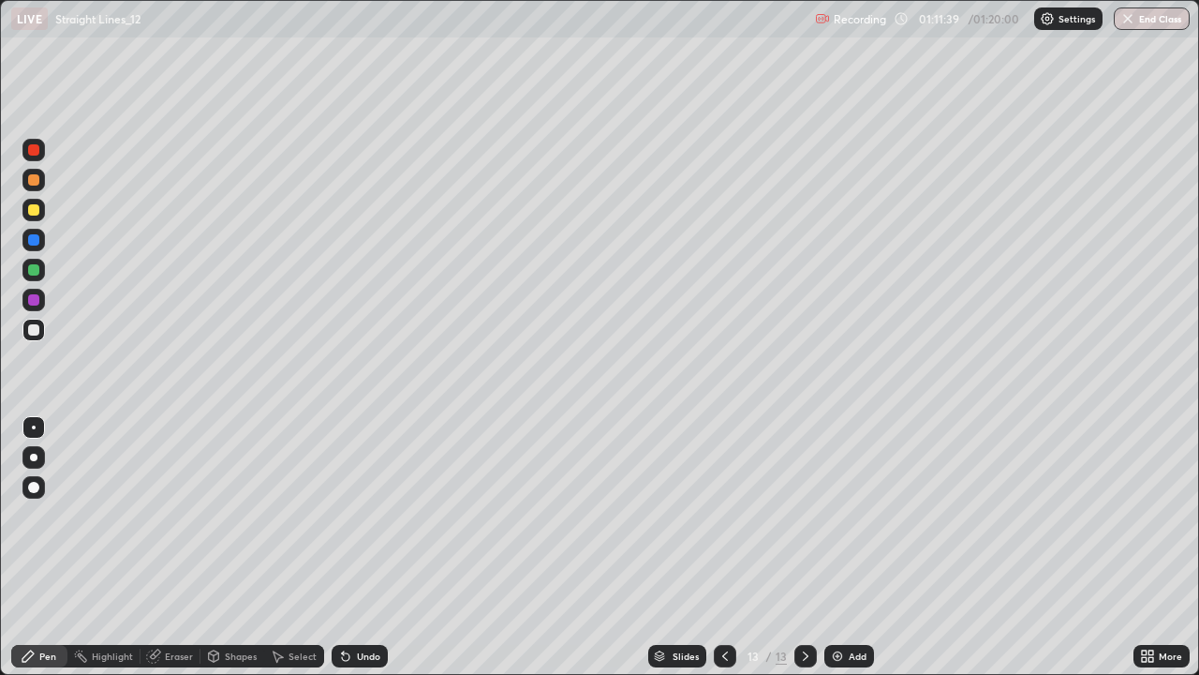
click at [32, 337] on div at bounding box center [33, 330] width 22 height 22
click at [33, 264] on div at bounding box center [33, 269] width 11 height 11
click at [29, 211] on div at bounding box center [33, 209] width 11 height 11
click at [32, 184] on div at bounding box center [33, 179] width 11 height 11
click at [28, 337] on div at bounding box center [33, 330] width 22 height 22
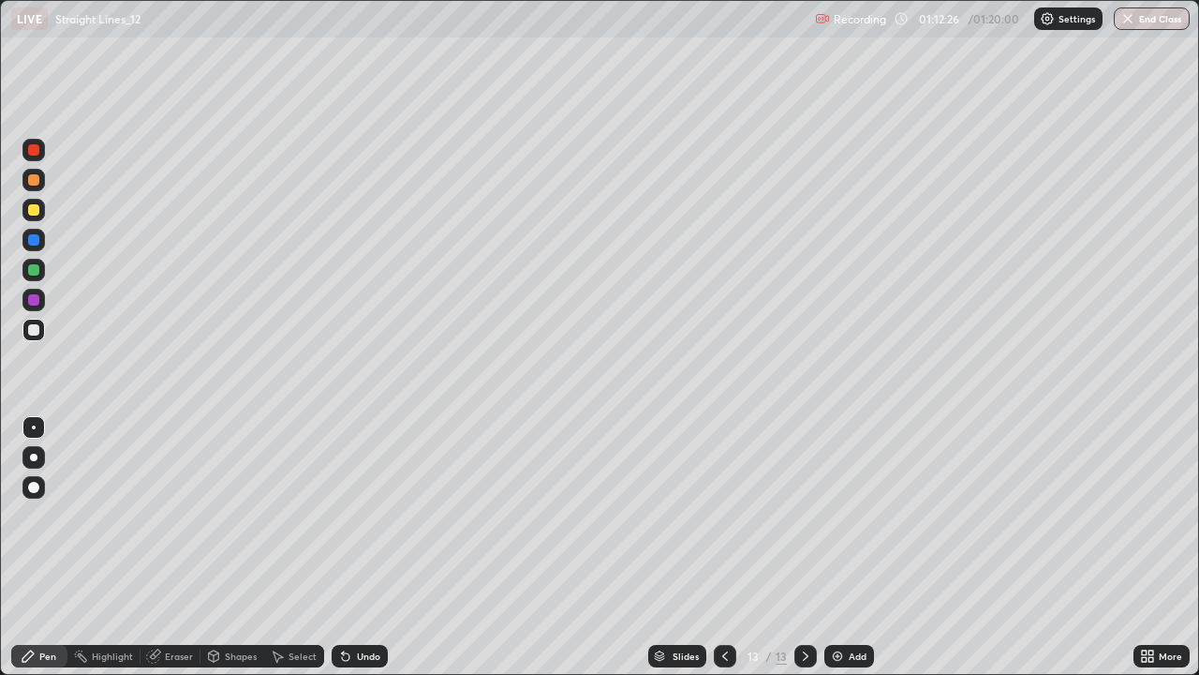
click at [32, 236] on div at bounding box center [33, 239] width 11 height 11
click at [37, 207] on div at bounding box center [33, 209] width 11 height 11
click at [36, 336] on div at bounding box center [33, 330] width 22 height 22
click at [840, 547] on img at bounding box center [837, 655] width 15 height 15
click at [723, 547] on icon at bounding box center [725, 655] width 15 height 15
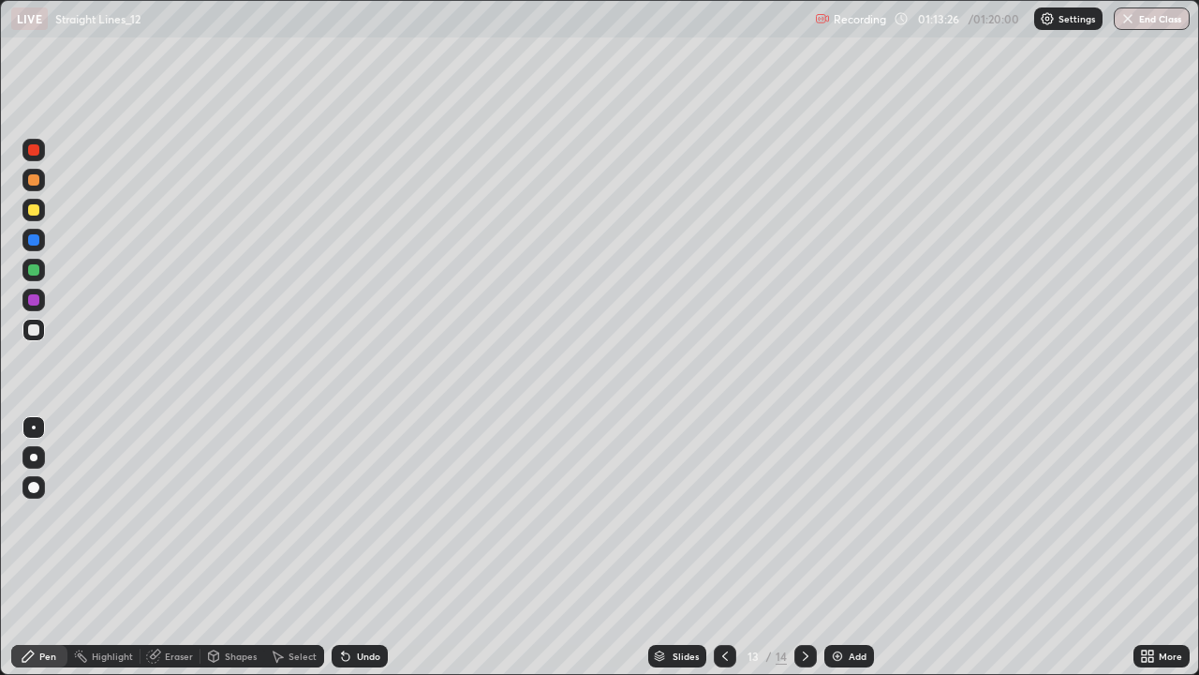
click at [804, 547] on icon at bounding box center [805, 655] width 15 height 15
click at [721, 547] on icon at bounding box center [725, 655] width 15 height 15
click at [801, 547] on icon at bounding box center [805, 655] width 15 height 15
click at [355, 547] on div "Undo" at bounding box center [360, 656] width 56 height 22
click at [354, 547] on div "Undo" at bounding box center [360, 656] width 56 height 22
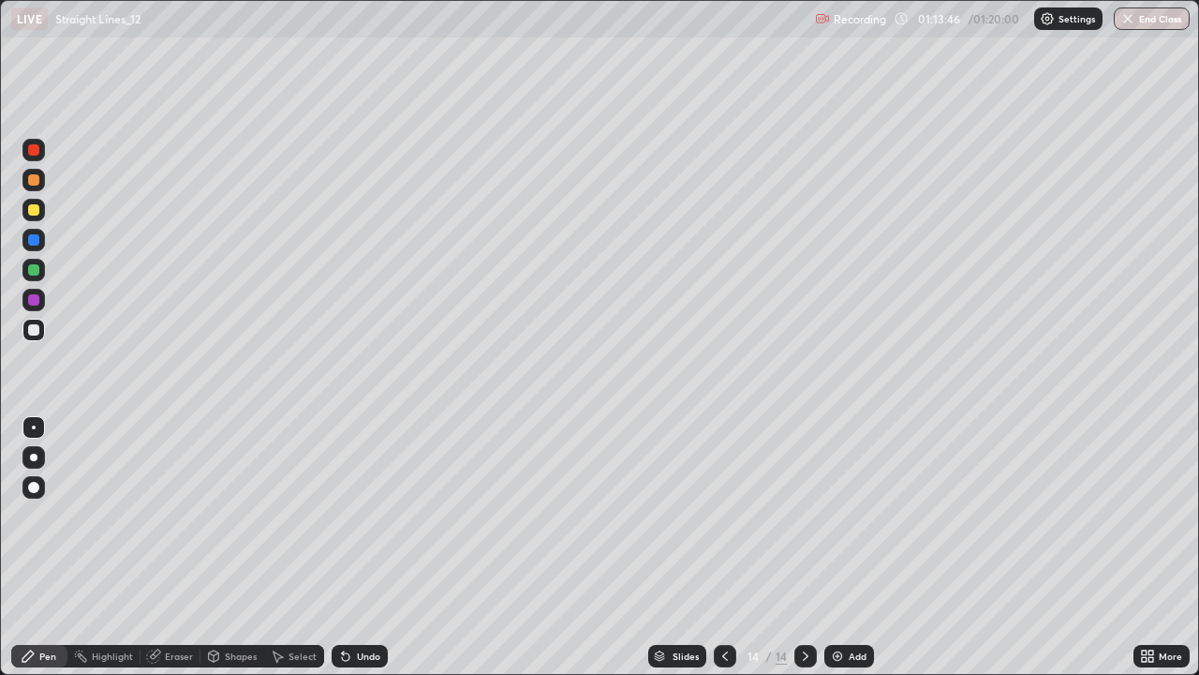
click at [348, 547] on icon at bounding box center [345, 655] width 15 height 15
click at [714, 547] on div at bounding box center [725, 656] width 22 height 22
click at [803, 547] on icon at bounding box center [805, 655] width 15 height 15
click at [715, 547] on div at bounding box center [725, 656] width 22 height 22
click at [804, 547] on icon at bounding box center [805, 655] width 15 height 15
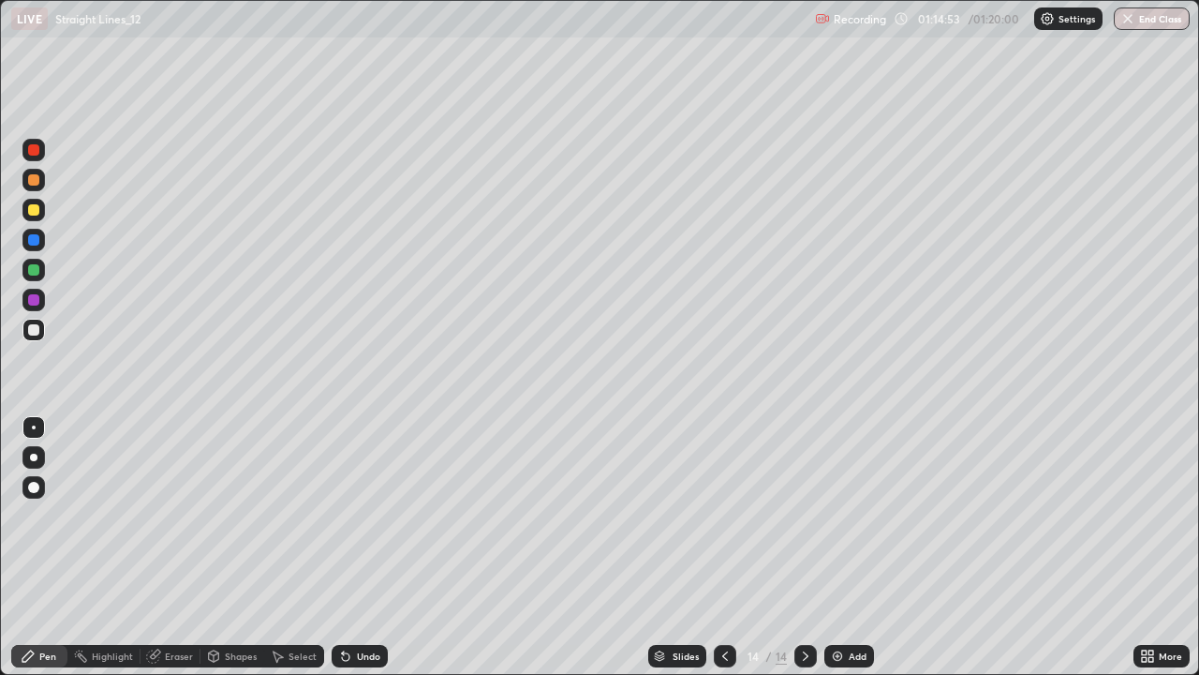
click at [362, 547] on div "Undo" at bounding box center [368, 655] width 23 height 9
click at [31, 240] on div at bounding box center [33, 239] width 11 height 11
click at [33, 326] on div at bounding box center [33, 329] width 11 height 11
click at [714, 547] on div at bounding box center [725, 656] width 22 height 22
click at [804, 547] on icon at bounding box center [805, 655] width 15 height 15
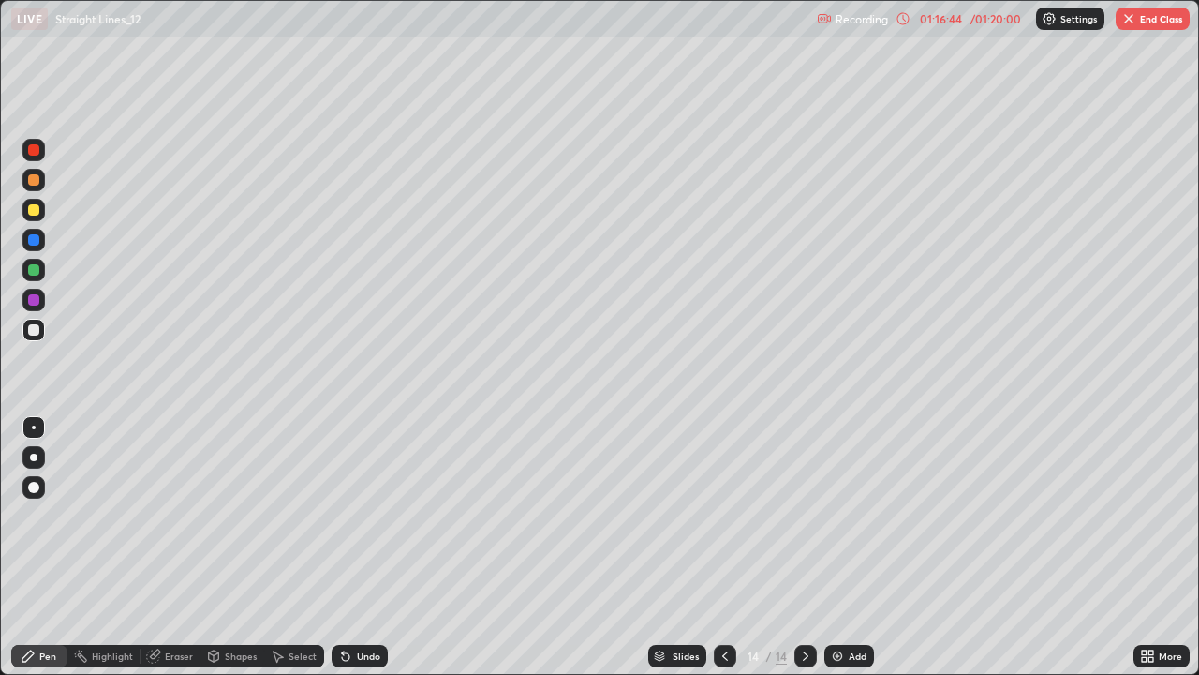
click at [845, 547] on div "Add" at bounding box center [850, 656] width 50 height 22
click at [714, 547] on div at bounding box center [725, 656] width 22 height 22
click at [803, 547] on icon at bounding box center [805, 655] width 15 height 15
click at [357, 547] on div "Undo" at bounding box center [368, 655] width 23 height 9
click at [364, 547] on div "Undo" at bounding box center [360, 656] width 56 height 22
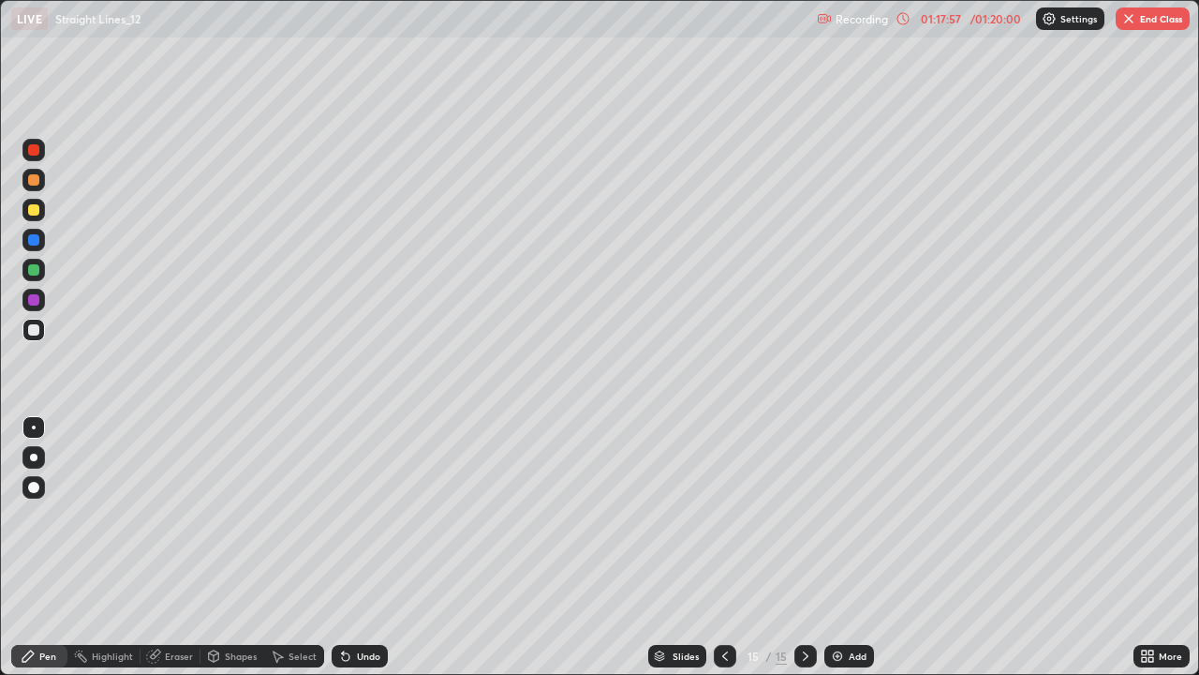
click at [715, 547] on div at bounding box center [725, 656] width 22 height 22
click at [723, 547] on icon at bounding box center [725, 655] width 15 height 15
click at [804, 547] on icon at bounding box center [805, 655] width 15 height 15
click at [812, 547] on div at bounding box center [806, 656] width 22 height 22
click at [726, 547] on icon at bounding box center [725, 655] width 15 height 15
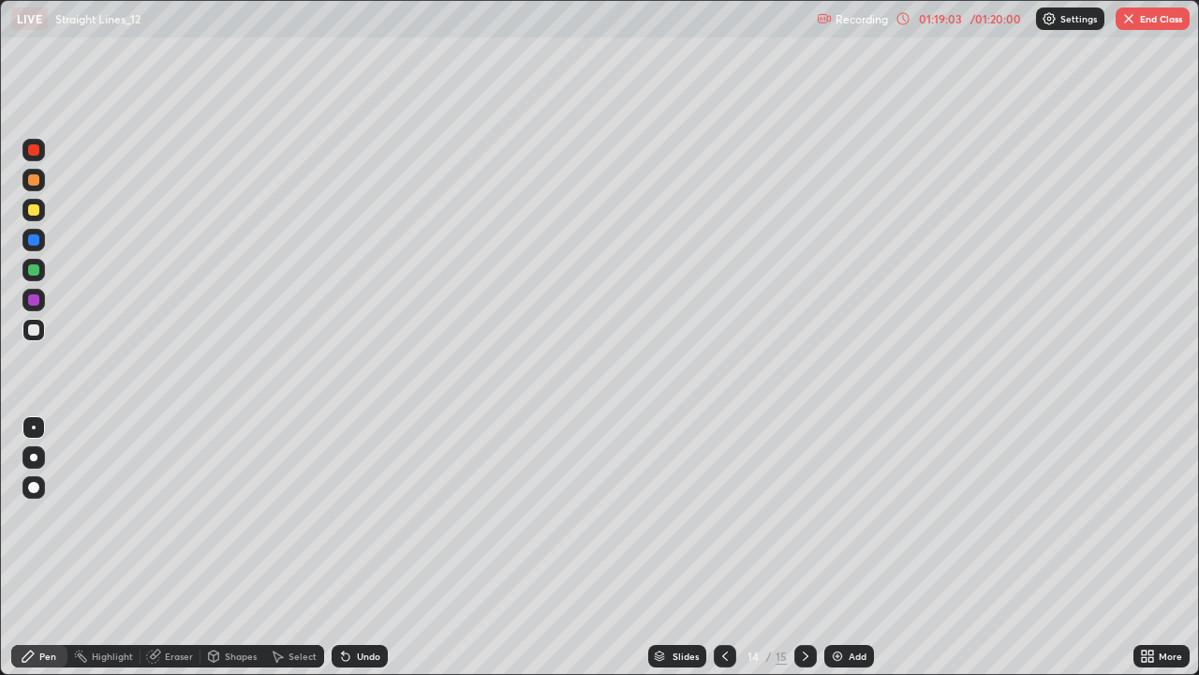
click at [717, 547] on div at bounding box center [725, 656] width 22 height 22
click at [811, 547] on div at bounding box center [806, 656] width 22 height 22
click at [806, 547] on icon at bounding box center [805, 655] width 15 height 15
click at [723, 547] on icon at bounding box center [725, 655] width 15 height 15
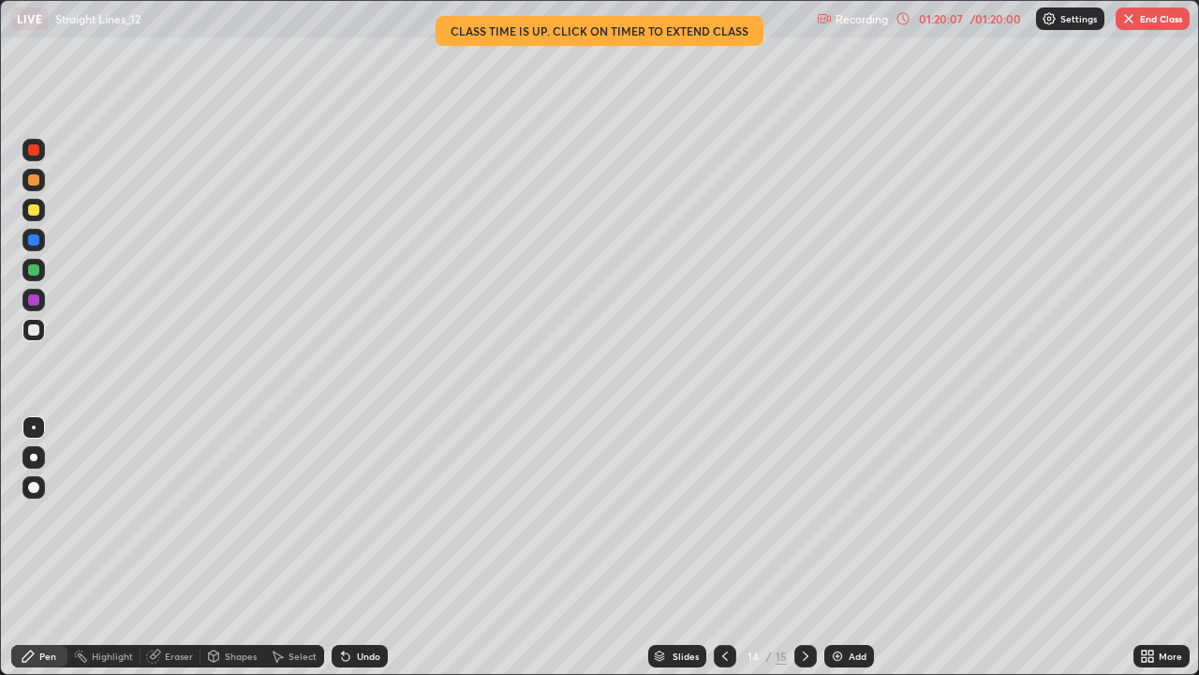
click at [1152, 20] on button "End Class" at bounding box center [1153, 18] width 74 height 22
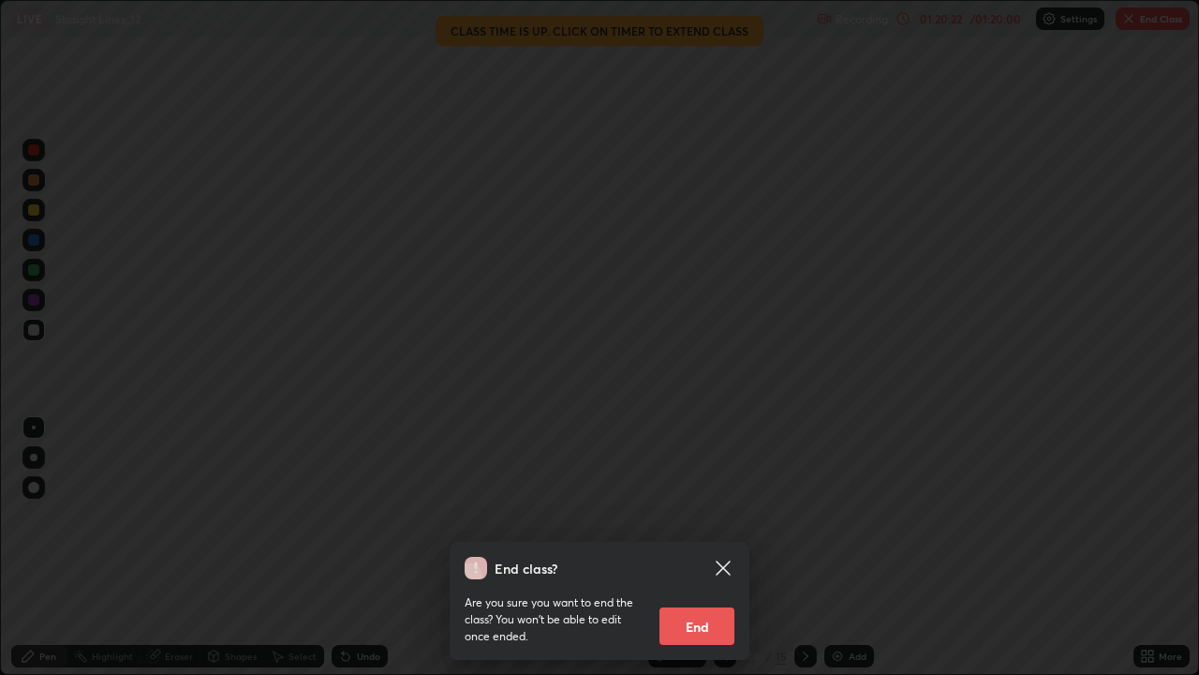
click at [729, 547] on icon at bounding box center [723, 567] width 14 height 14
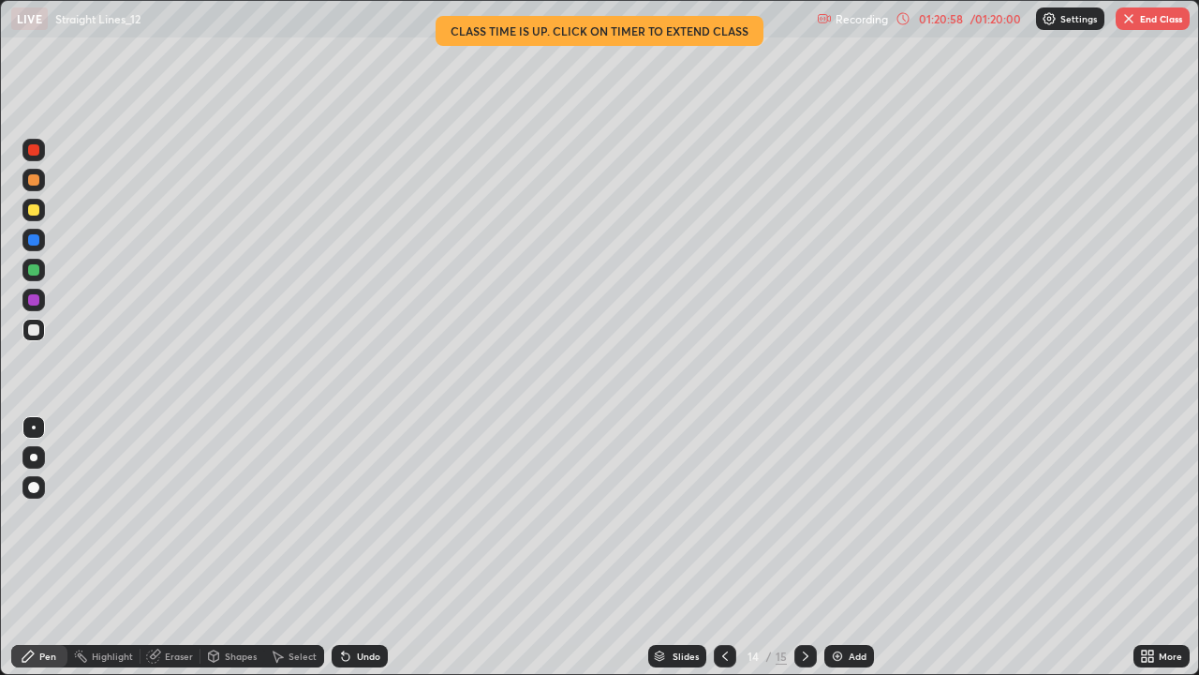
click at [175, 547] on div "Eraser" at bounding box center [179, 655] width 28 height 9
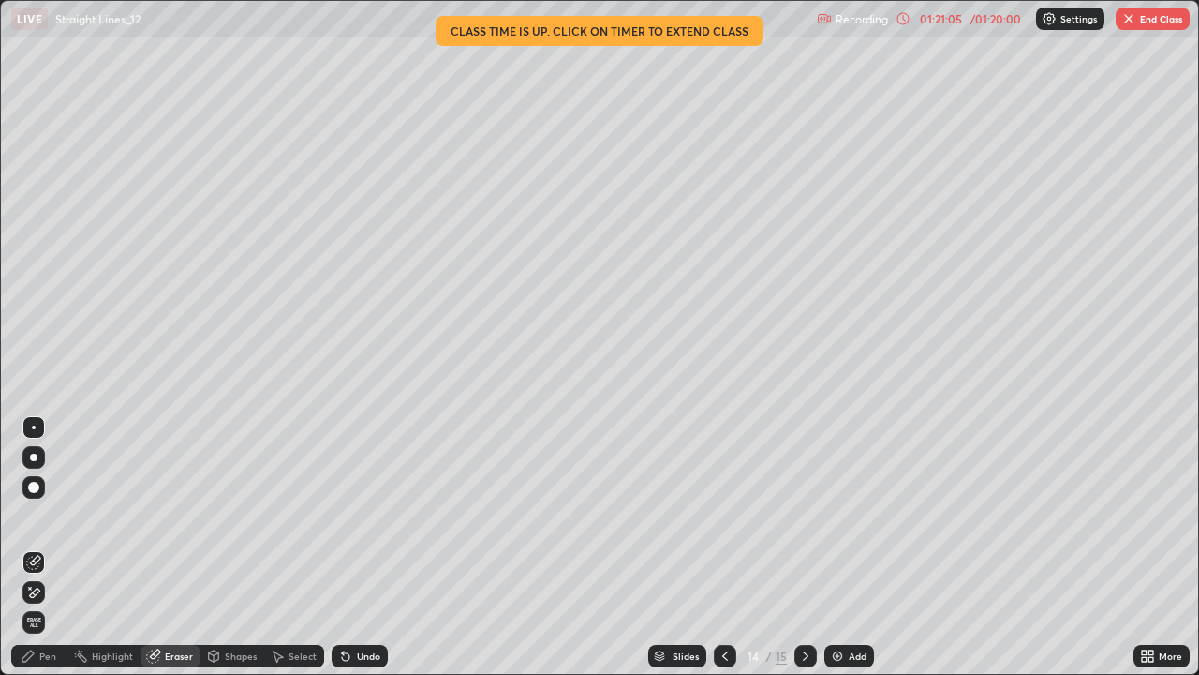
click at [54, 547] on div "Pen" at bounding box center [47, 655] width 17 height 9
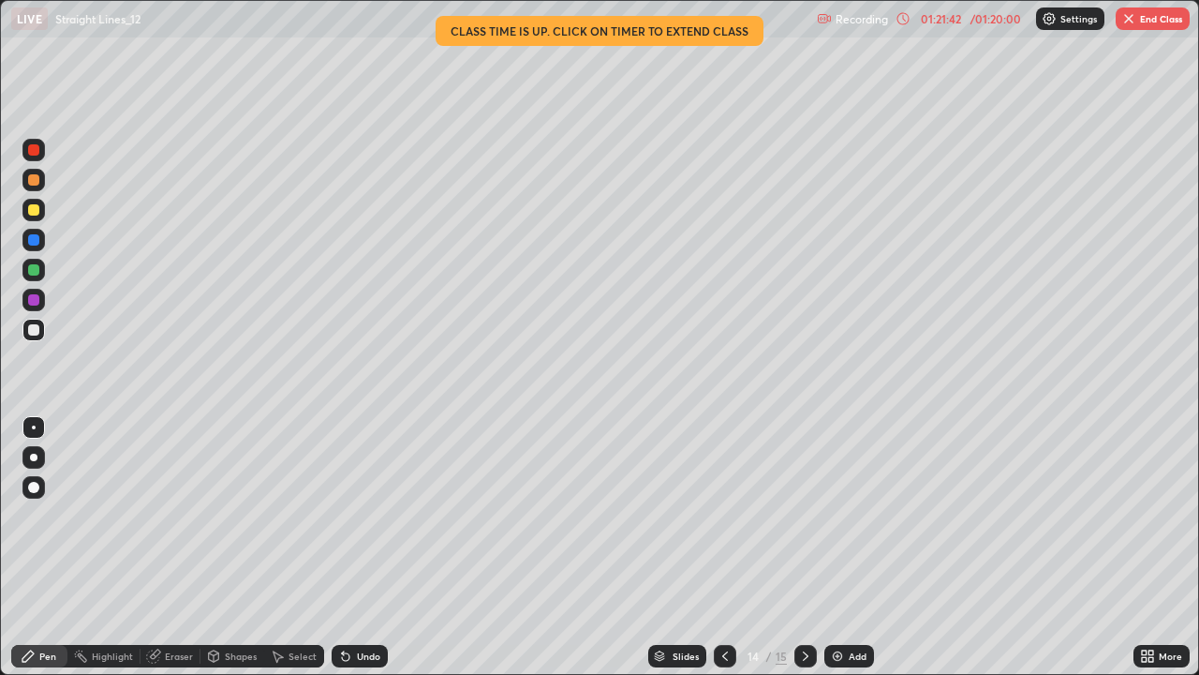
click at [1159, 22] on button "End Class" at bounding box center [1153, 18] width 74 height 22
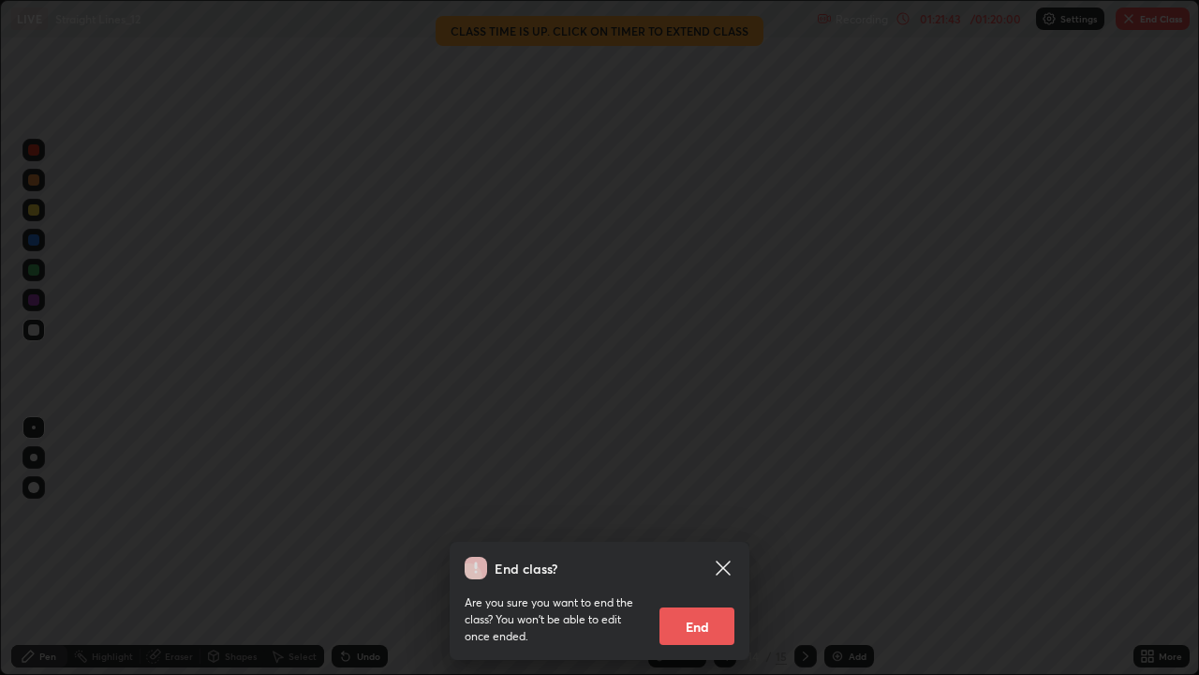
click at [715, 547] on button "End" at bounding box center [697, 625] width 75 height 37
